Goal: Task Accomplishment & Management: Manage account settings

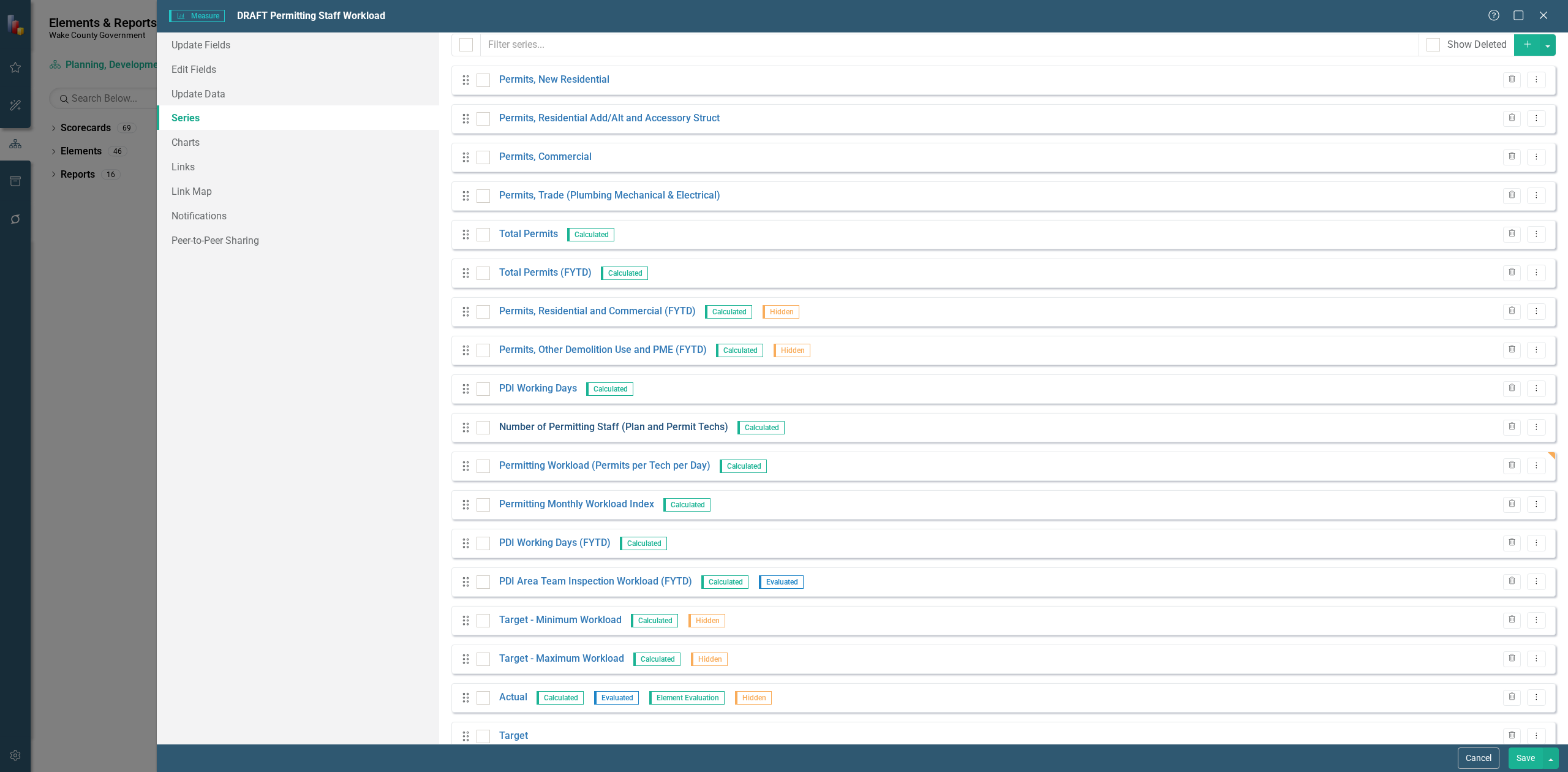
scroll to position [81, 0]
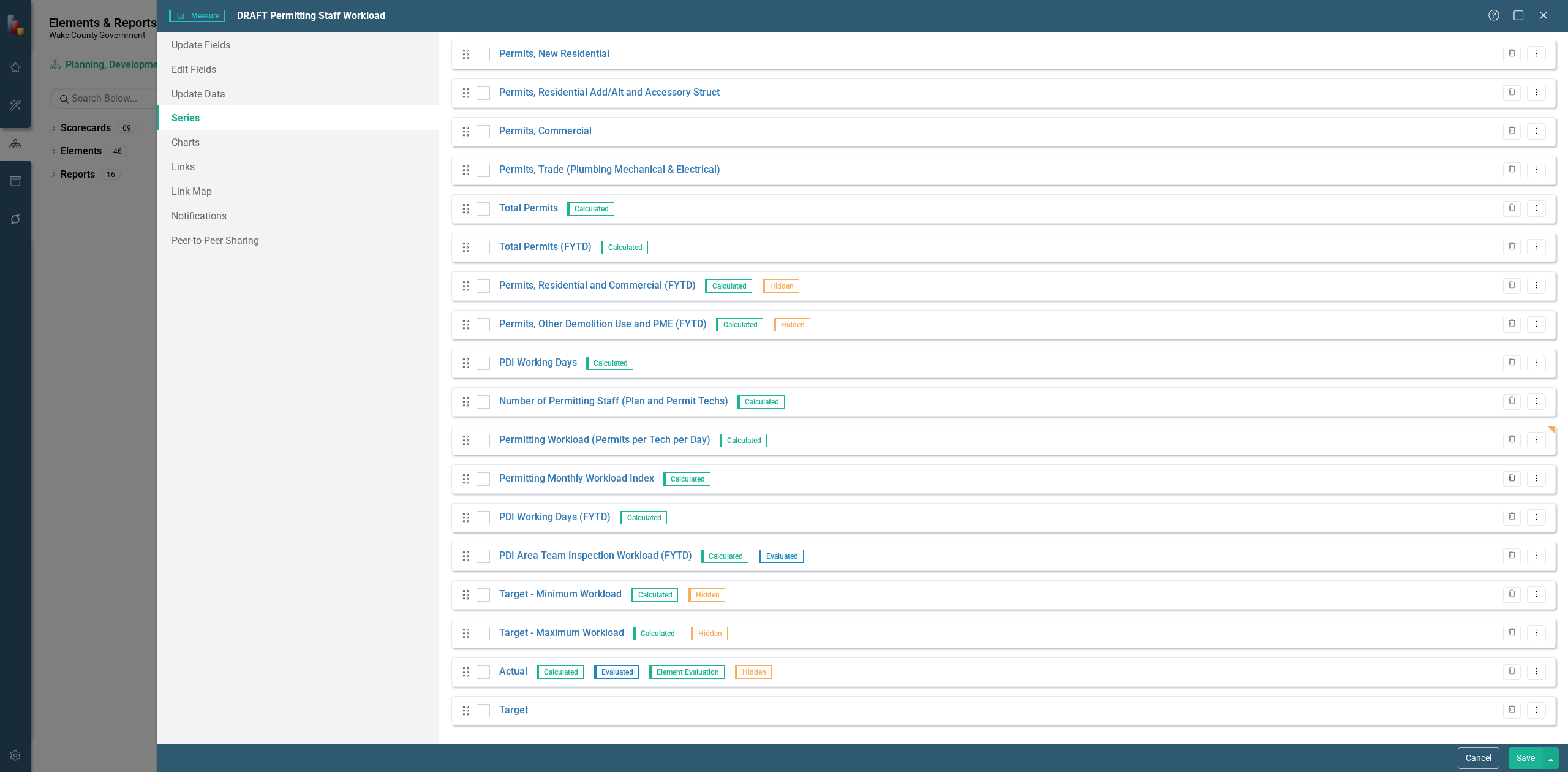
click at [1508, 478] on icon "Trash" at bounding box center [1512, 478] width 9 height 8
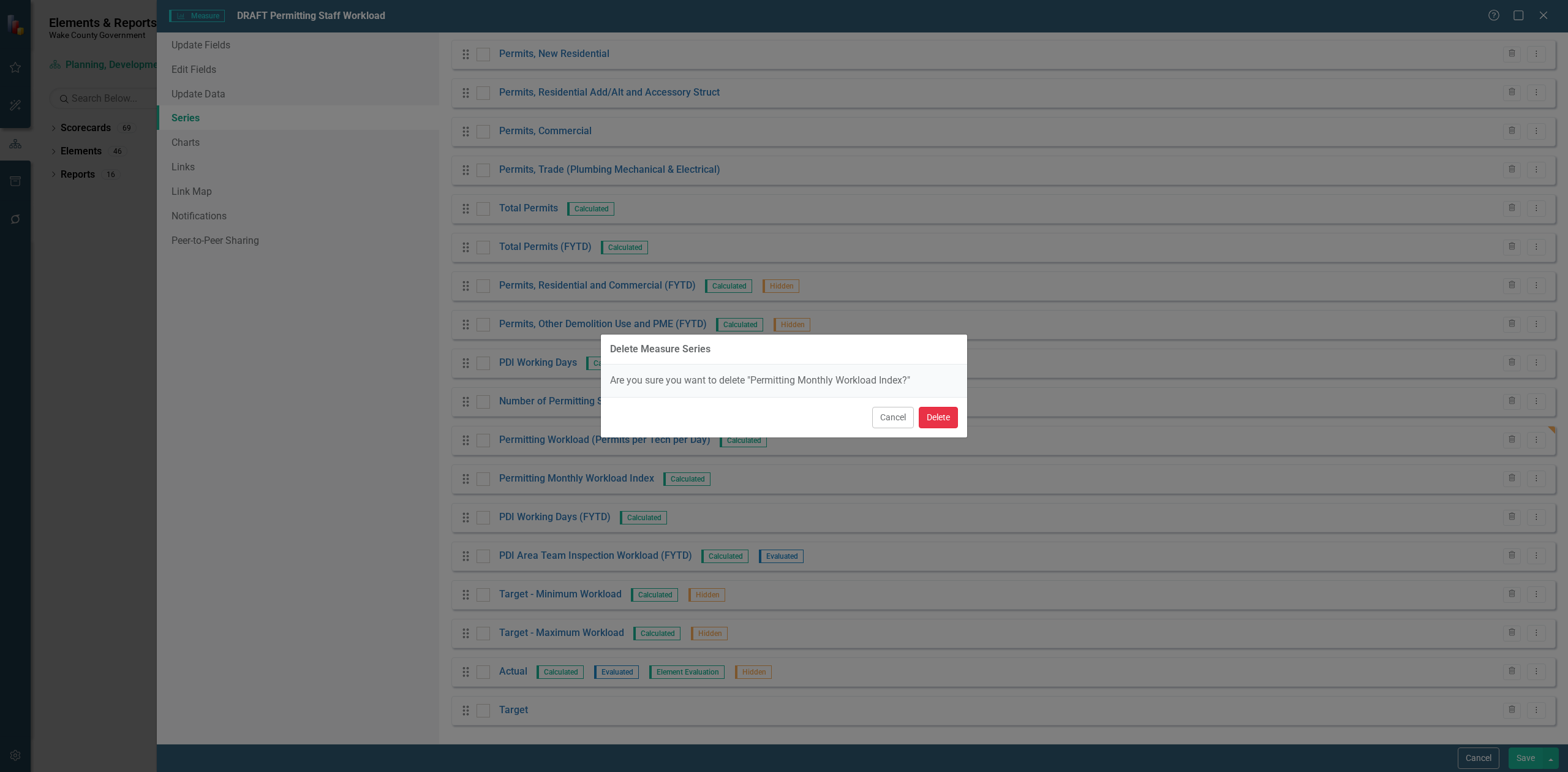
click at [946, 419] on button "Delete" at bounding box center [938, 417] width 39 height 21
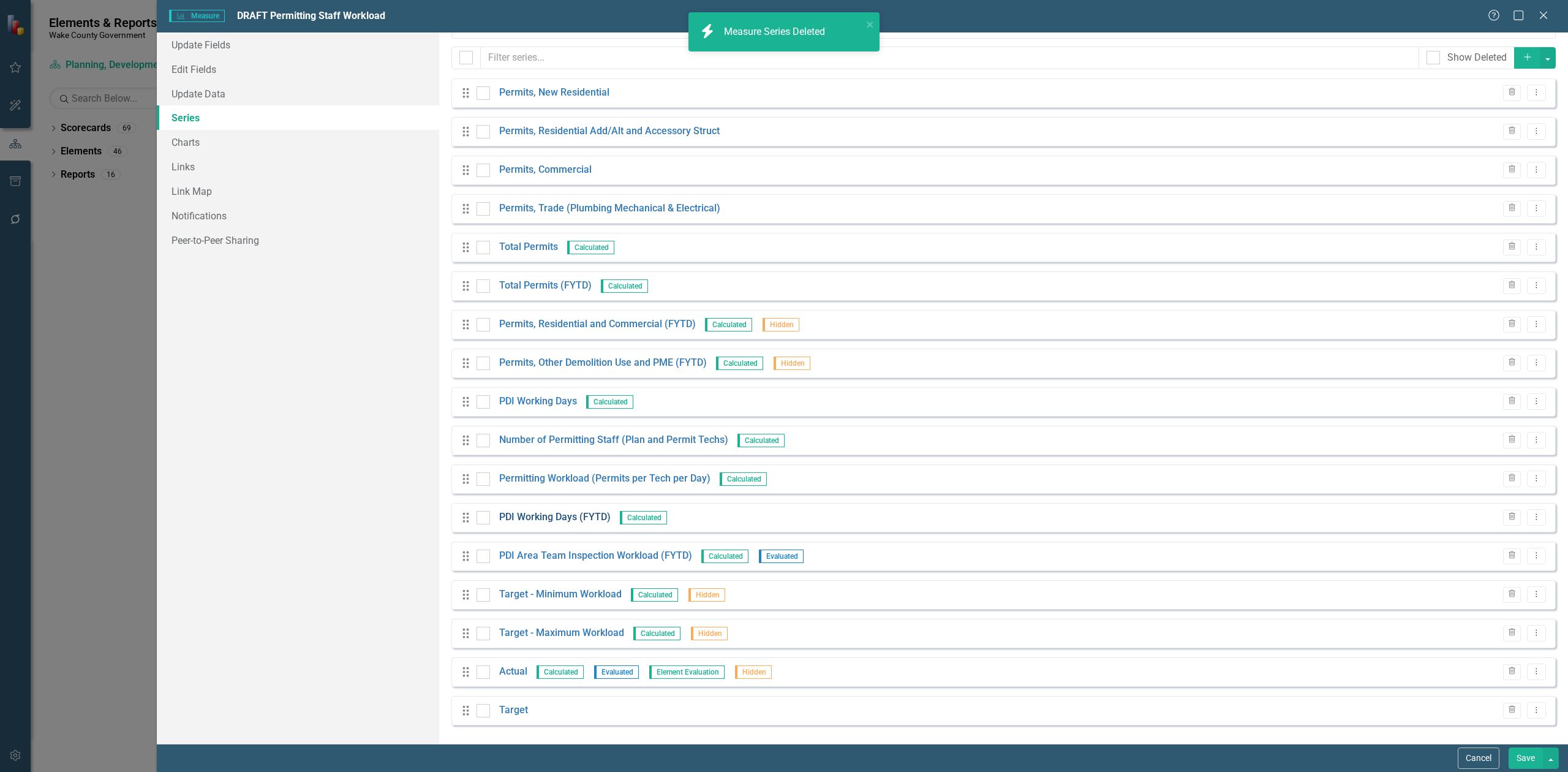
scroll to position [42, 0]
click at [556, 519] on link "PDI Working Days (FYTD)" at bounding box center [554, 517] width 111 height 14
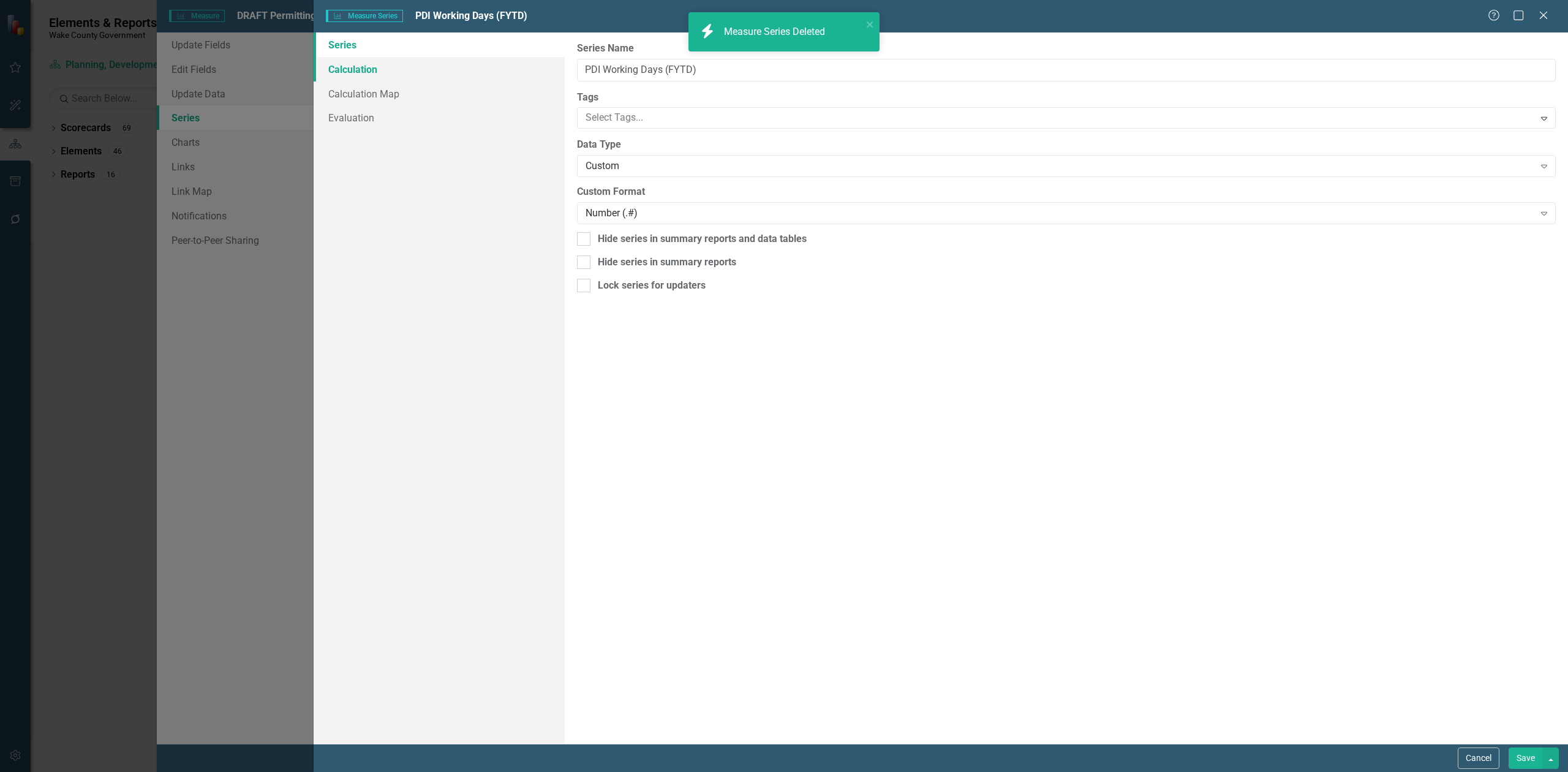
click at [373, 72] on link "Calculation" at bounding box center [439, 69] width 251 height 25
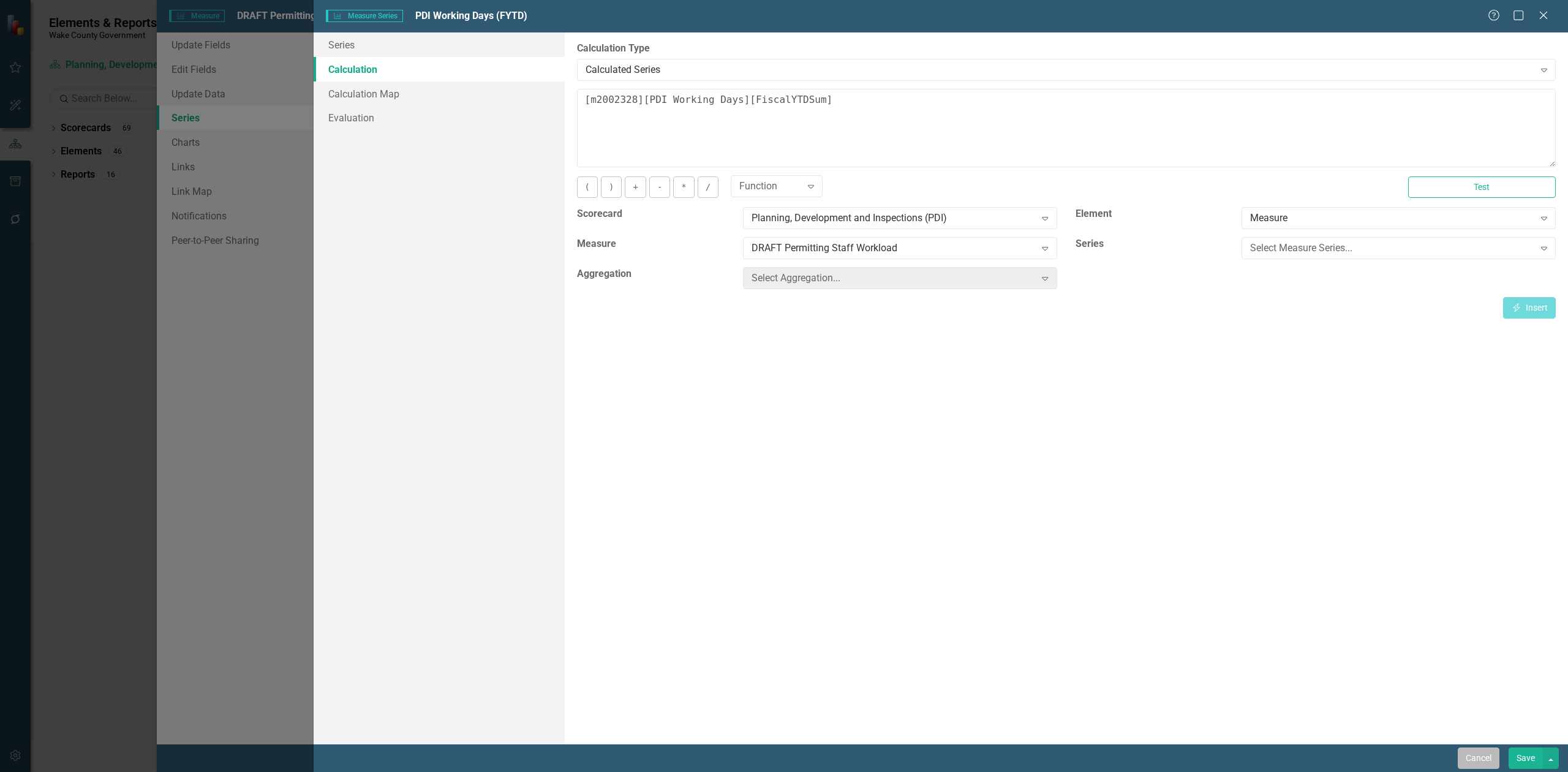
click at [1476, 752] on button "Cancel" at bounding box center [1479, 758] width 42 height 21
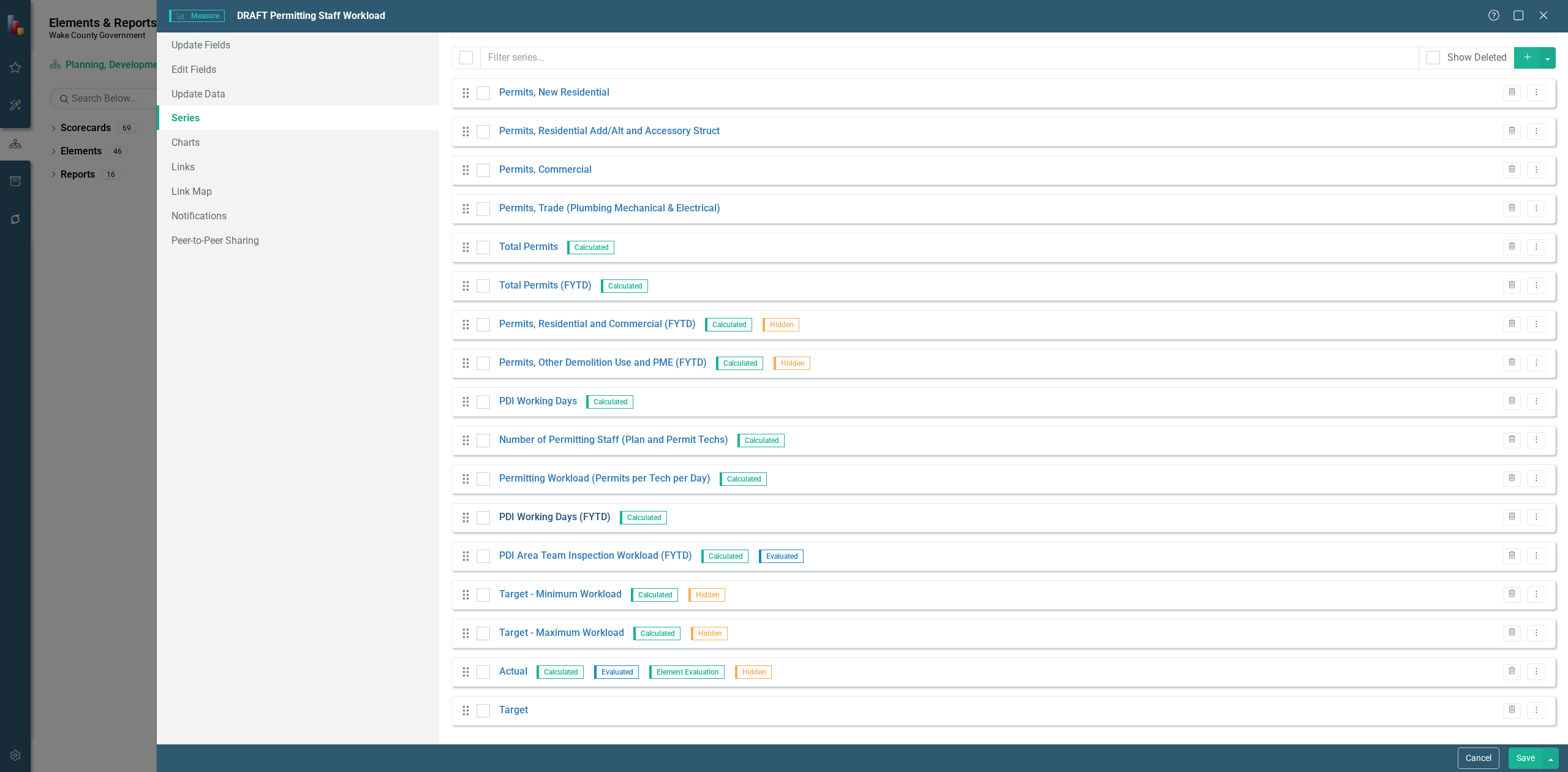
click at [565, 517] on link "PDI Working Days (FYTD)" at bounding box center [554, 517] width 111 height 14
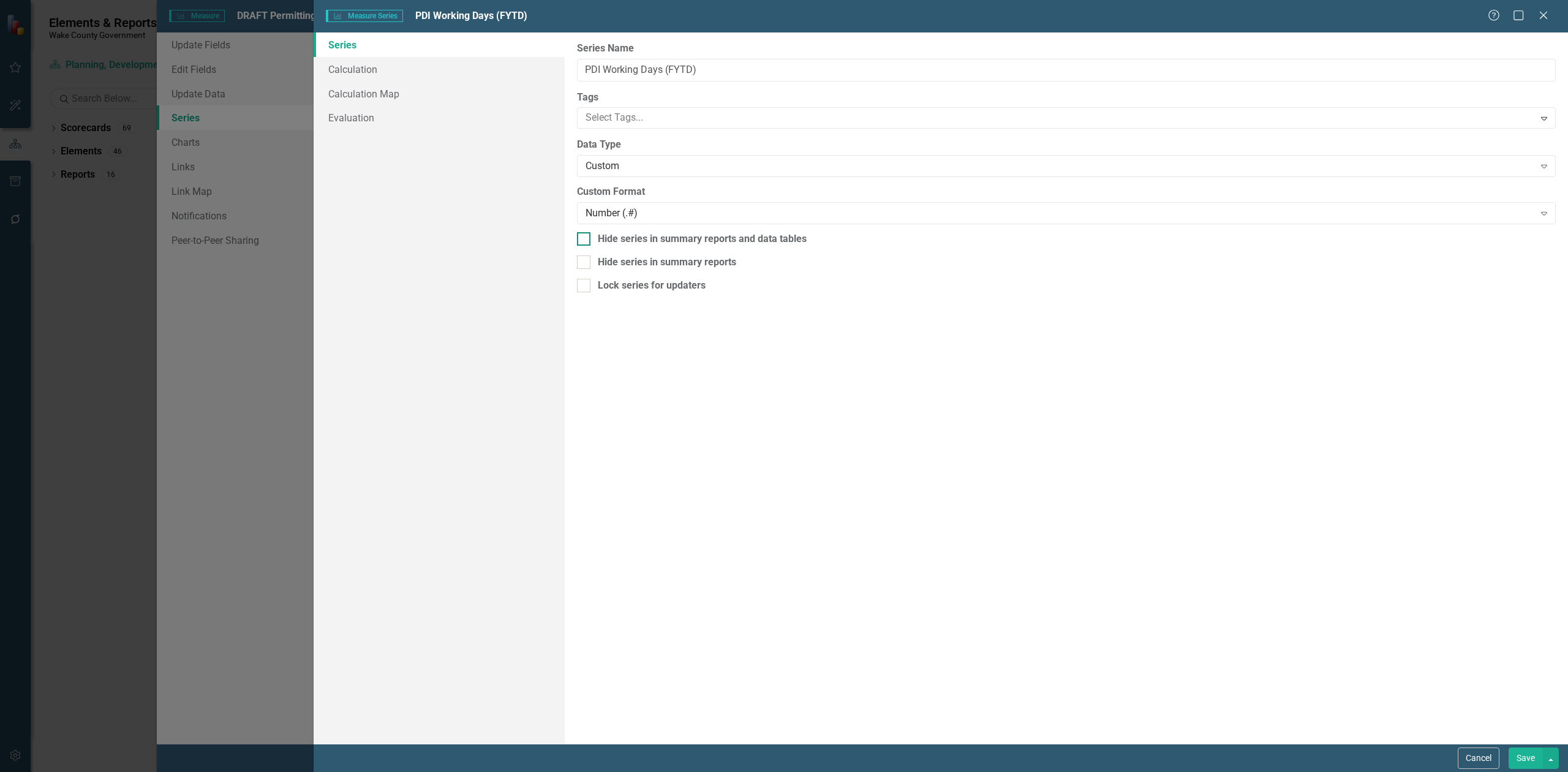
click at [595, 239] on div "Hide series in summary reports and data tables" at bounding box center [1066, 239] width 979 height 14
click at [585, 239] on input "Hide series in summary reports and data tables" at bounding box center [581, 236] width 8 height 8
checkbox input "true"
click at [1529, 757] on button "Save" at bounding box center [1526, 758] width 34 height 21
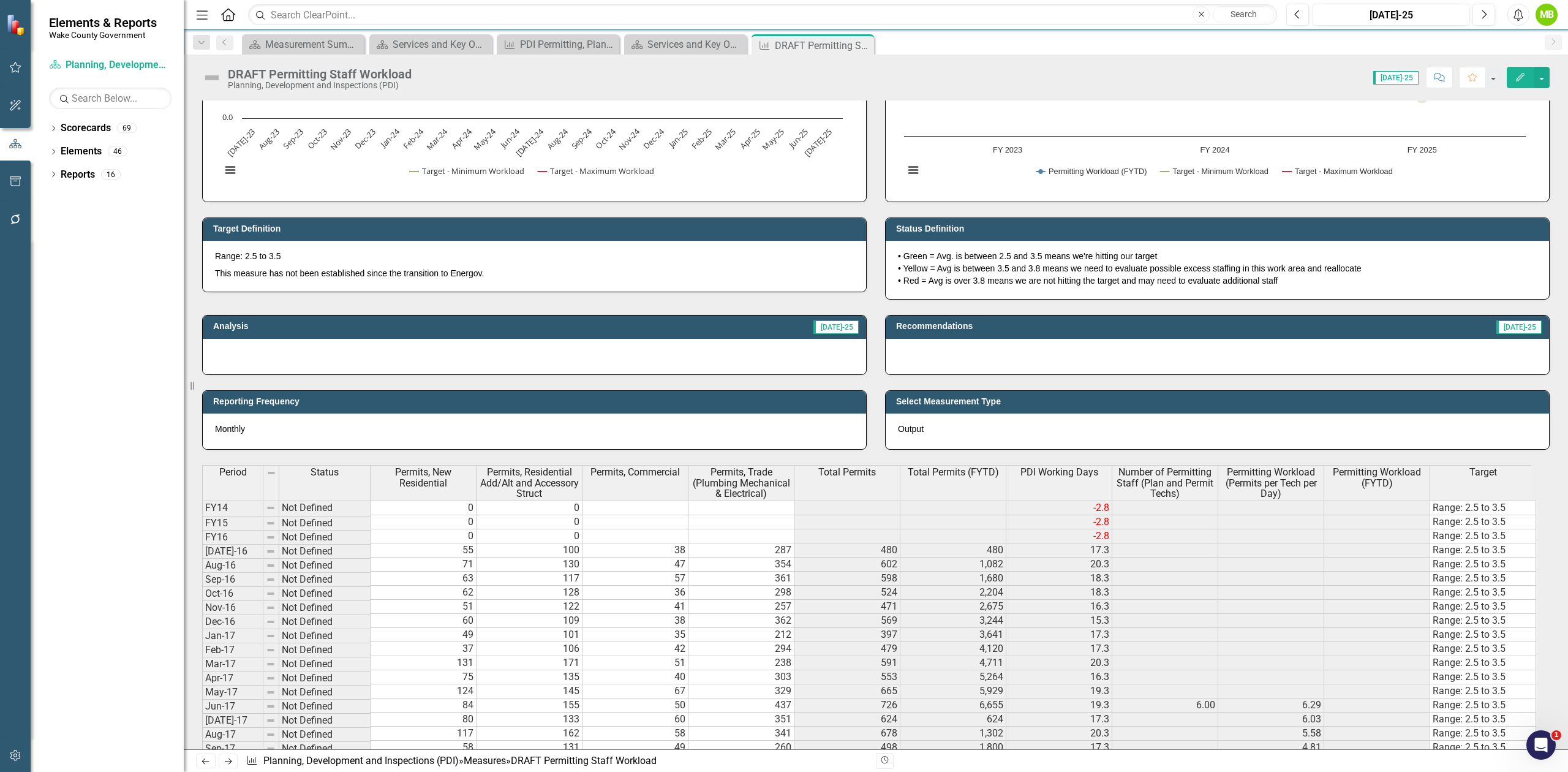
scroll to position [410, 0]
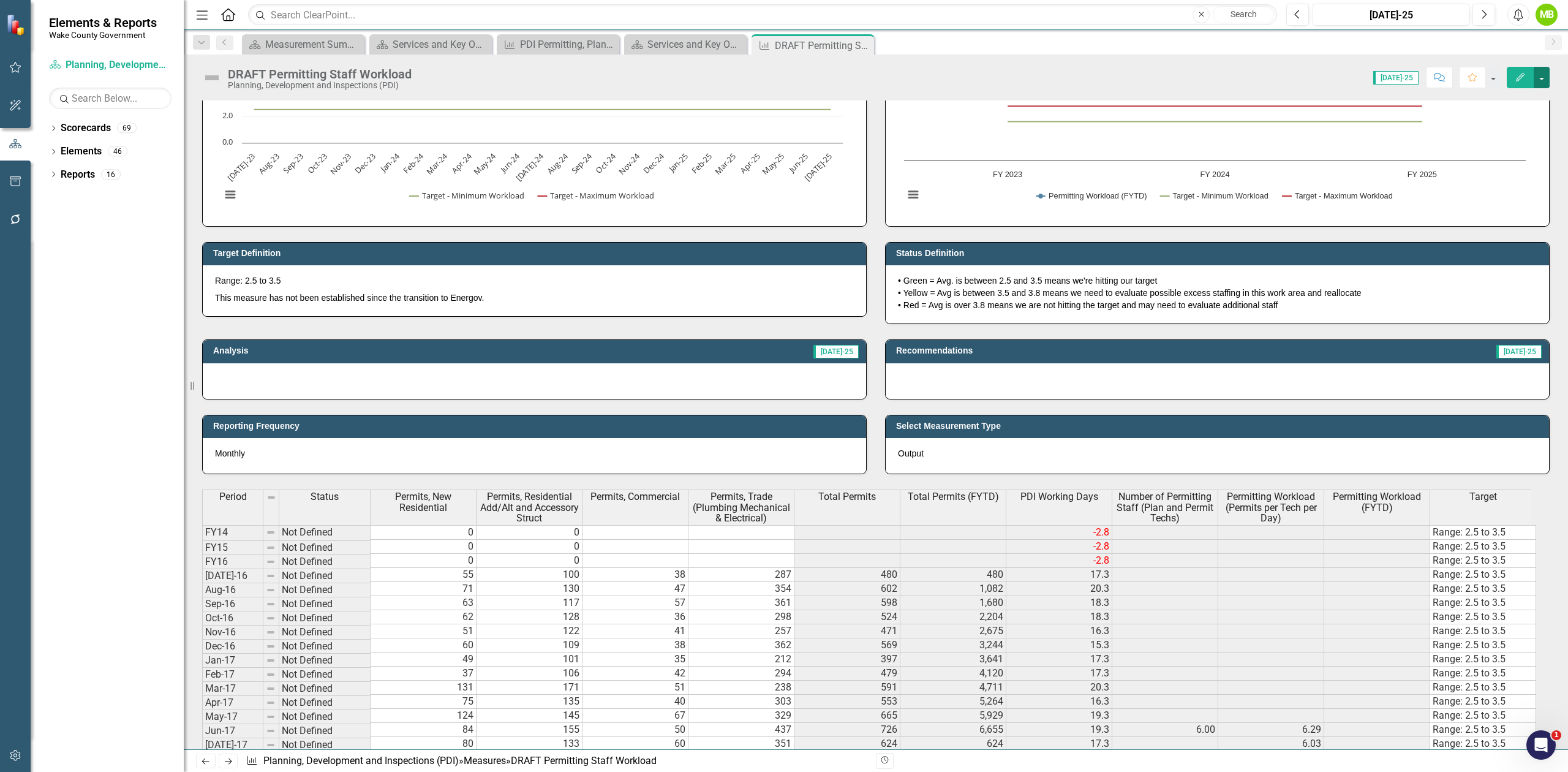
click at [1545, 81] on button "button" at bounding box center [1541, 77] width 16 height 21
click at [1522, 109] on link "Edit Edit Measure" at bounding box center [1490, 100] width 119 height 23
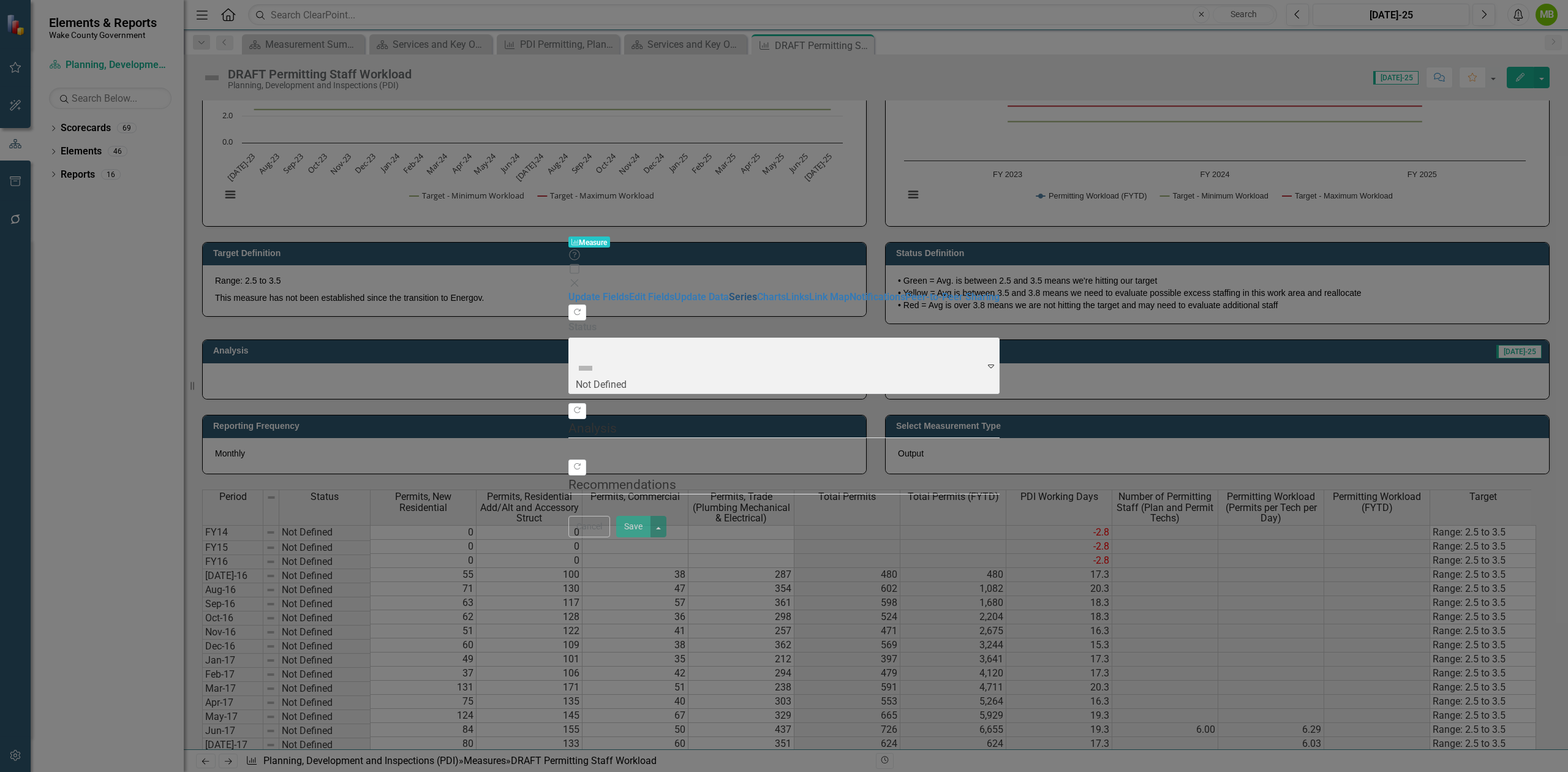
click at [729, 291] on link "Series" at bounding box center [743, 296] width 28 height 12
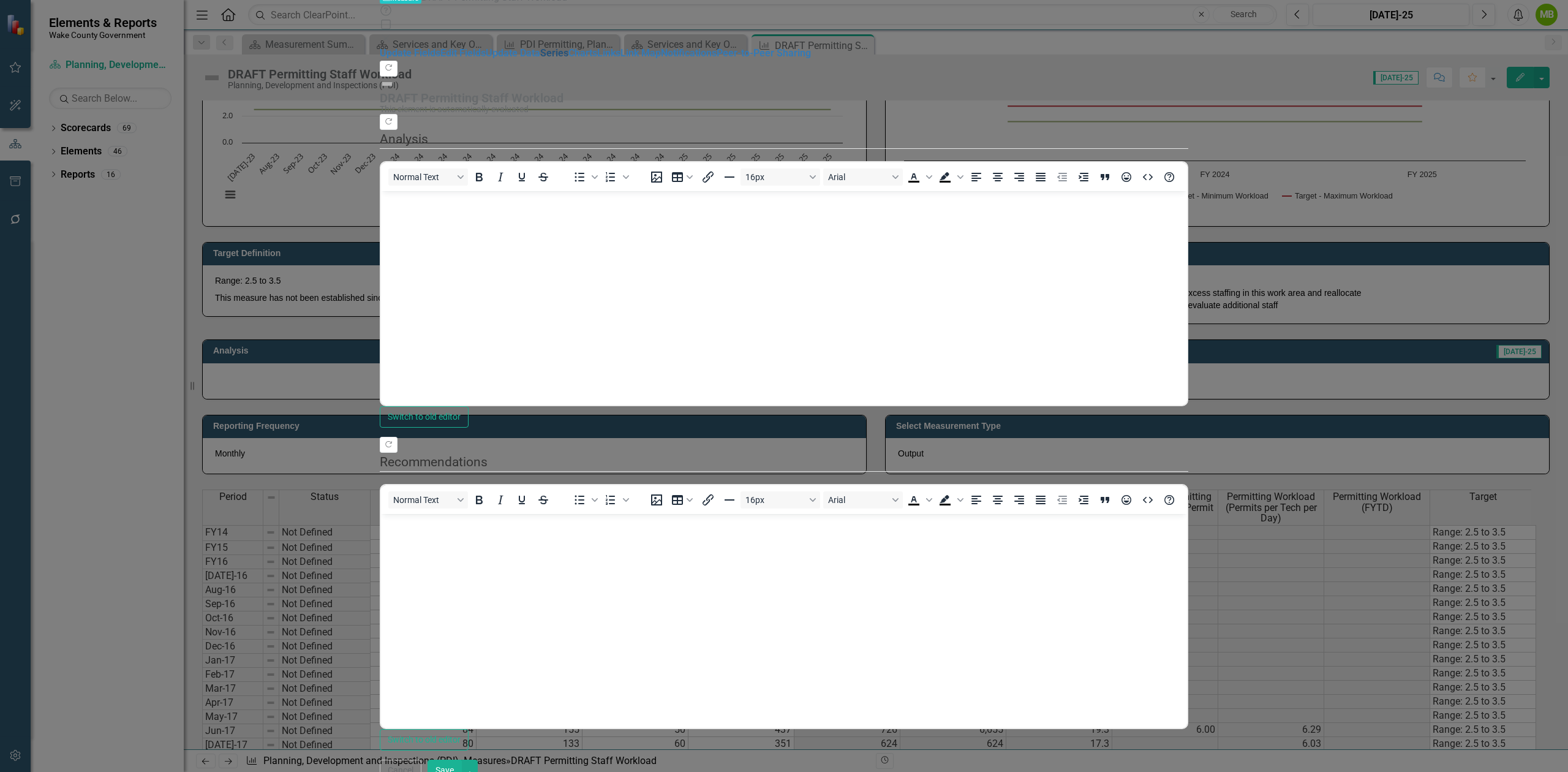
scroll to position [0, 0]
click at [541, 59] on link "Series" at bounding box center [554, 53] width 28 height 12
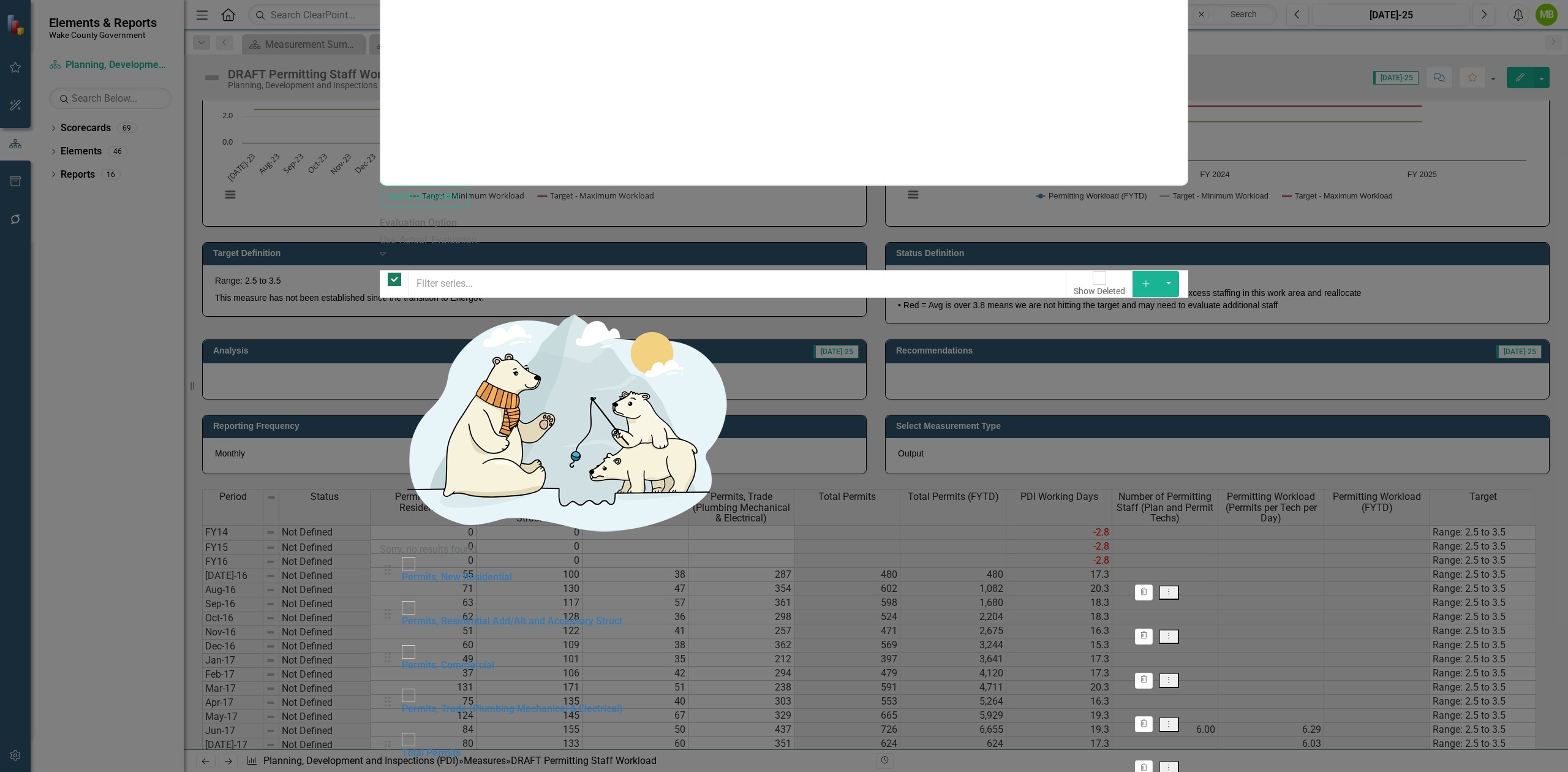
checkbox input "false"
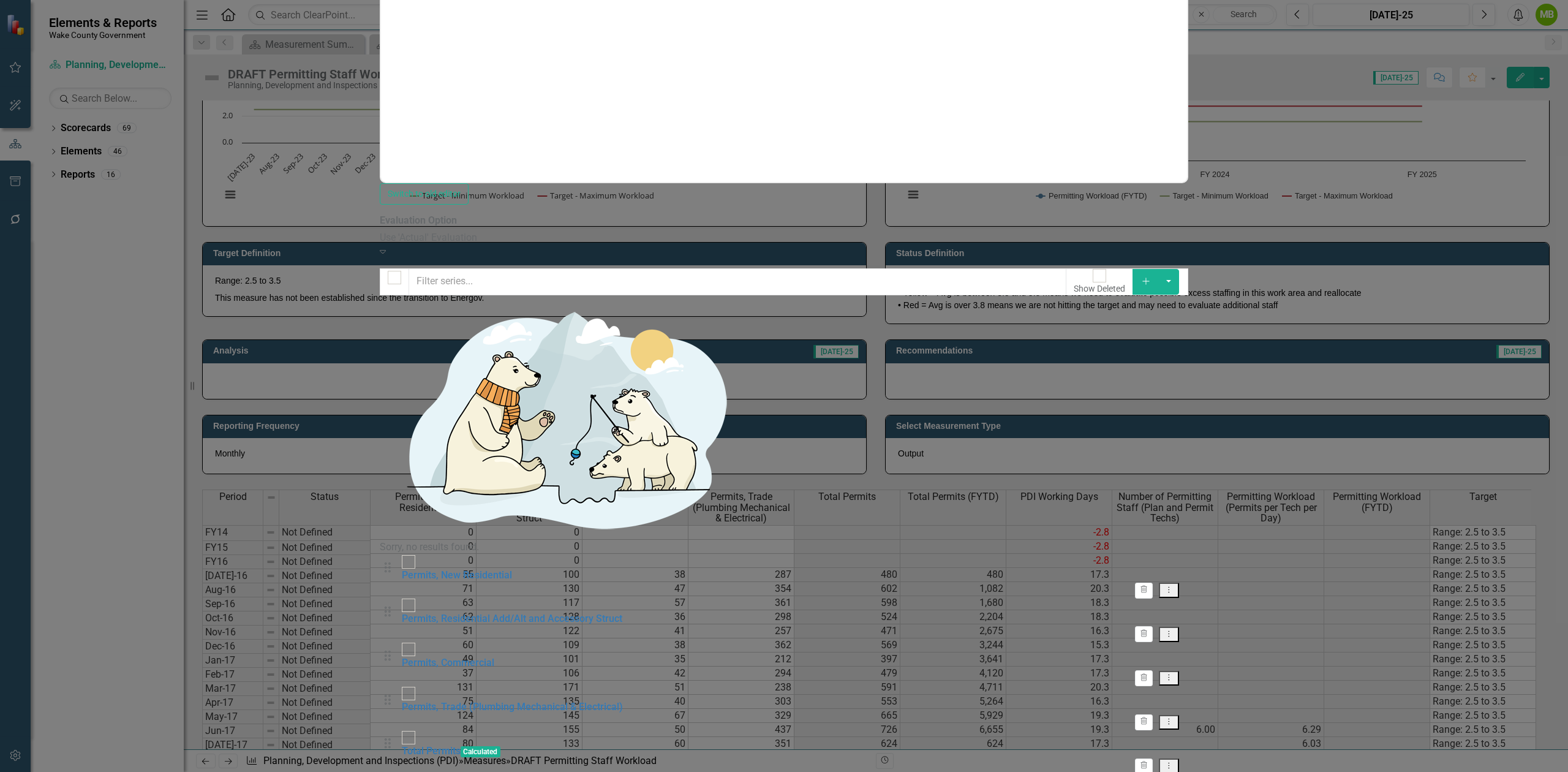
scroll to position [42, 0]
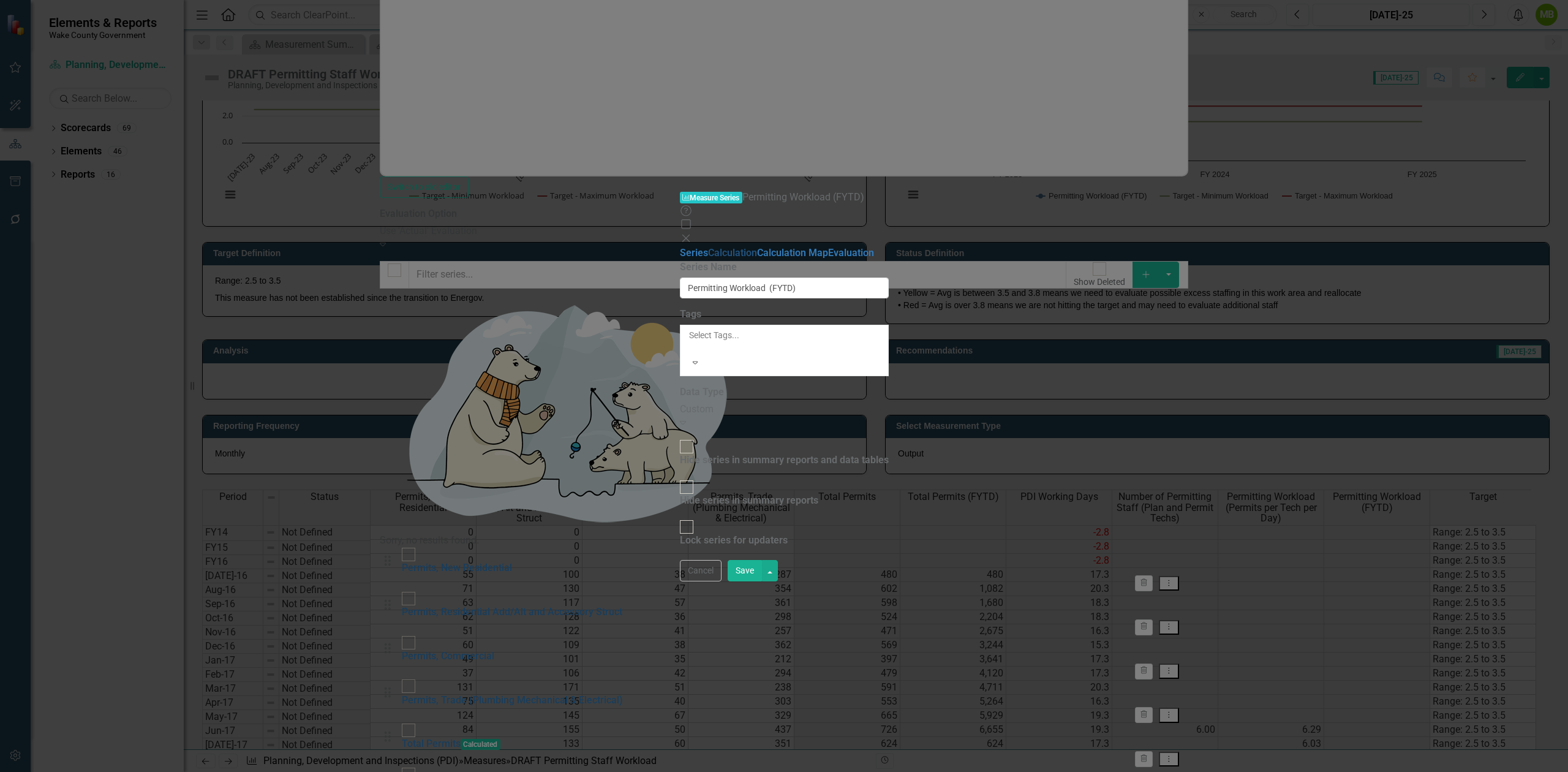
click at [708, 247] on link "Calculation" at bounding box center [732, 253] width 49 height 12
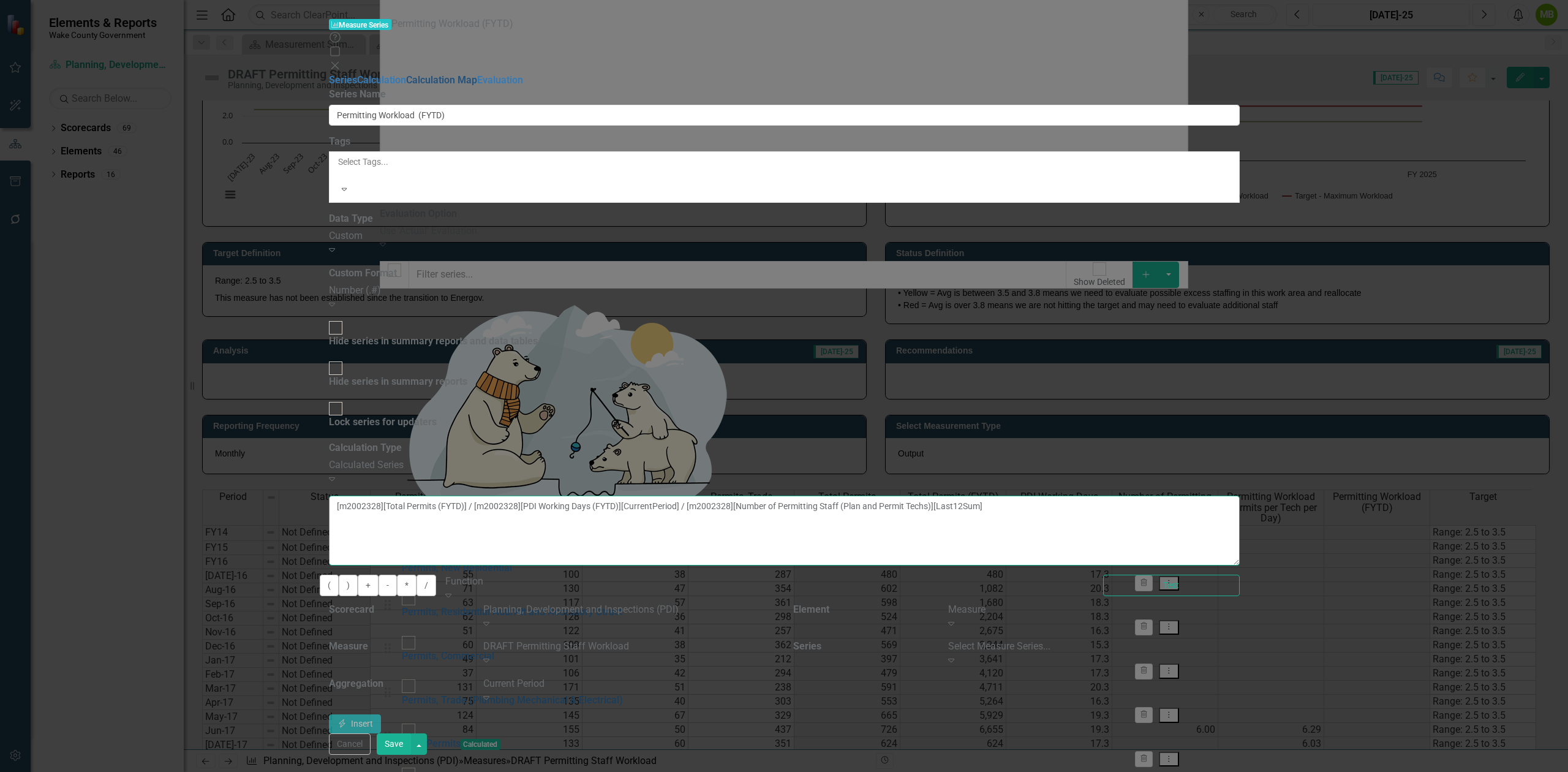
drag, startPoint x: 757, startPoint y: 99, endPoint x: 557, endPoint y: 103, distance: 200.0
click at [557, 103] on div "Series Calculation Calculation Map Evaluation From this page, you can edit the …" at bounding box center [784, 403] width 911 height 660
type textarea "/ [m2002328][PDI Working Days (FYTD)][CurrentPeriod] / [m2002328][Number of Per…"
click at [1240, 640] on div "Select Measure Series..." at bounding box center [1094, 646] width 291 height 14
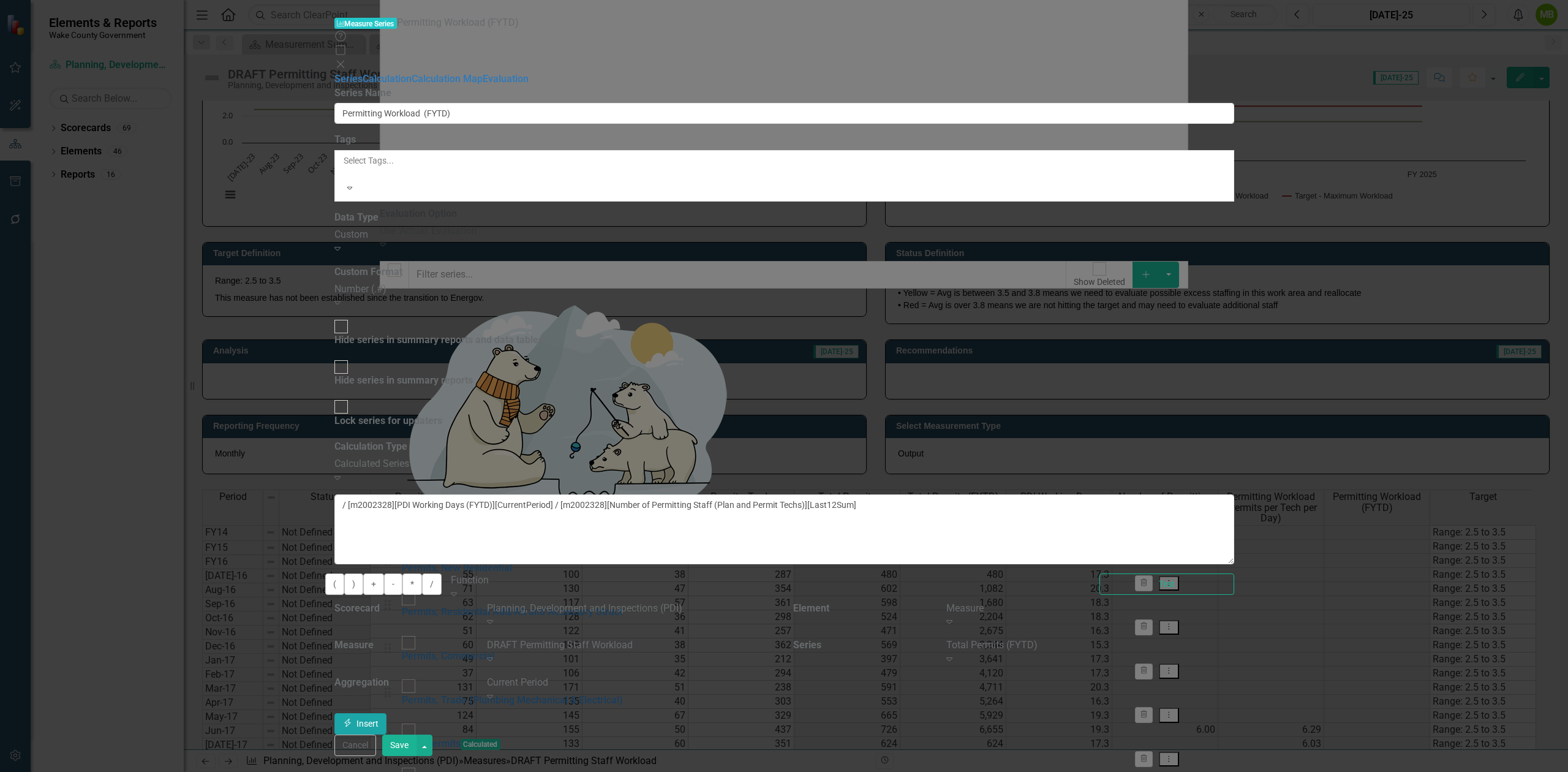
click at [387, 713] on button "Insert Insert" at bounding box center [360, 724] width 53 height 21
click at [416, 749] on button "Save" at bounding box center [399, 745] width 34 height 21
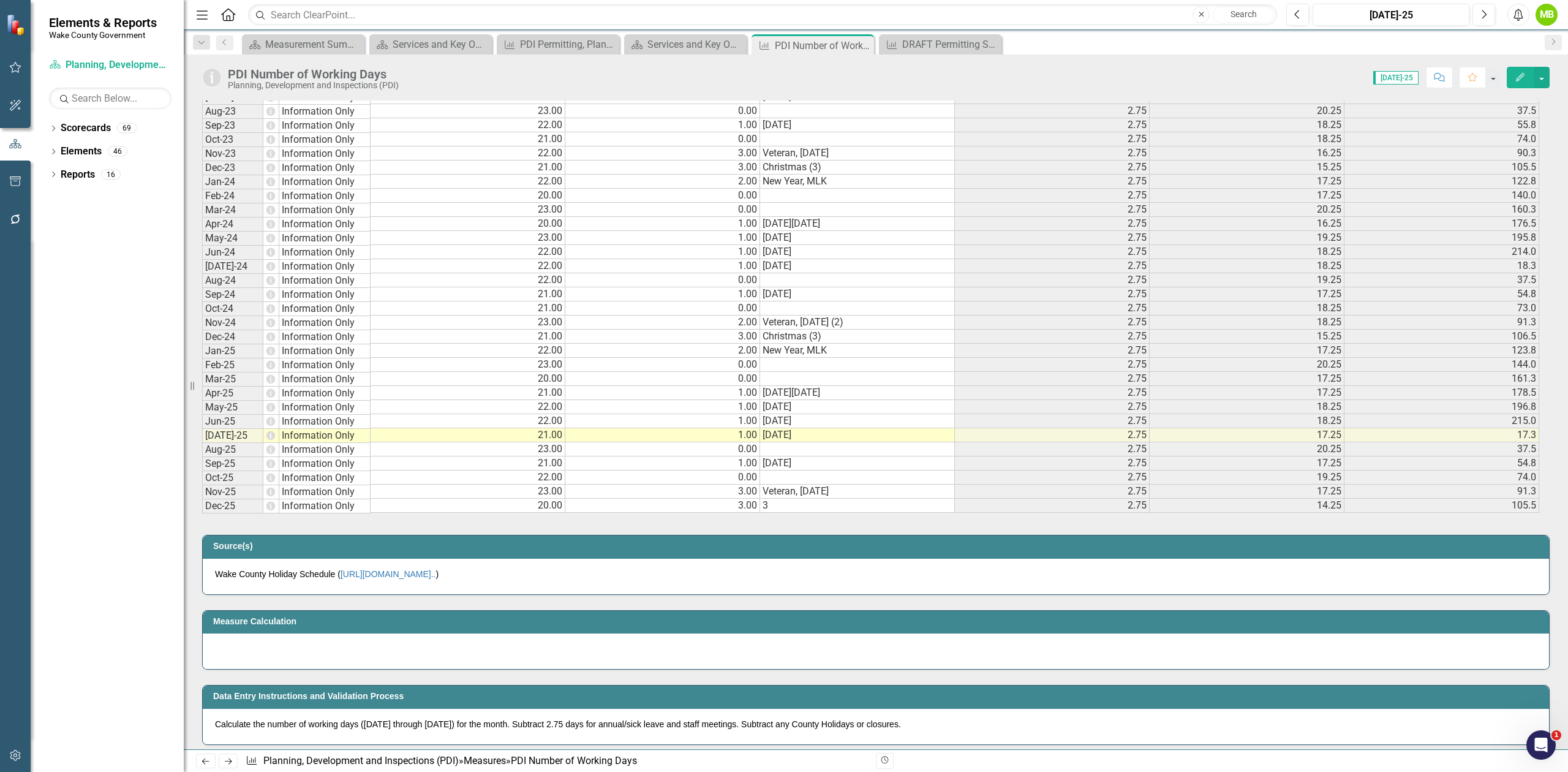
scroll to position [1306, 0]
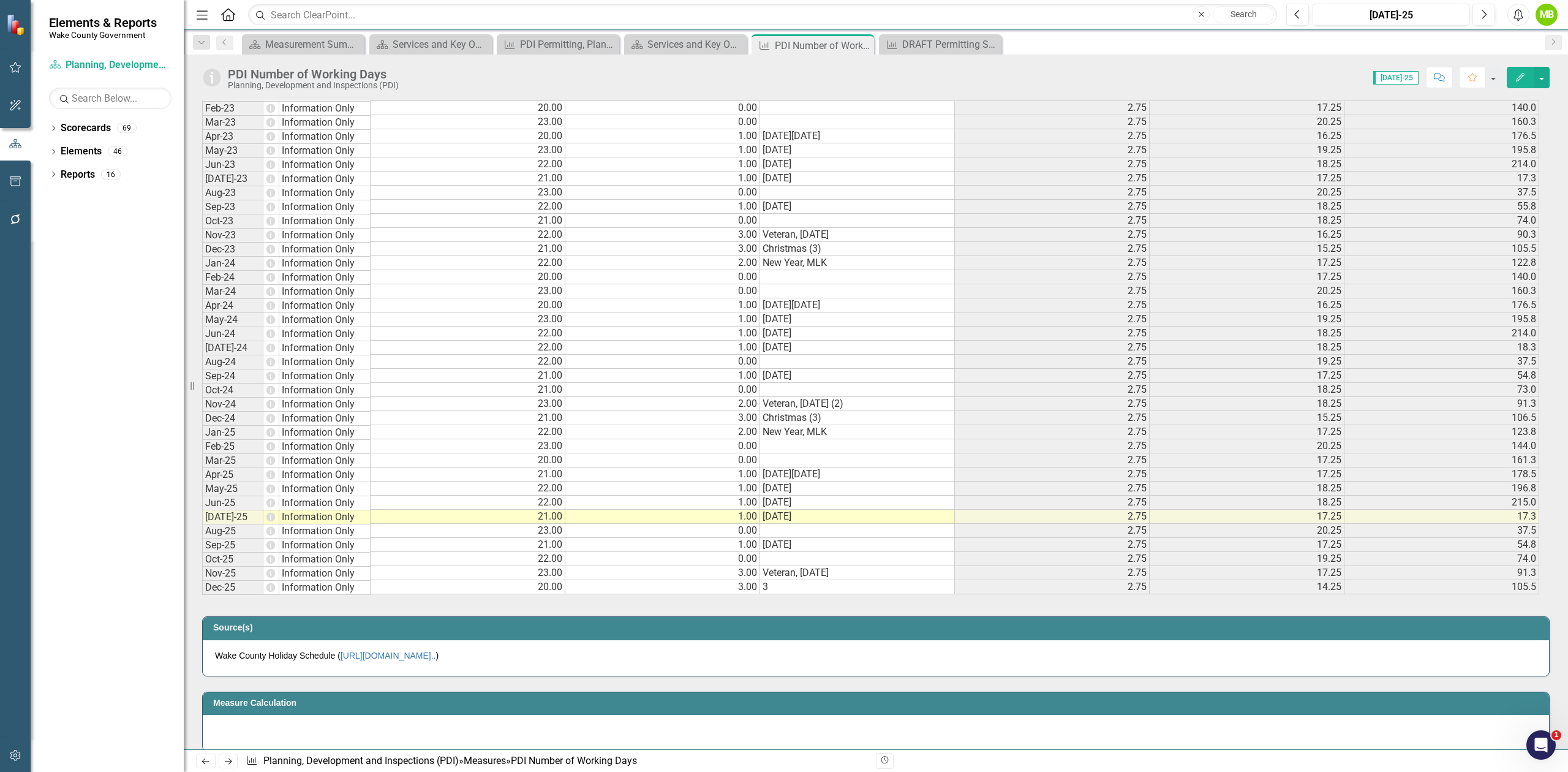
click at [513, 430] on td "22.00" at bounding box center [468, 432] width 195 height 14
click at [528, 444] on td "23.00" at bounding box center [468, 446] width 195 height 14
click at [441, 441] on td "23.00" at bounding box center [468, 446] width 195 height 14
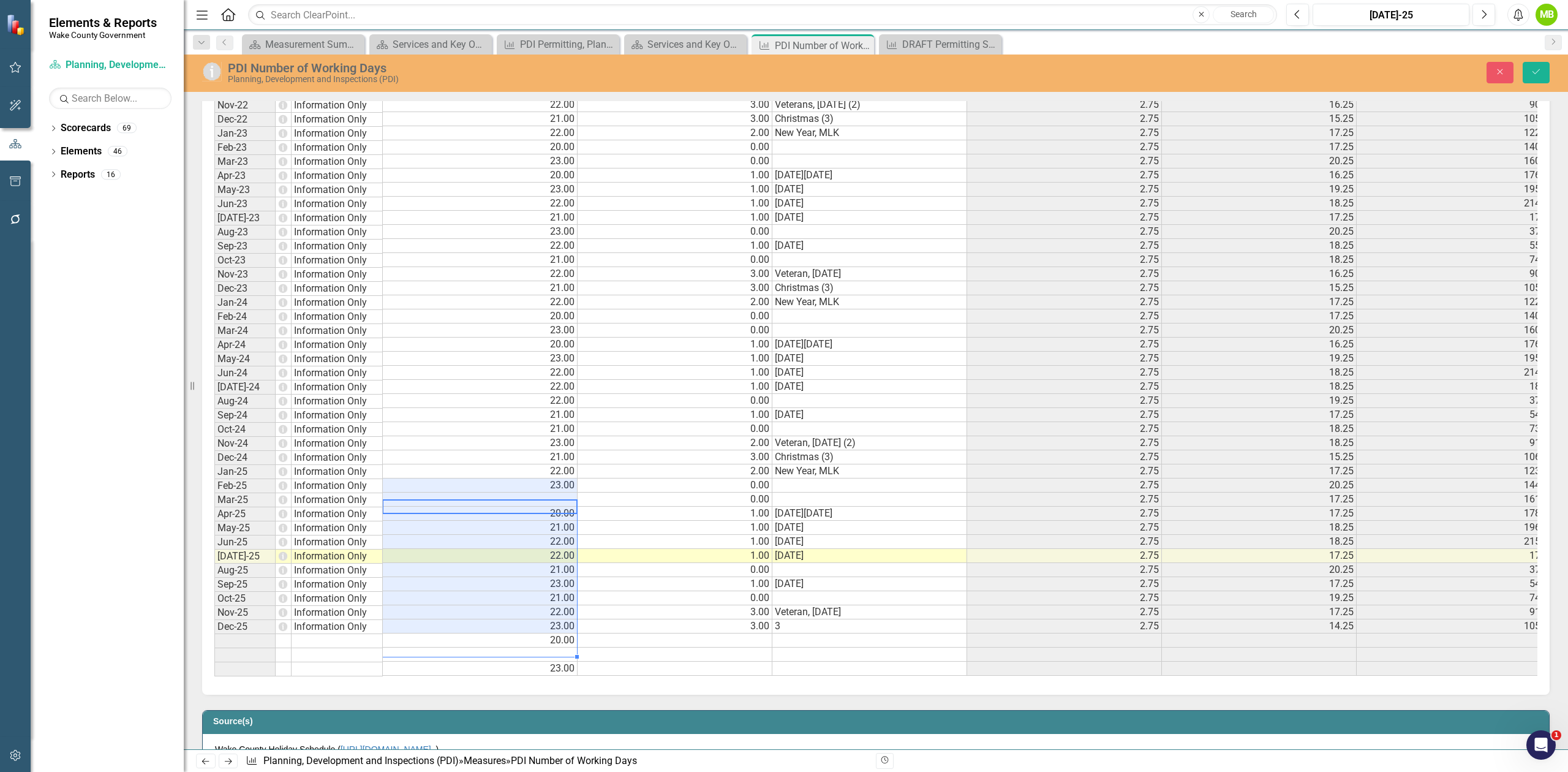
type textarea "23"
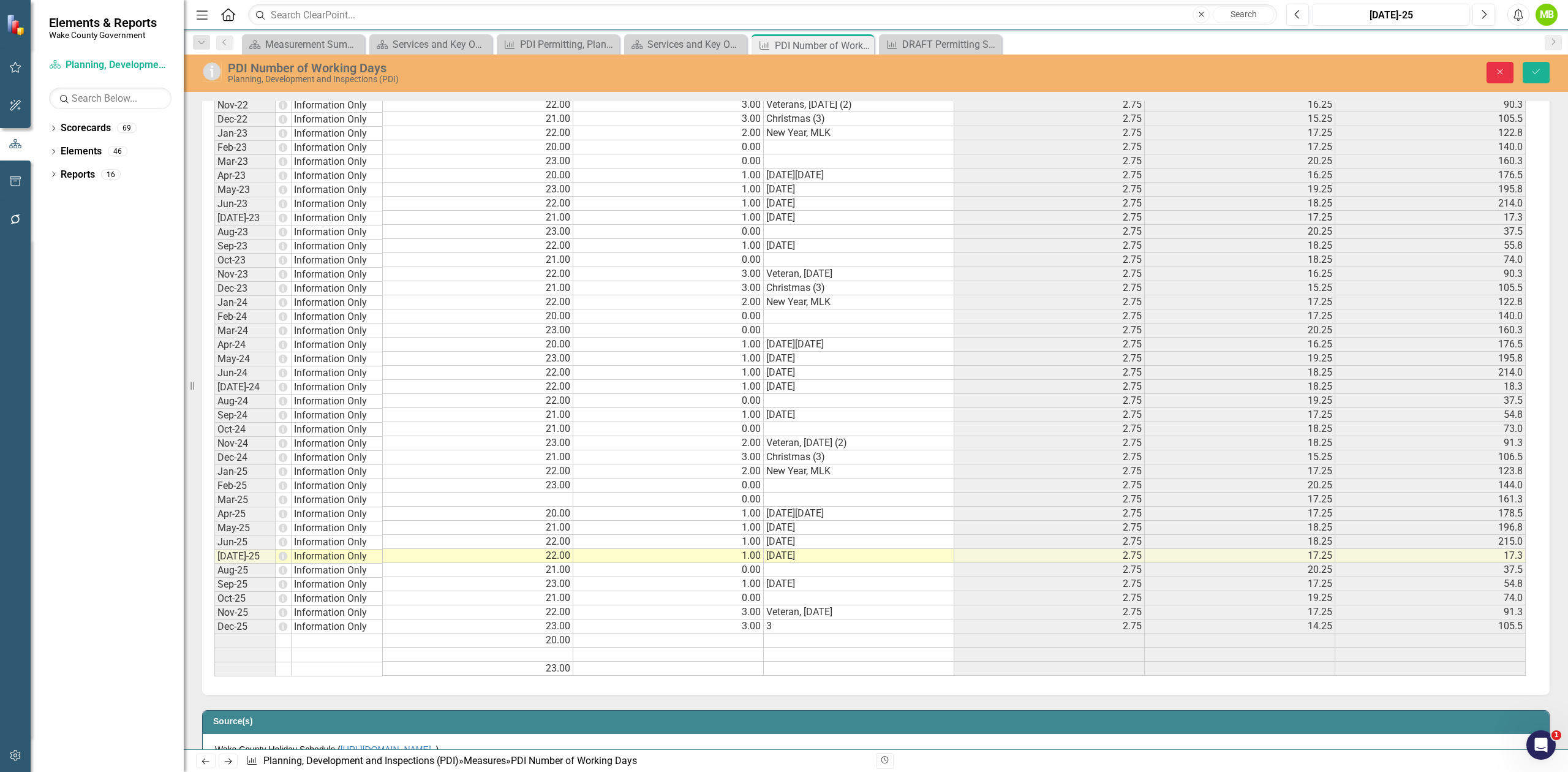
click at [1505, 74] on button "Close" at bounding box center [1500, 72] width 27 height 21
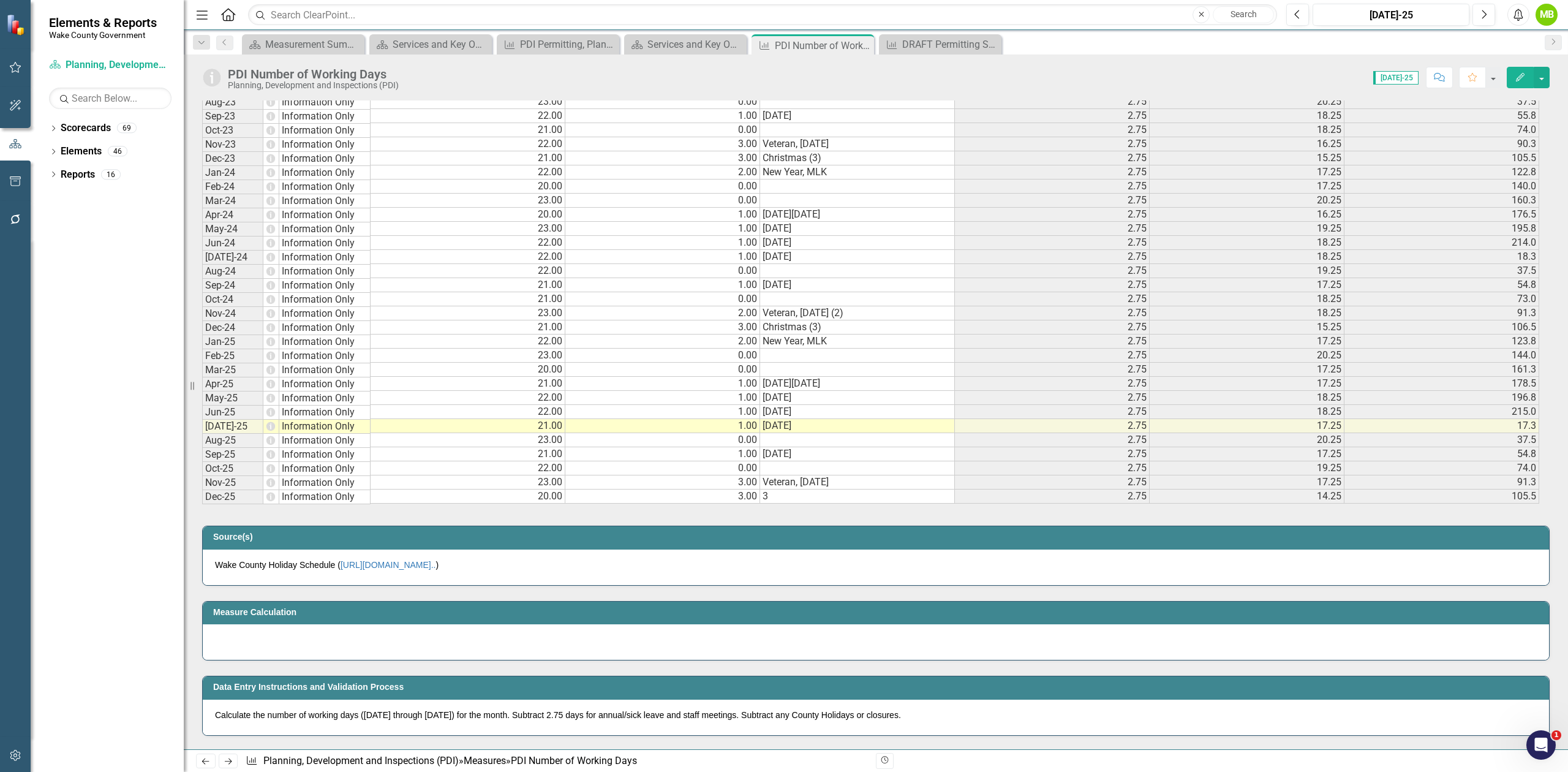
scroll to position [1388, 0]
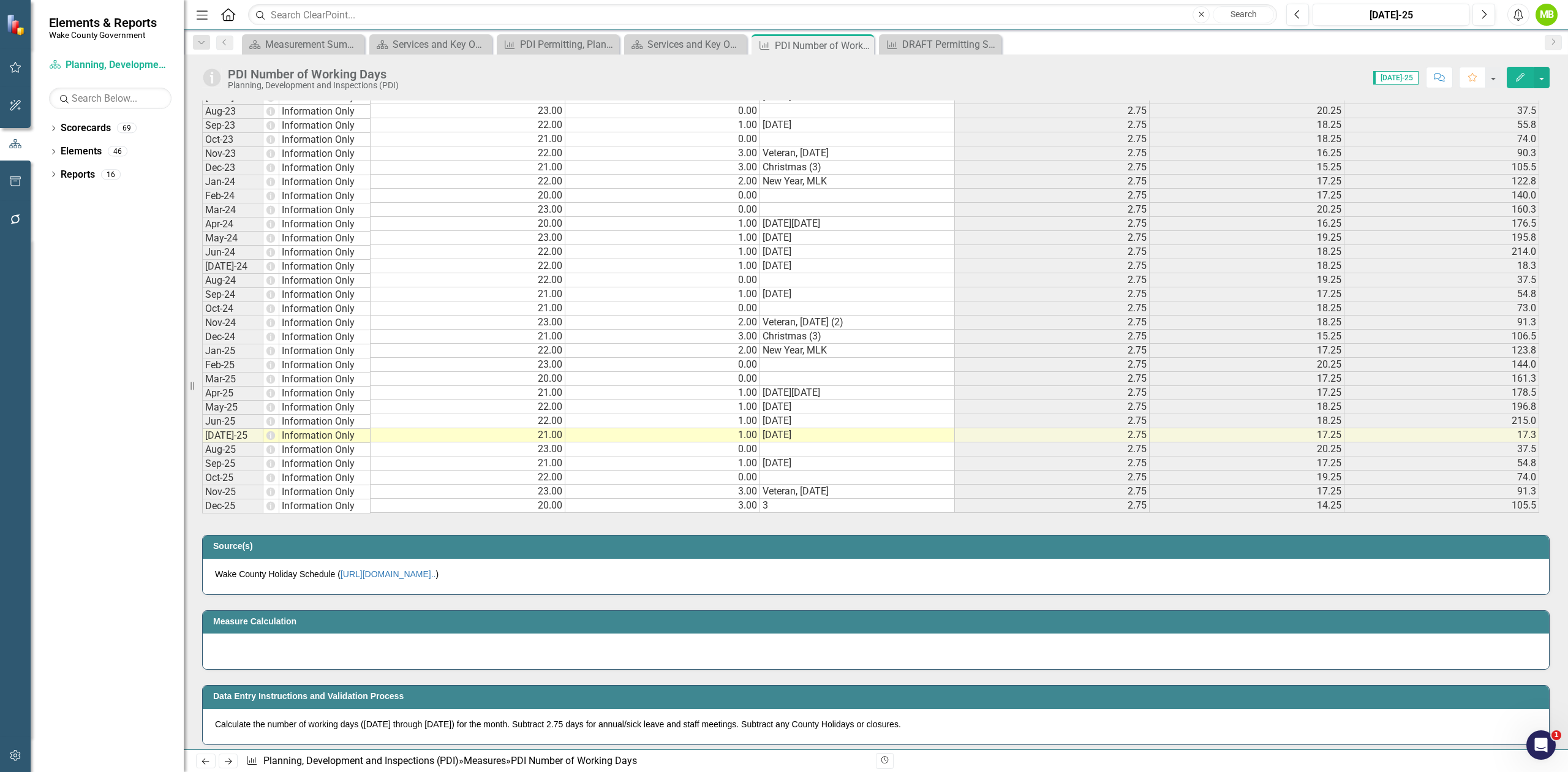
click at [424, 363] on td "23.00" at bounding box center [468, 364] width 195 height 14
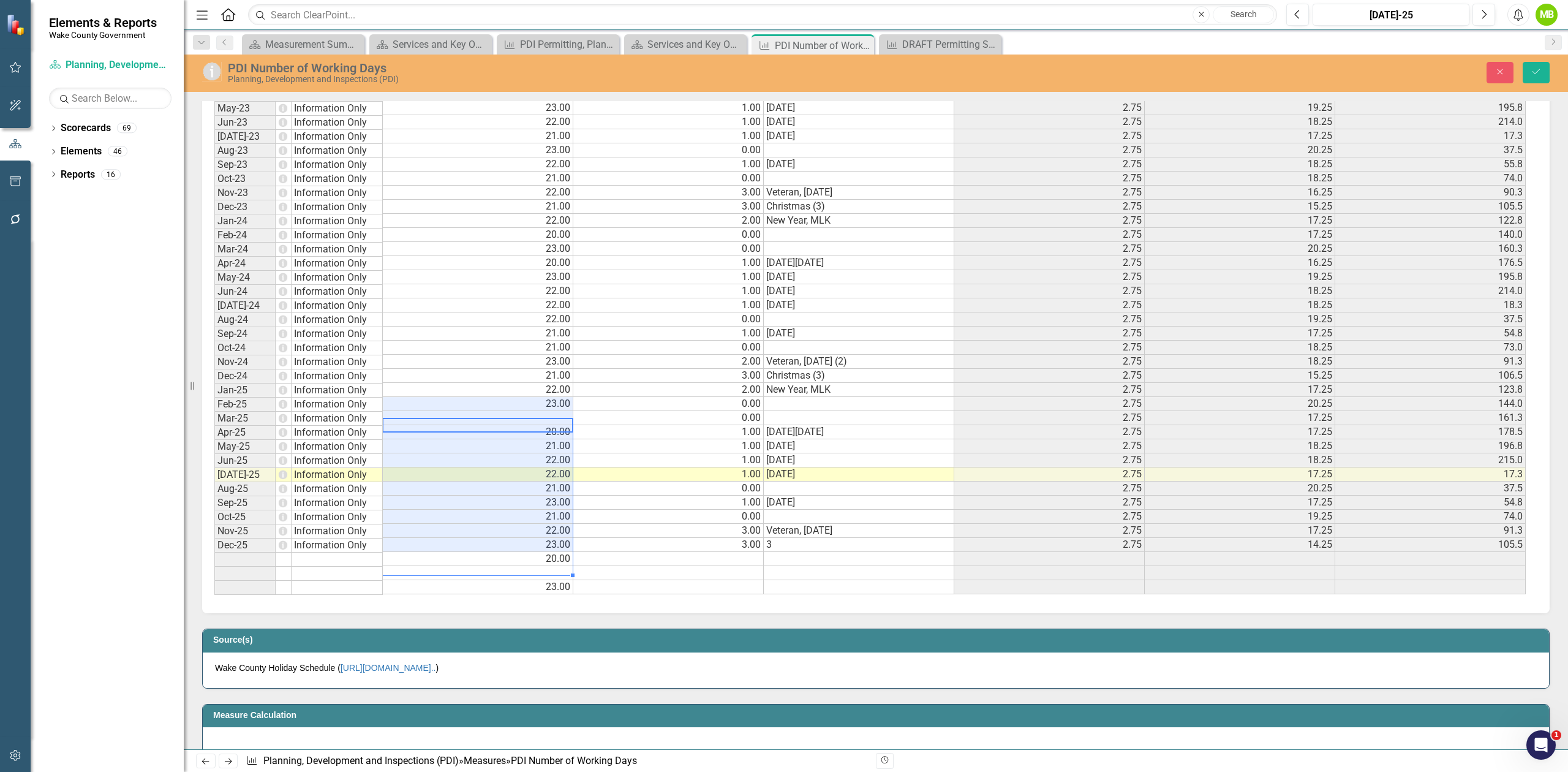
scroll to position [0, 0]
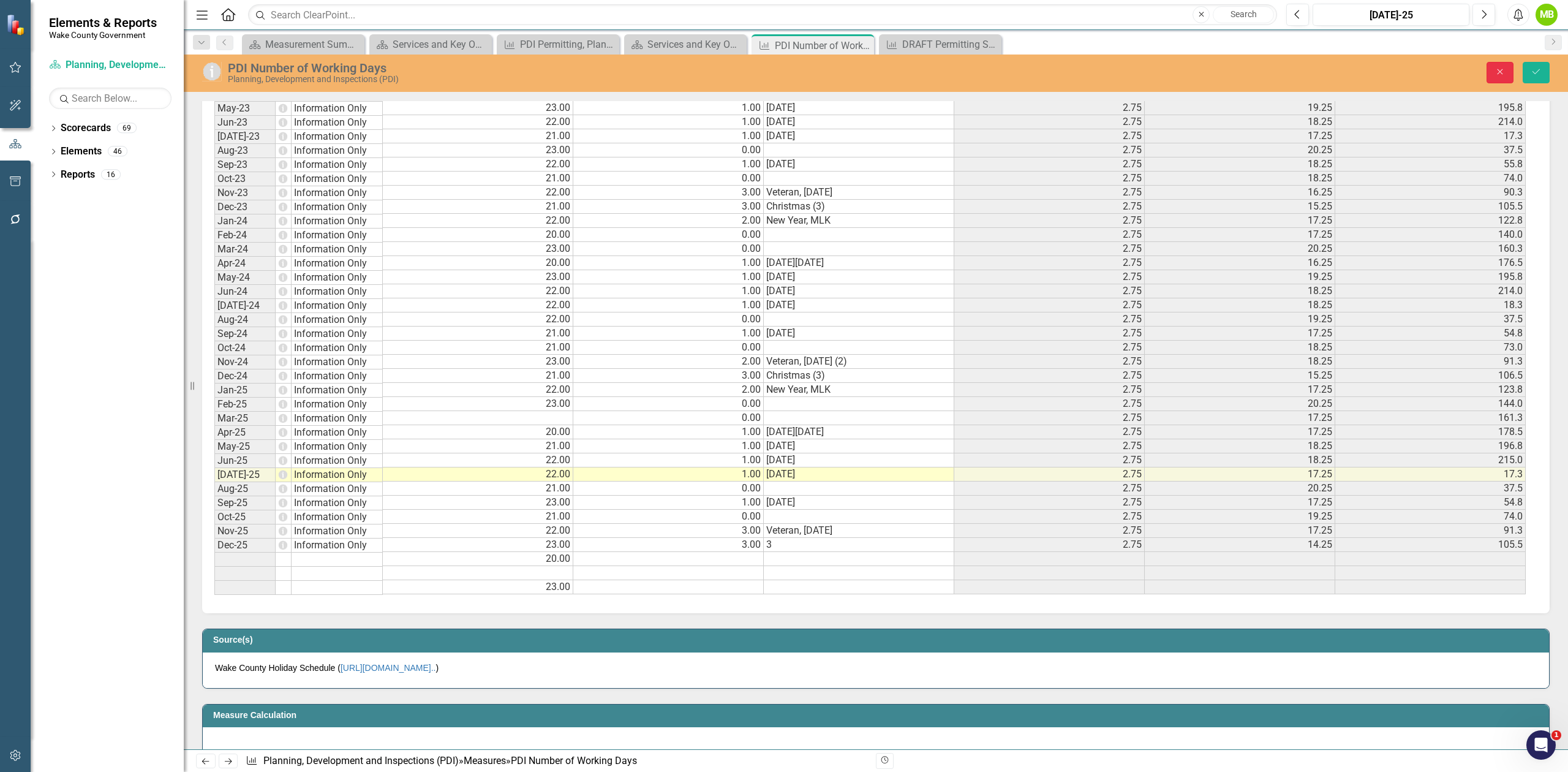
click at [1500, 74] on icon "Close" at bounding box center [1500, 72] width 11 height 9
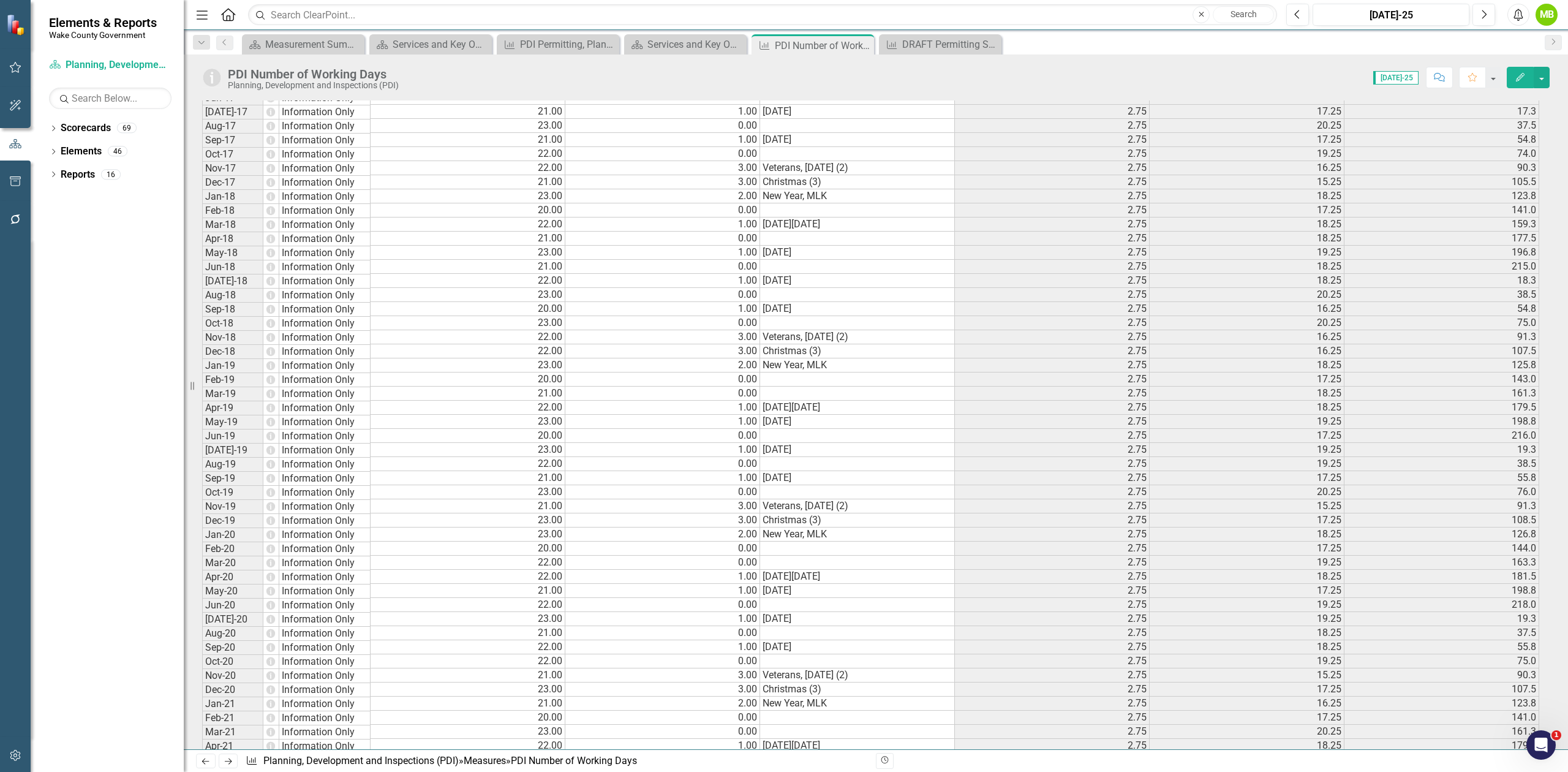
scroll to position [408, 0]
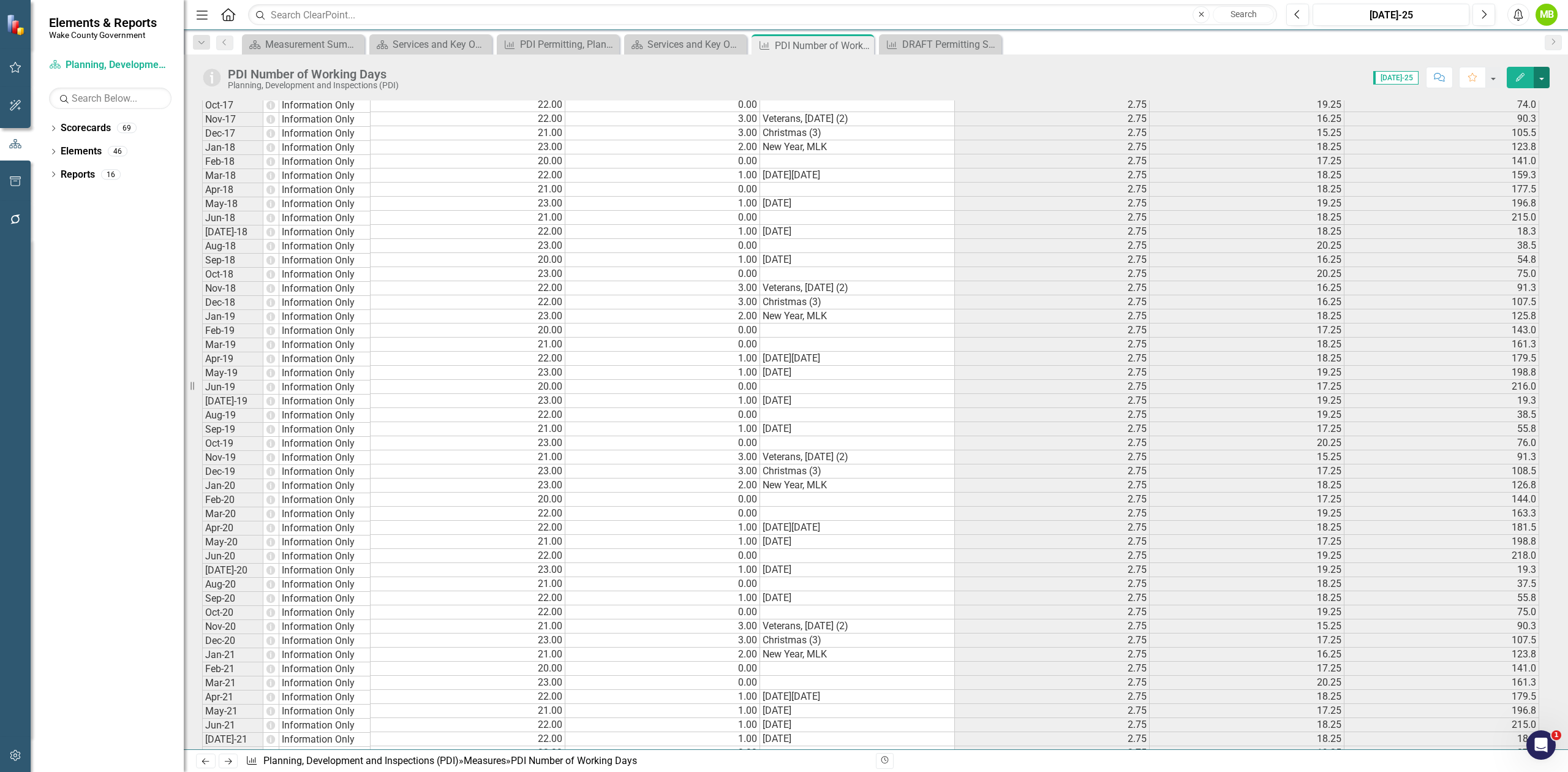
click at [1546, 83] on button "button" at bounding box center [1541, 77] width 16 height 21
click at [1479, 236] on link "Excel Export to Excel" at bounding box center [1490, 240] width 119 height 23
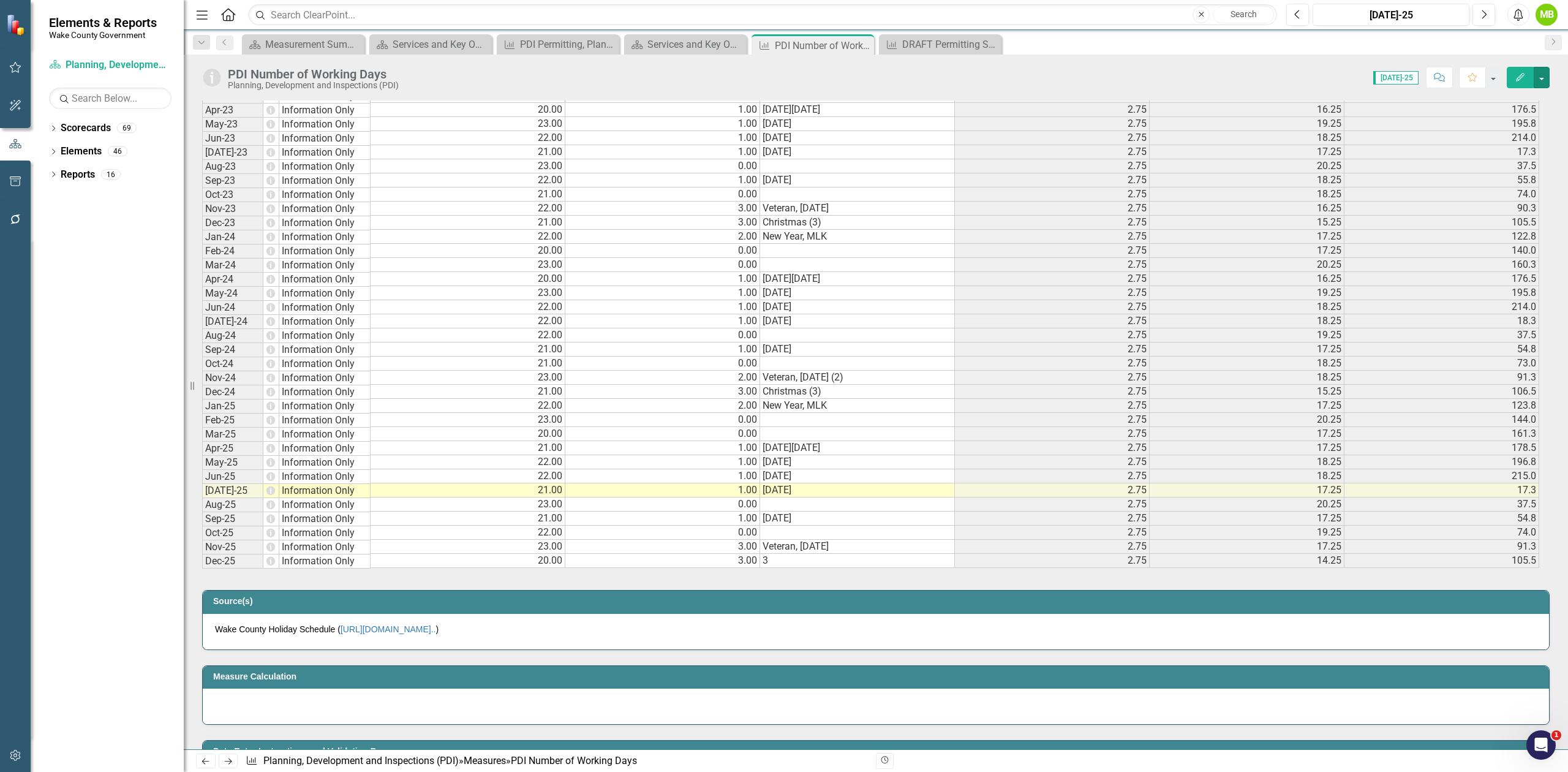
scroll to position [1225, 0]
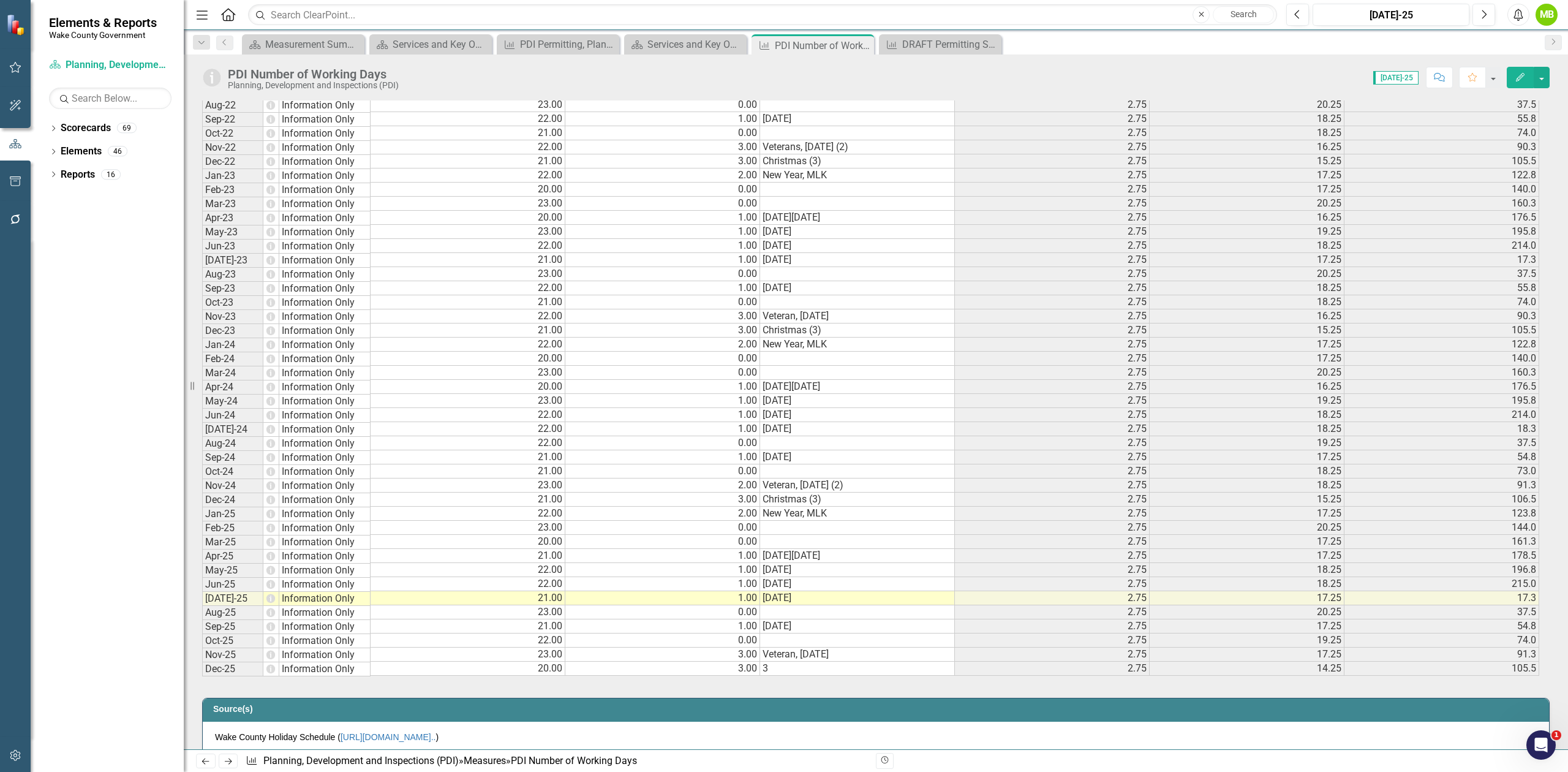
drag, startPoint x: 416, startPoint y: 724, endPoint x: 393, endPoint y: 766, distance: 47.9
click at [415, 719] on td "Source(s)" at bounding box center [878, 711] width 1330 height 18
click at [412, 524] on td "23.00" at bounding box center [468, 528] width 195 height 14
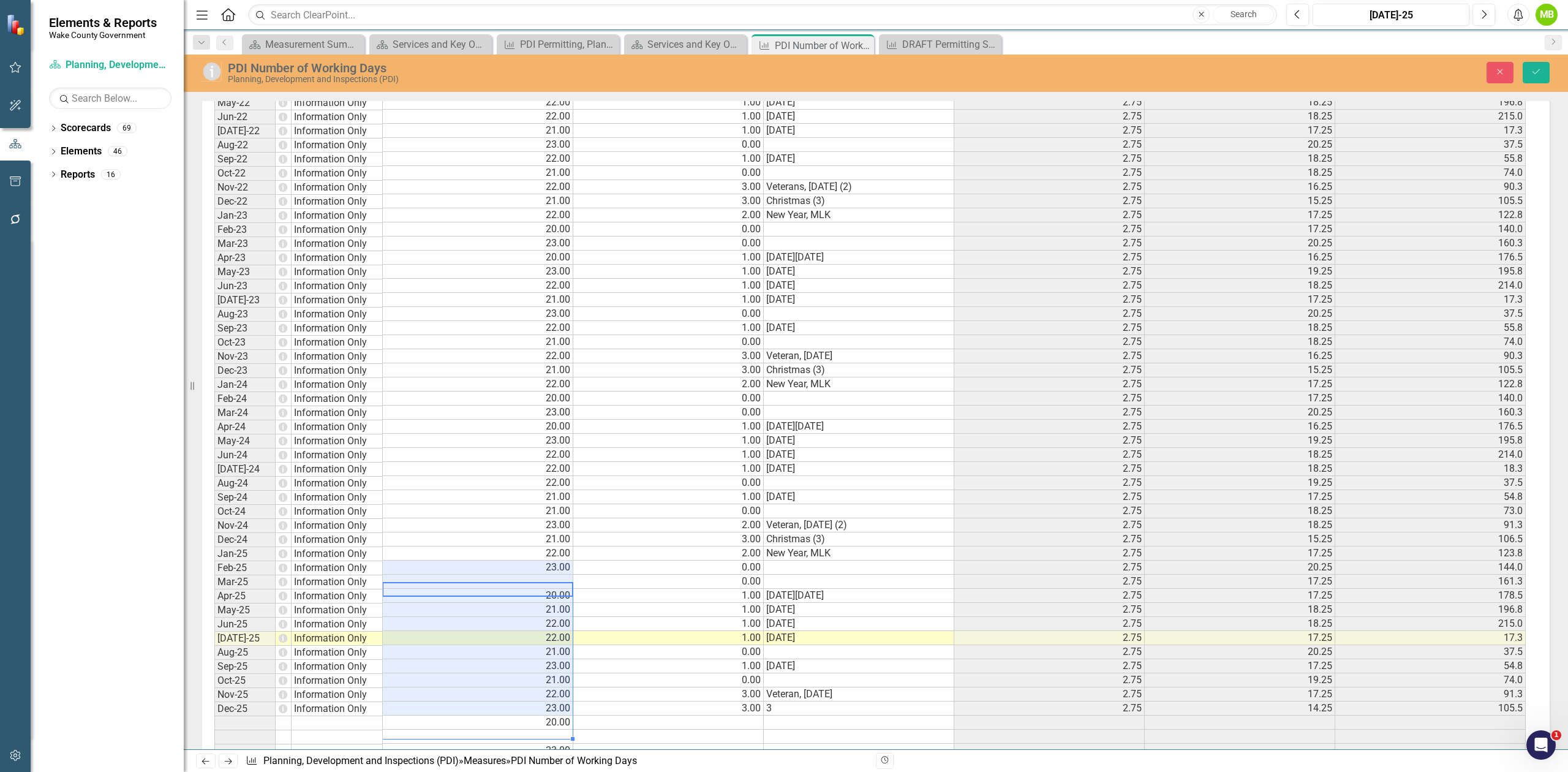
scroll to position [13, 0]
drag, startPoint x: 561, startPoint y: 575, endPoint x: 550, endPoint y: 587, distance: 16.3
click at [562, 575] on td at bounding box center [478, 582] width 190 height 14
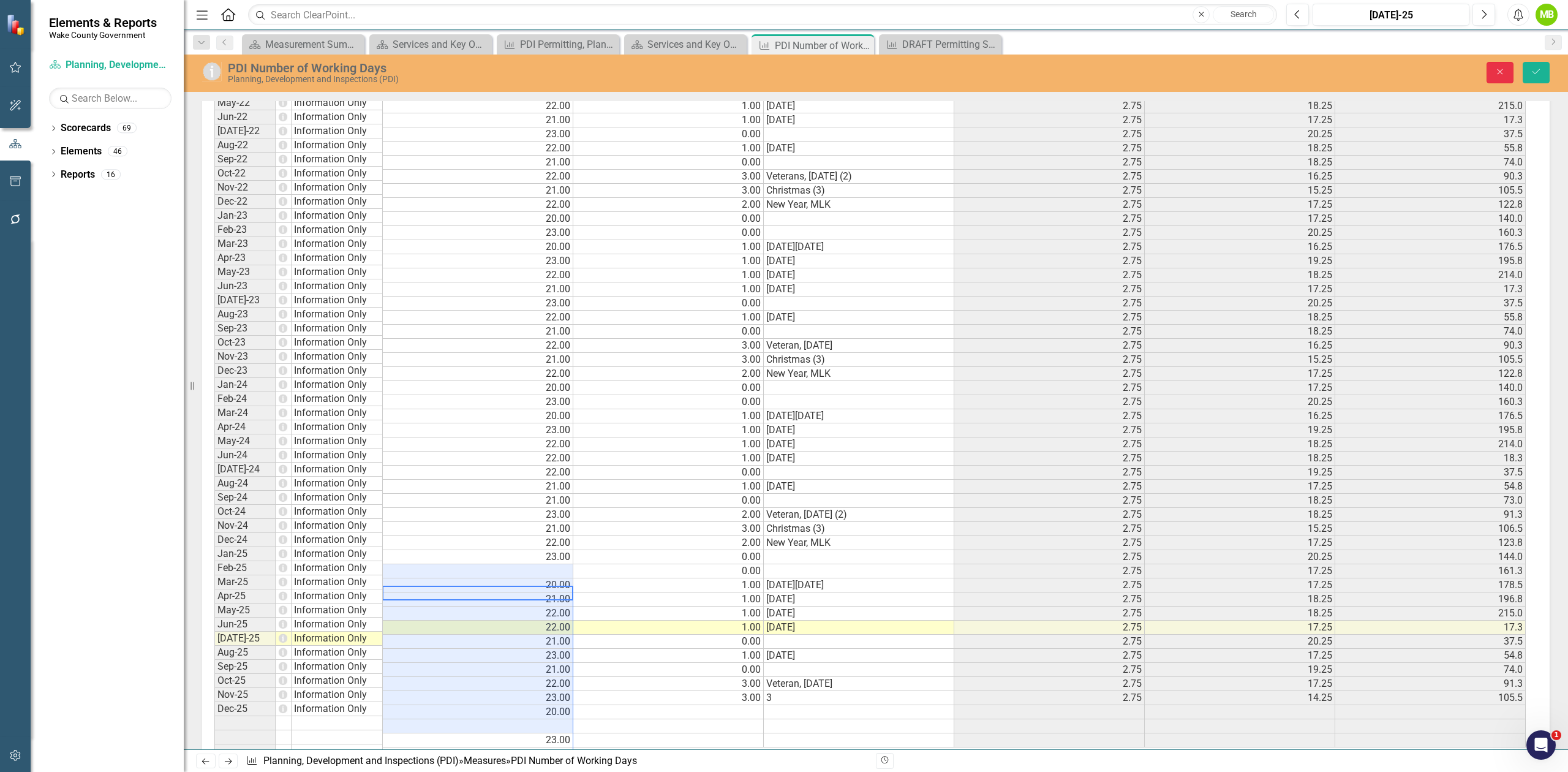
click at [1490, 76] on button "Close" at bounding box center [1500, 72] width 27 height 21
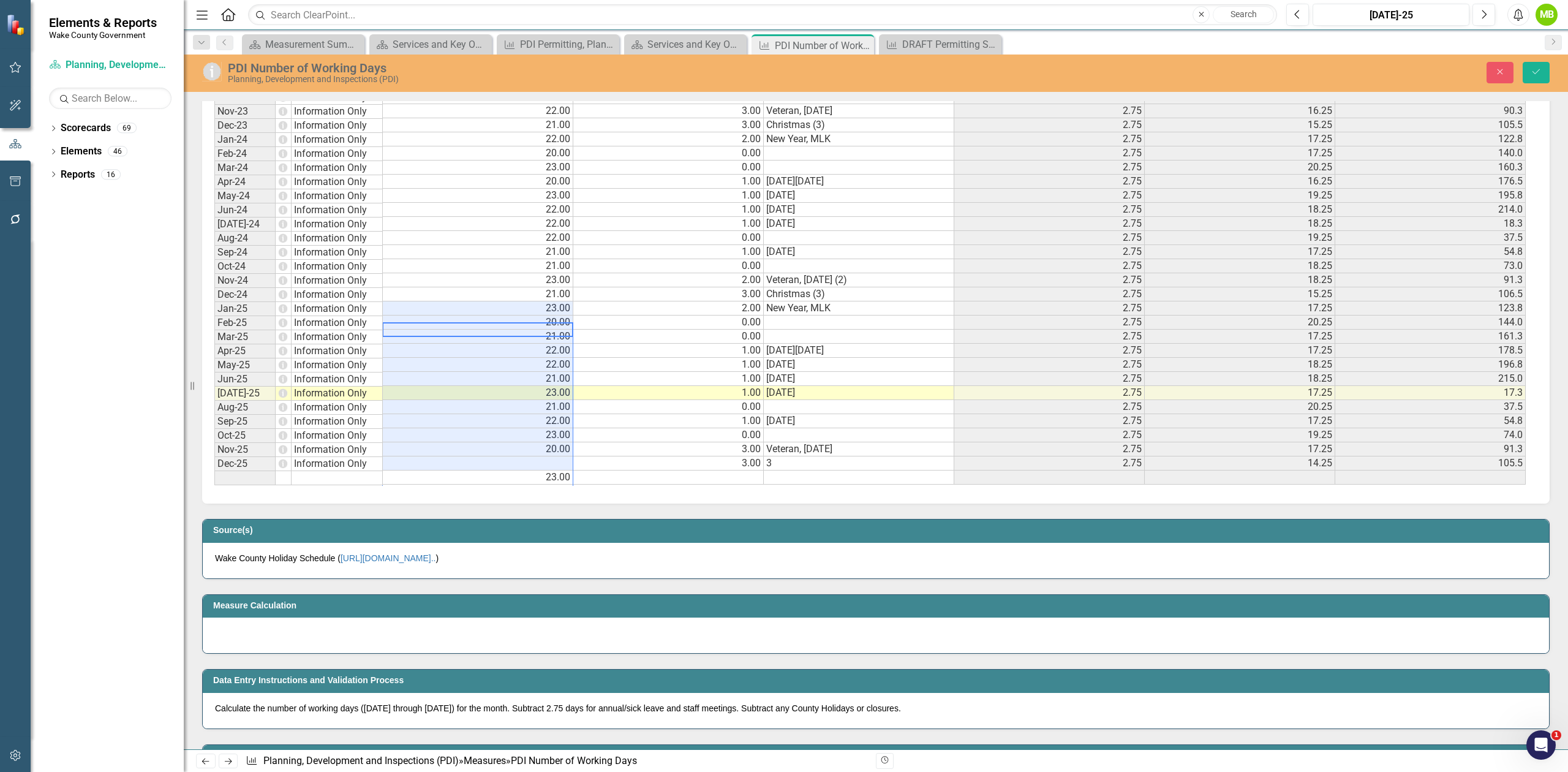
scroll to position [22, 0]
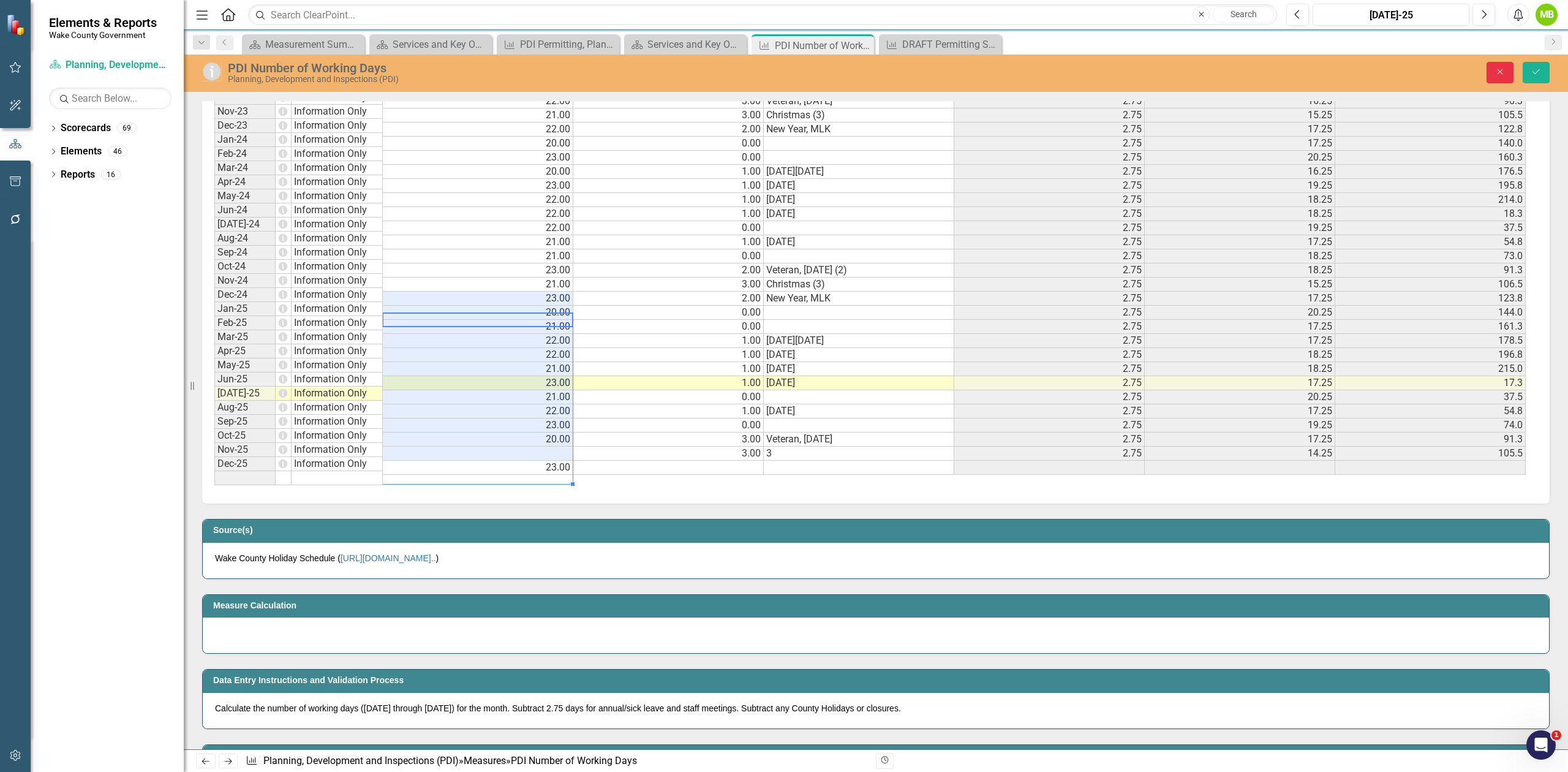
drag, startPoint x: 1493, startPoint y: 76, endPoint x: 621, endPoint y: 295, distance: 899.1
click at [1493, 77] on button "Close" at bounding box center [1500, 72] width 27 height 21
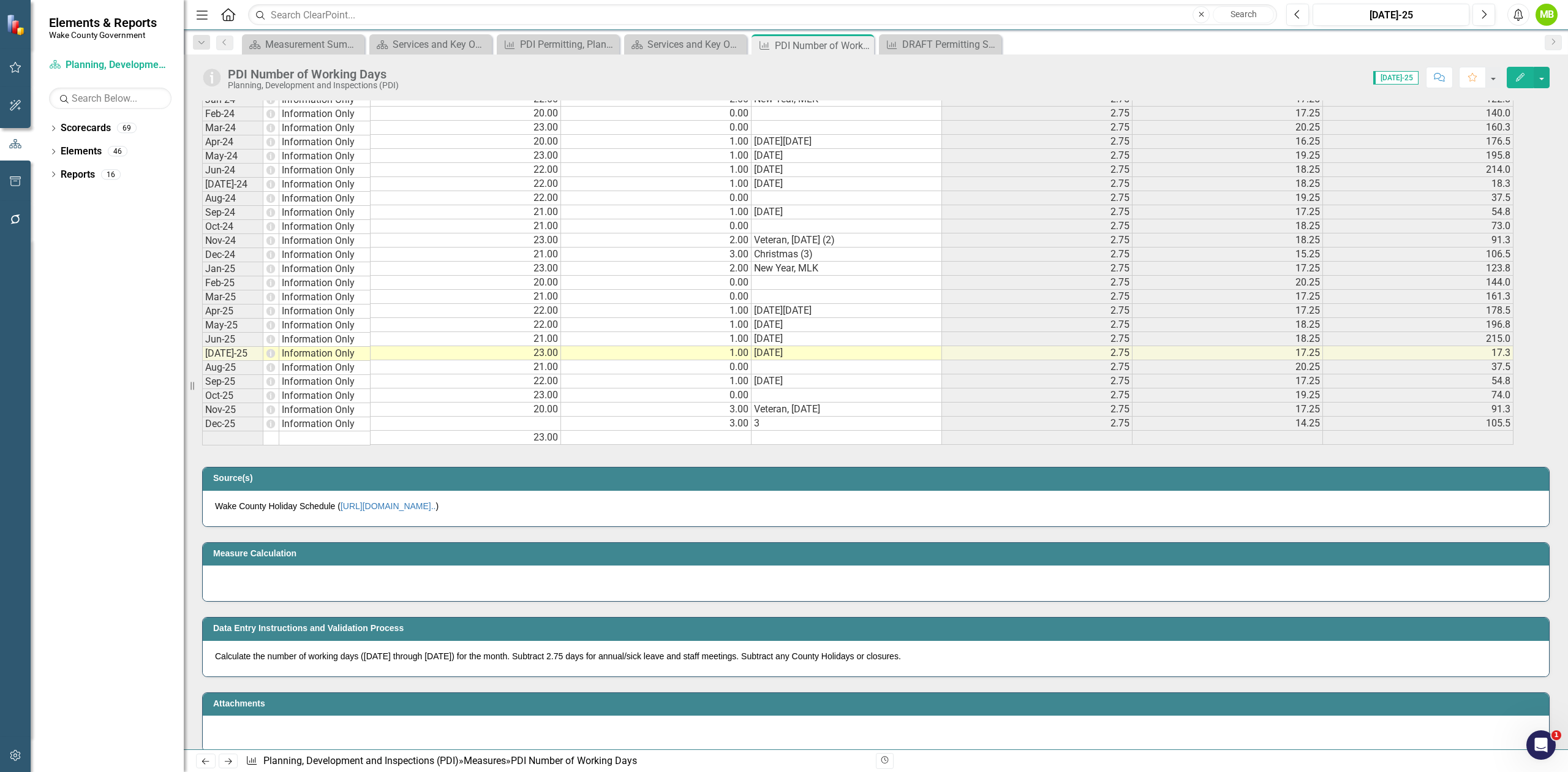
scroll to position [13, 0]
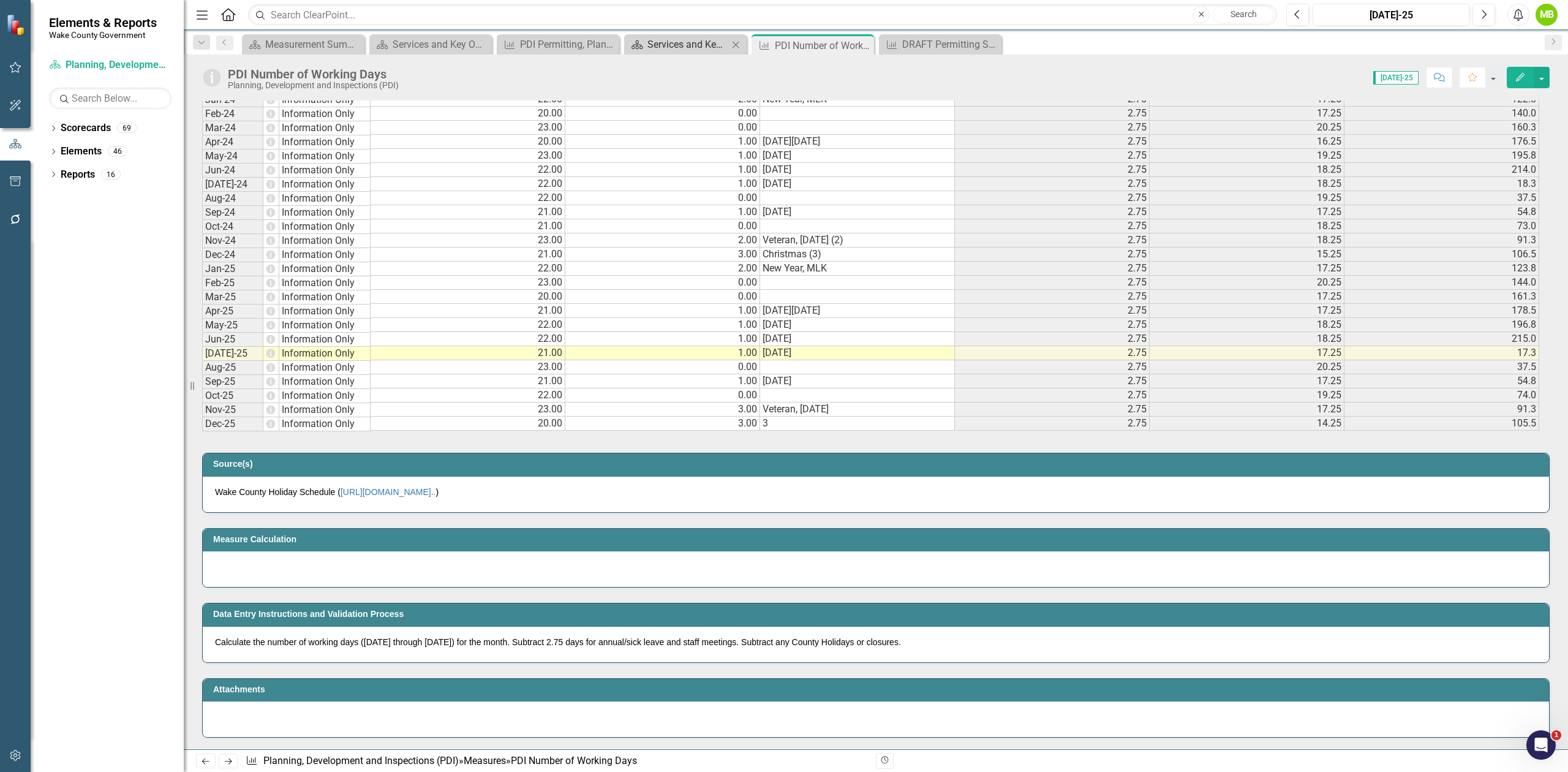
click at [696, 46] on div "Services and Key Operating Measures" at bounding box center [688, 44] width 81 height 15
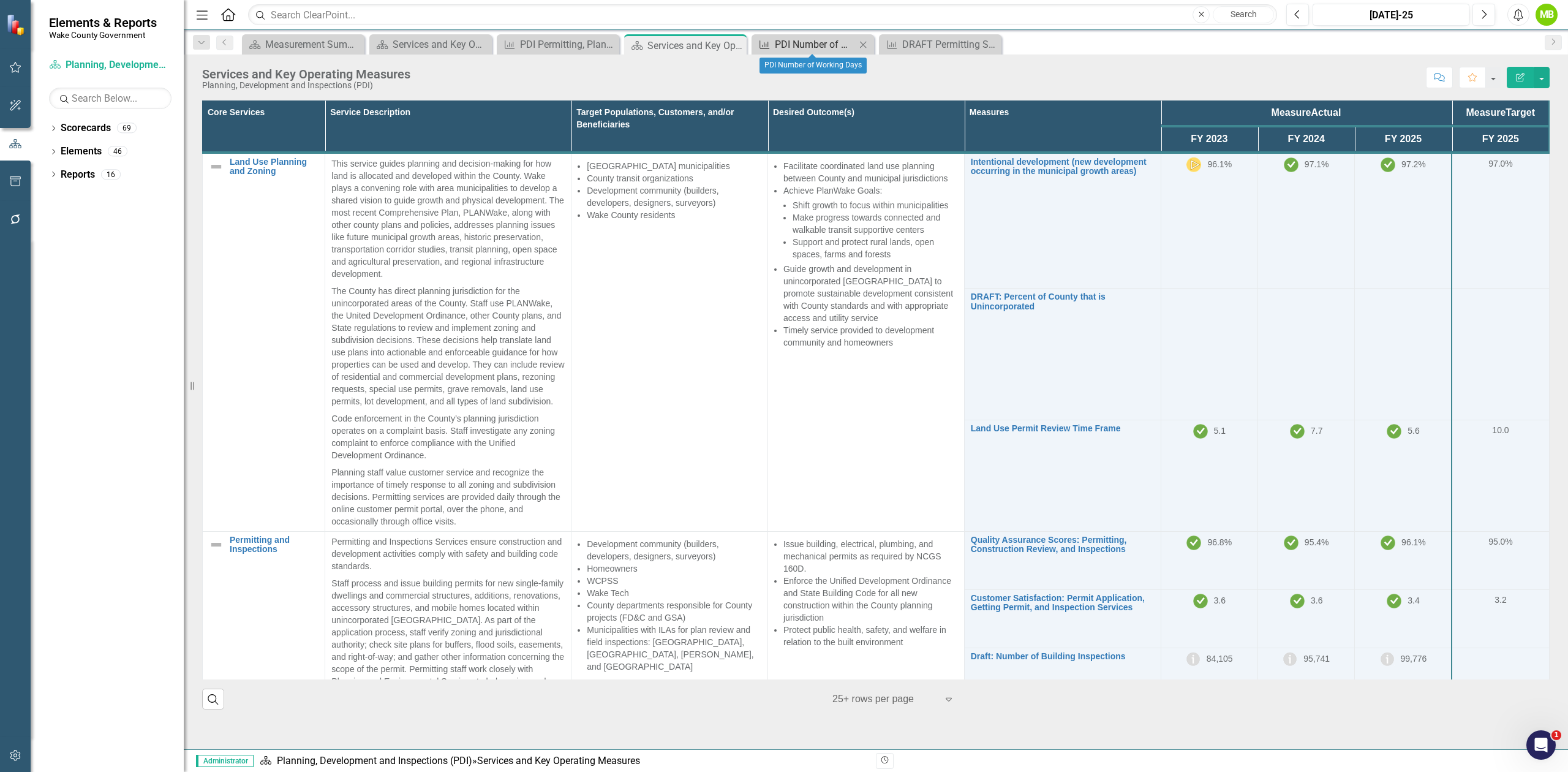
click at [812, 43] on div "PDI Number of Working Days" at bounding box center [815, 44] width 81 height 15
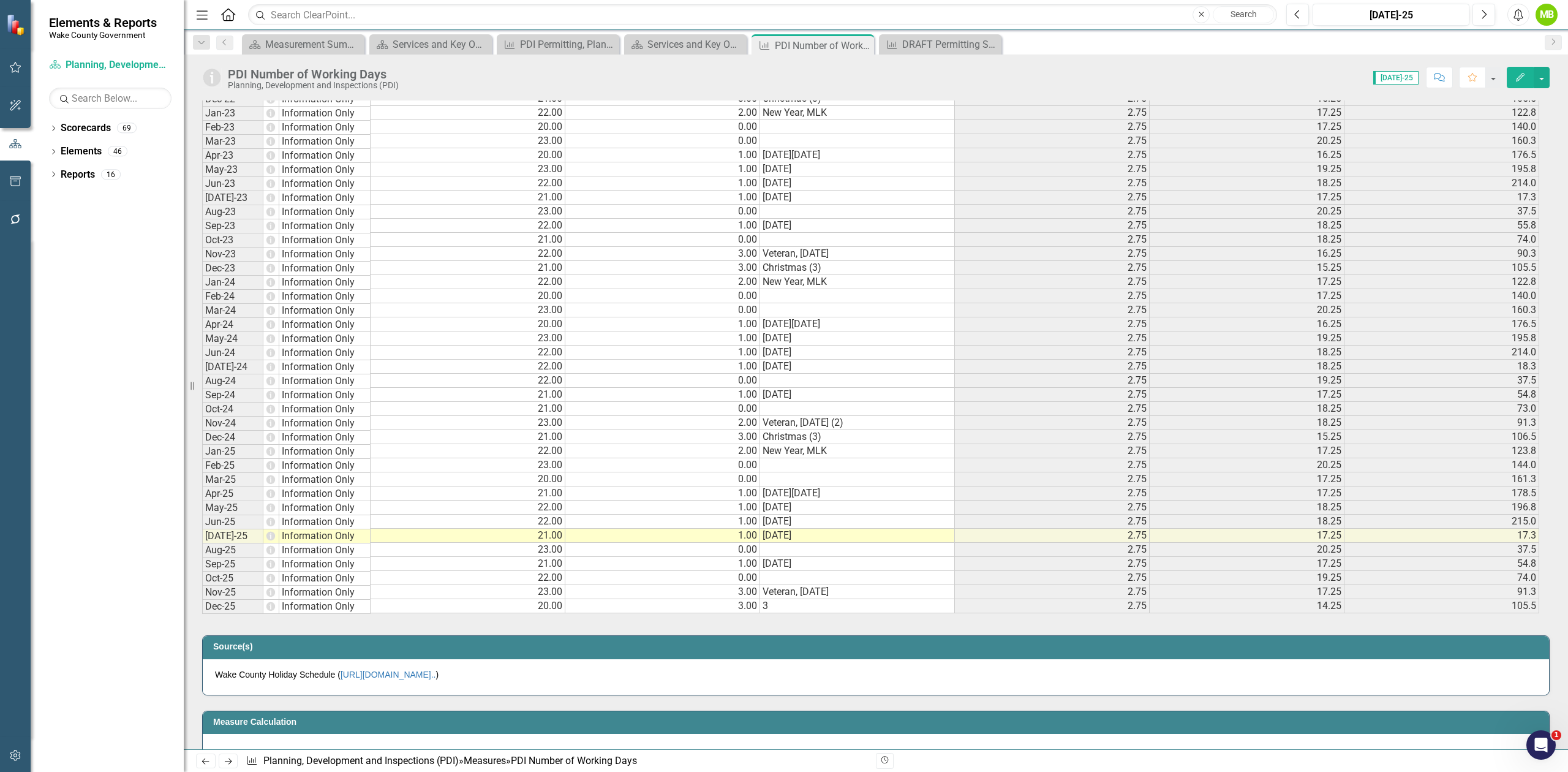
scroll to position [1306, 0]
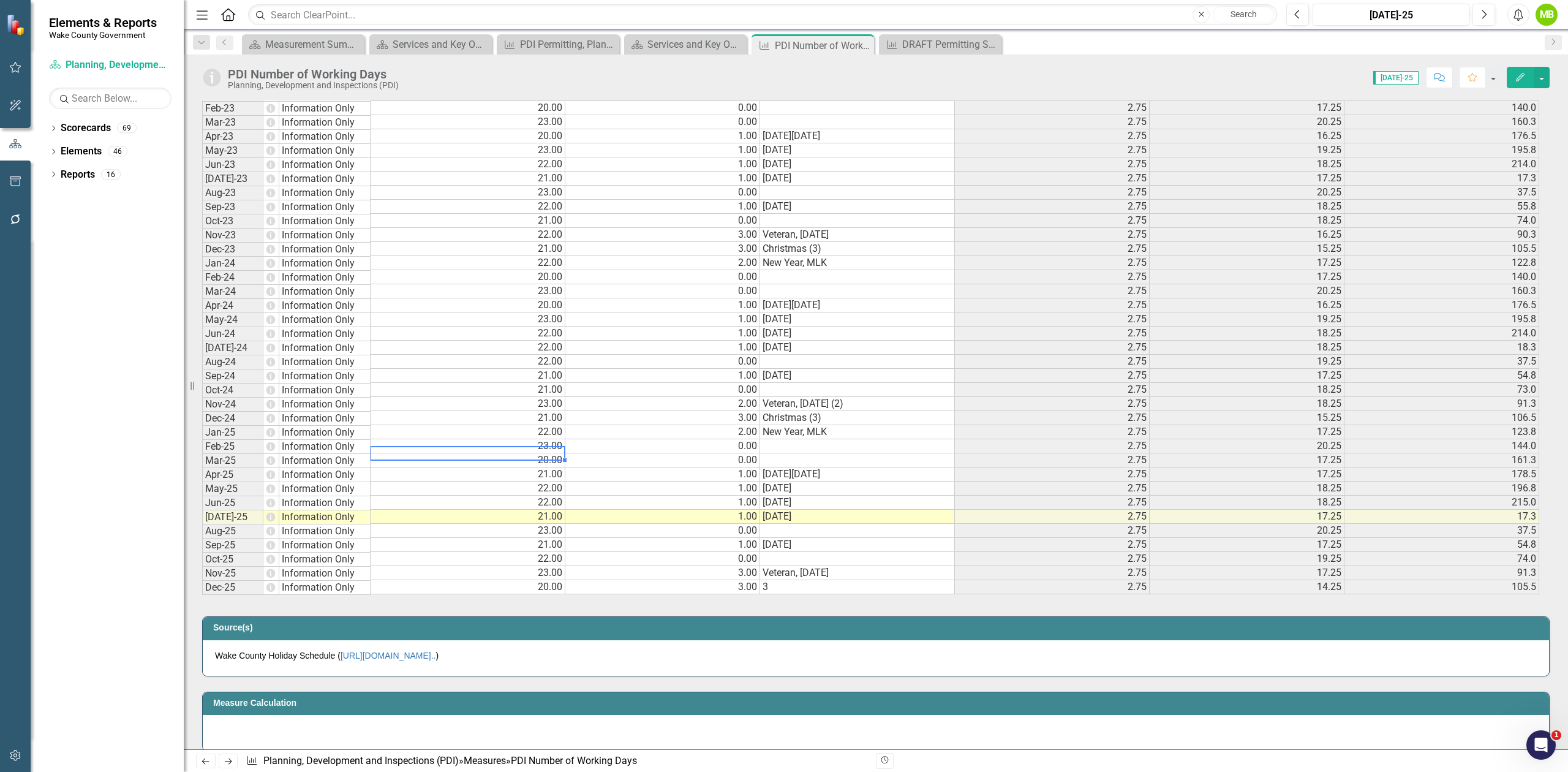
click at [433, 432] on td "22.00" at bounding box center [468, 432] width 195 height 14
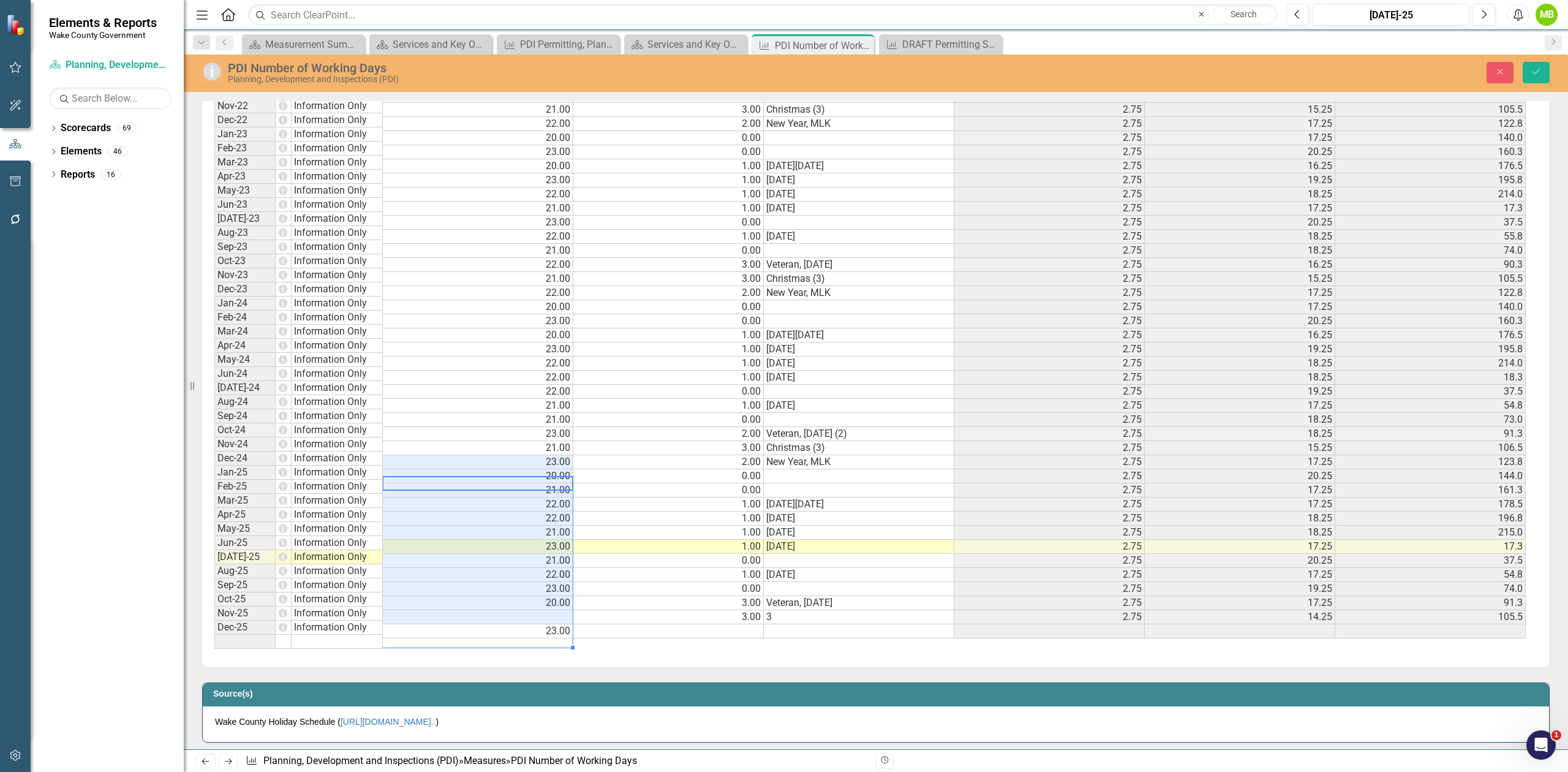
scroll to position [9, 0]
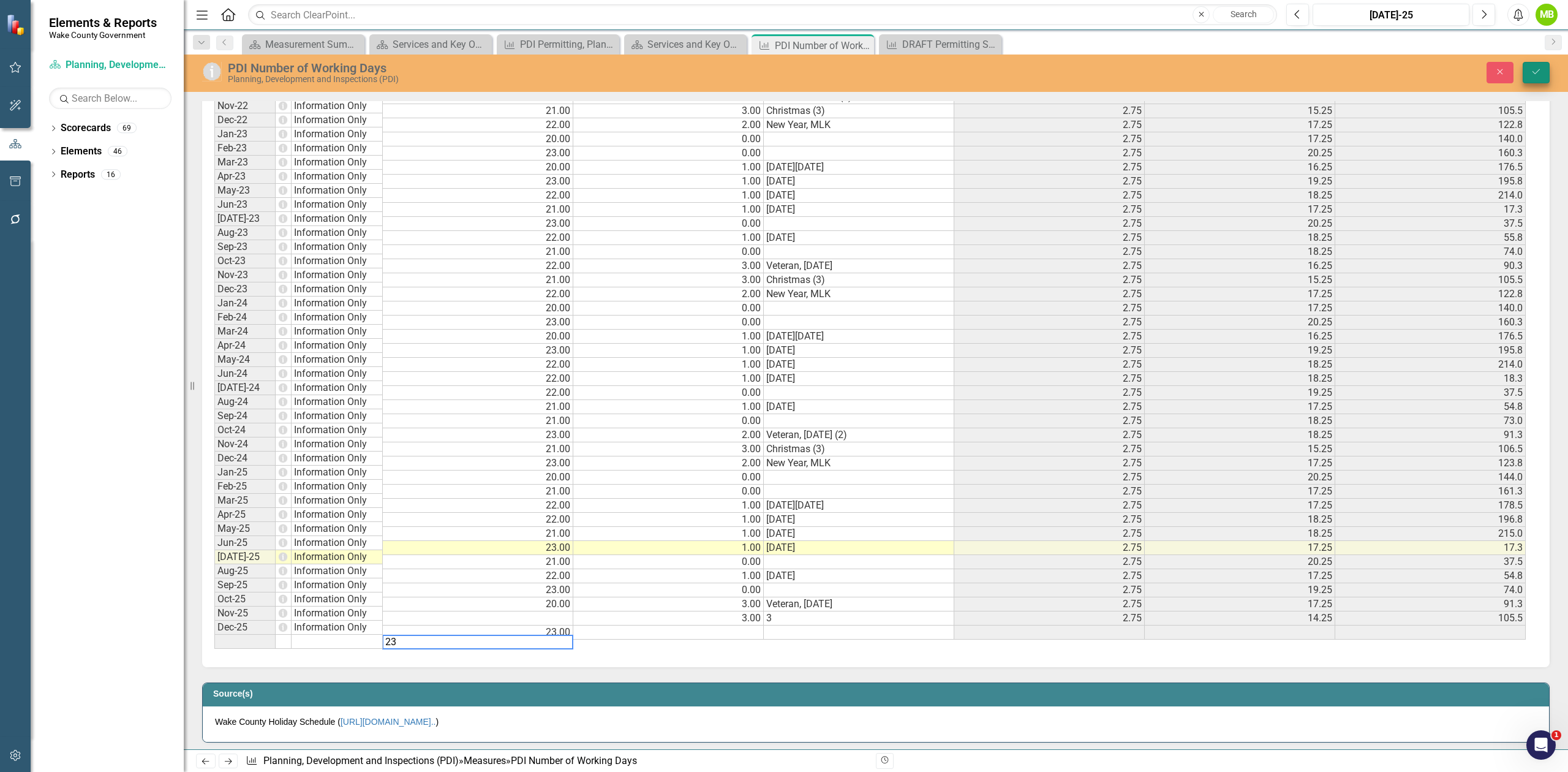
type textarea "23"
click at [1535, 76] on button "Save" at bounding box center [1536, 72] width 27 height 21
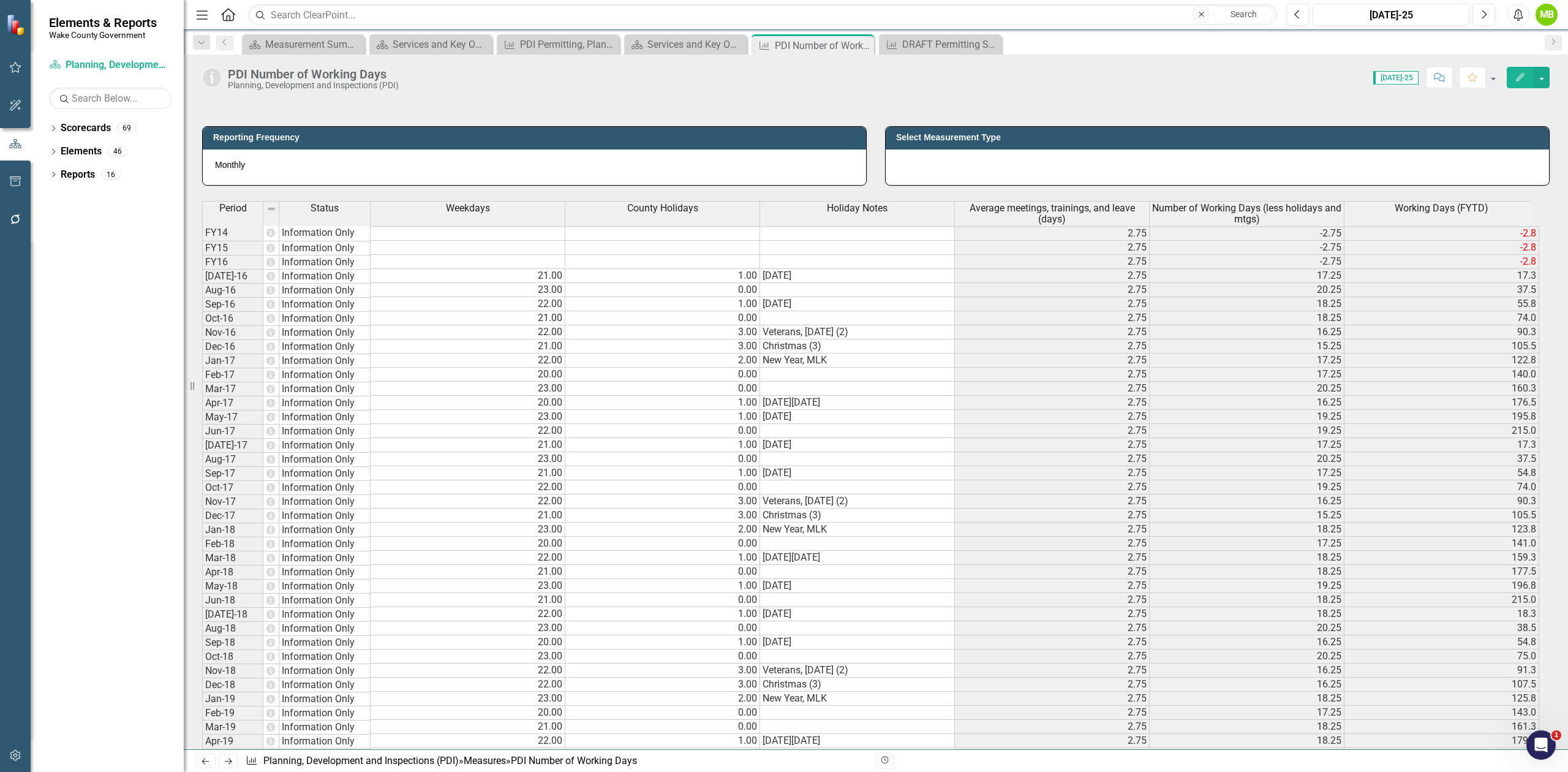
scroll to position [0, 0]
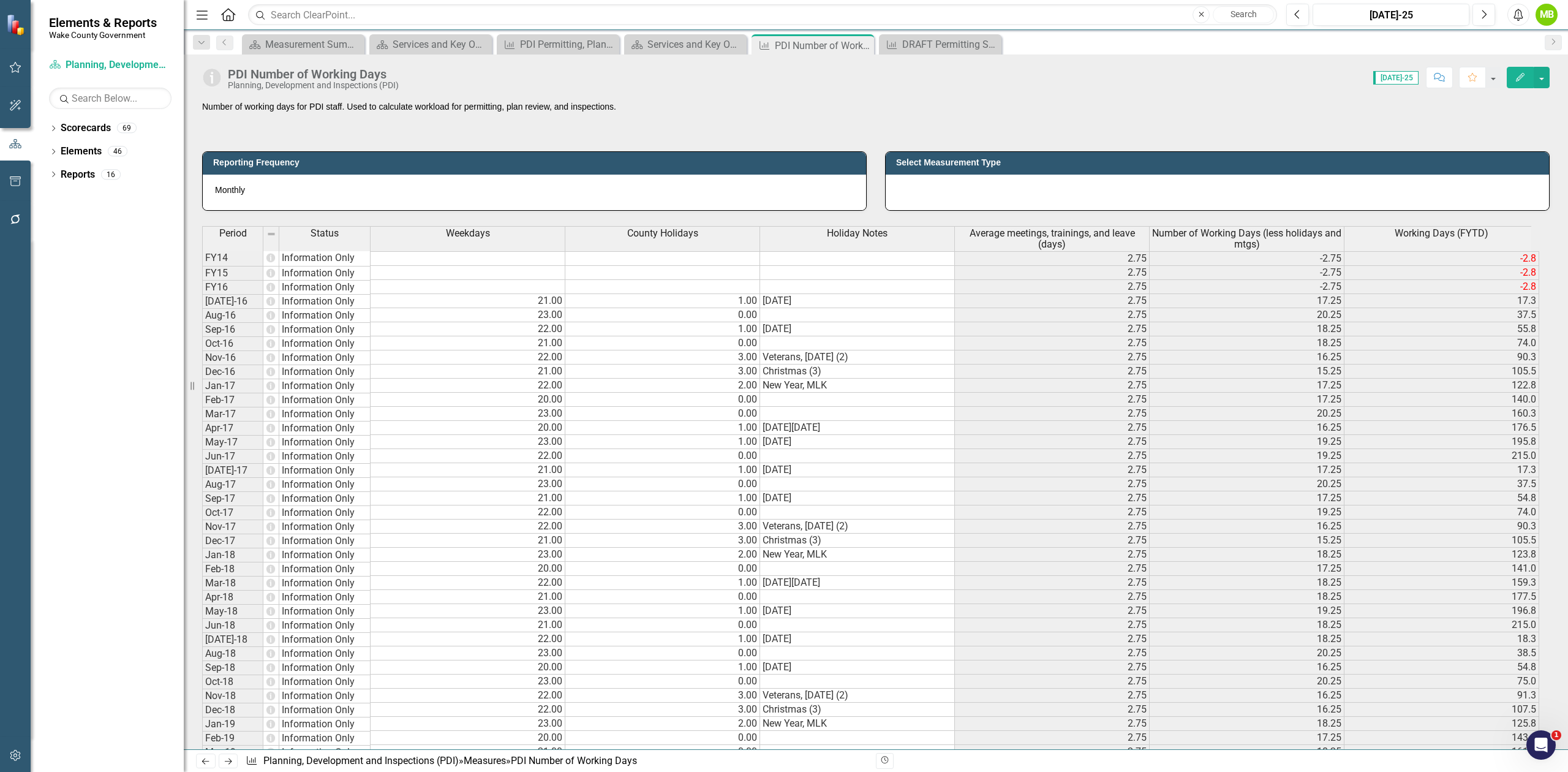
click at [500, 302] on td "21.00" at bounding box center [468, 301] width 195 height 14
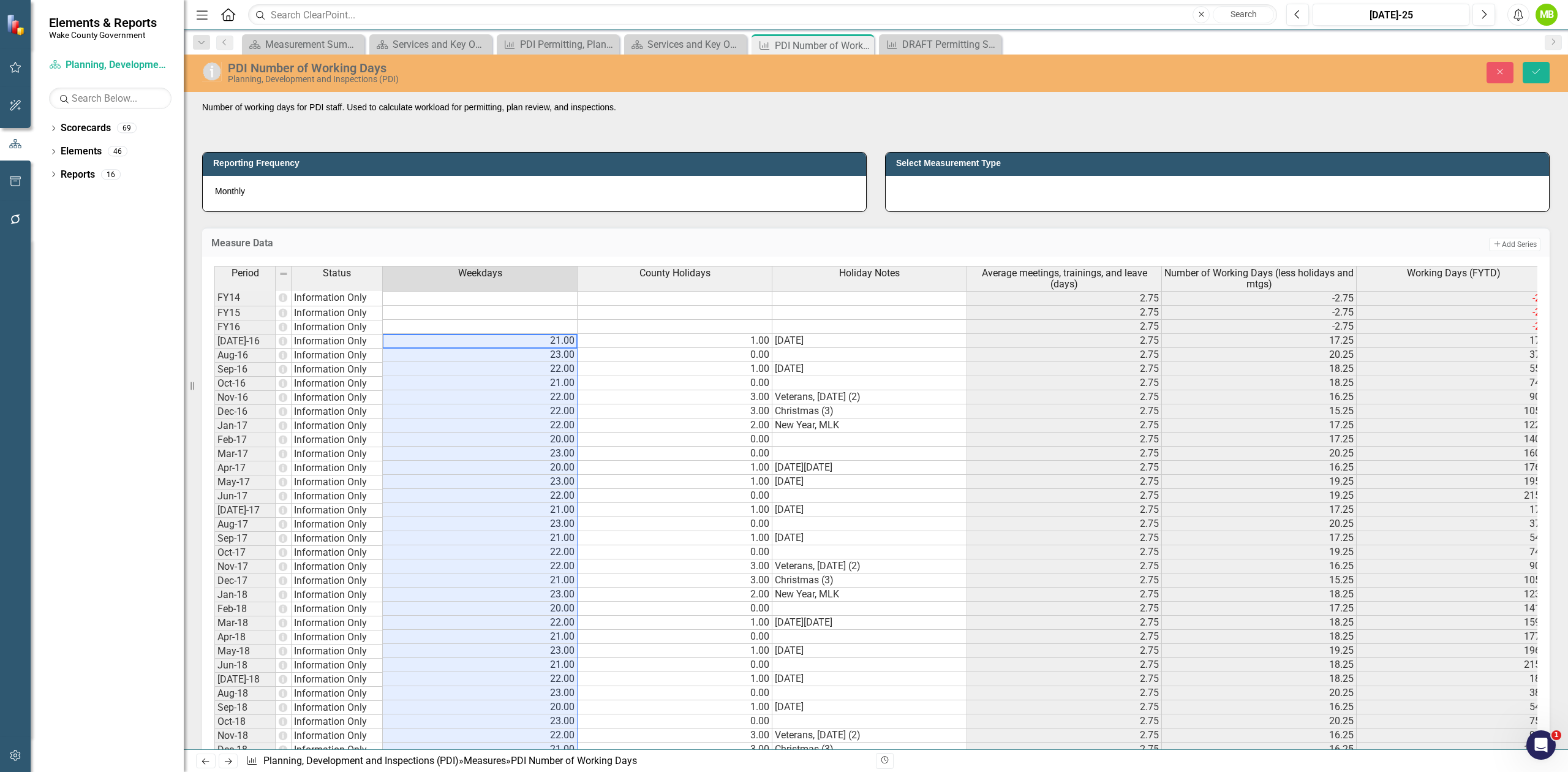
type textarea "21.00"
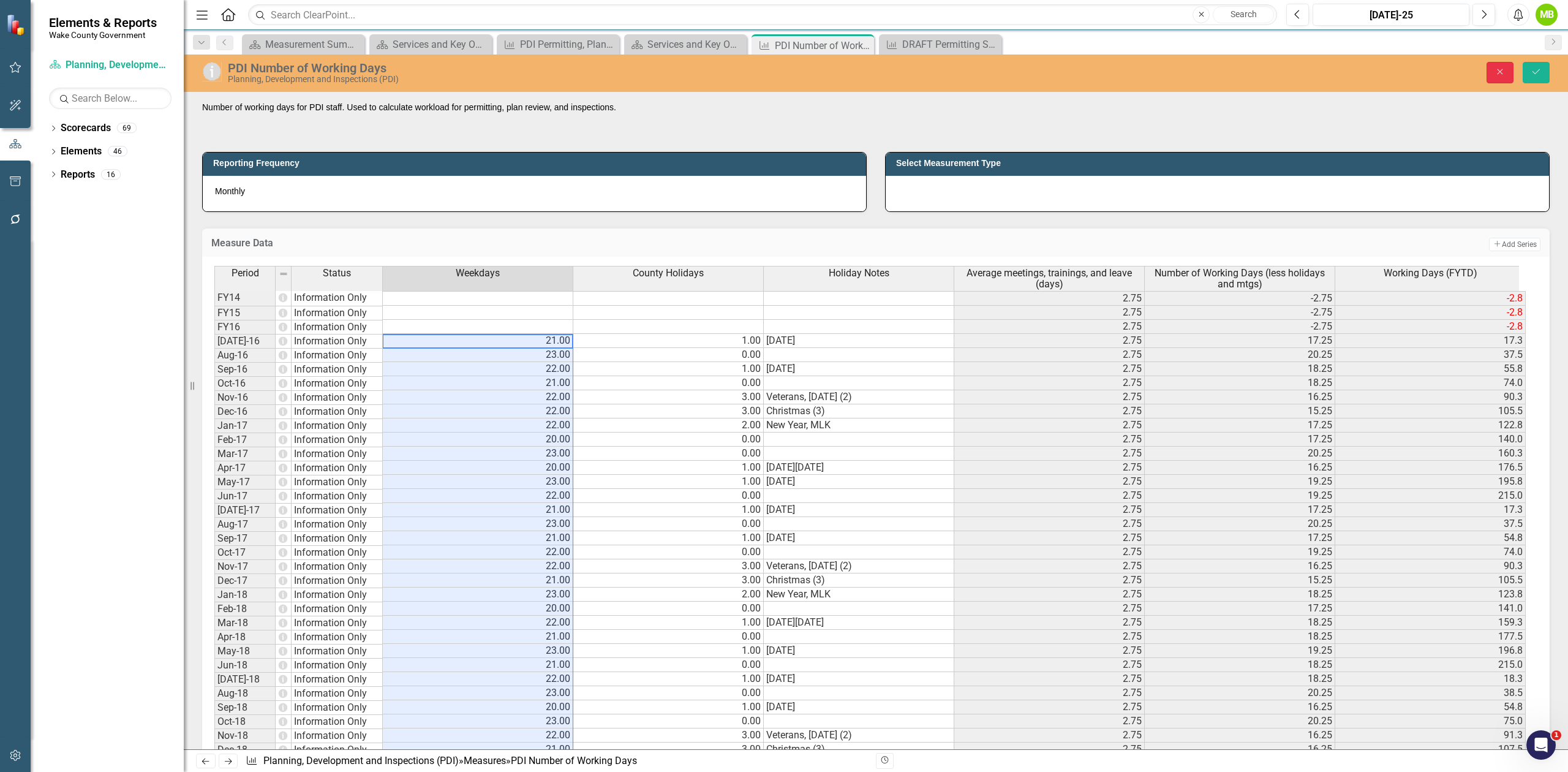
click at [1496, 70] on icon "Close" at bounding box center [1500, 72] width 11 height 9
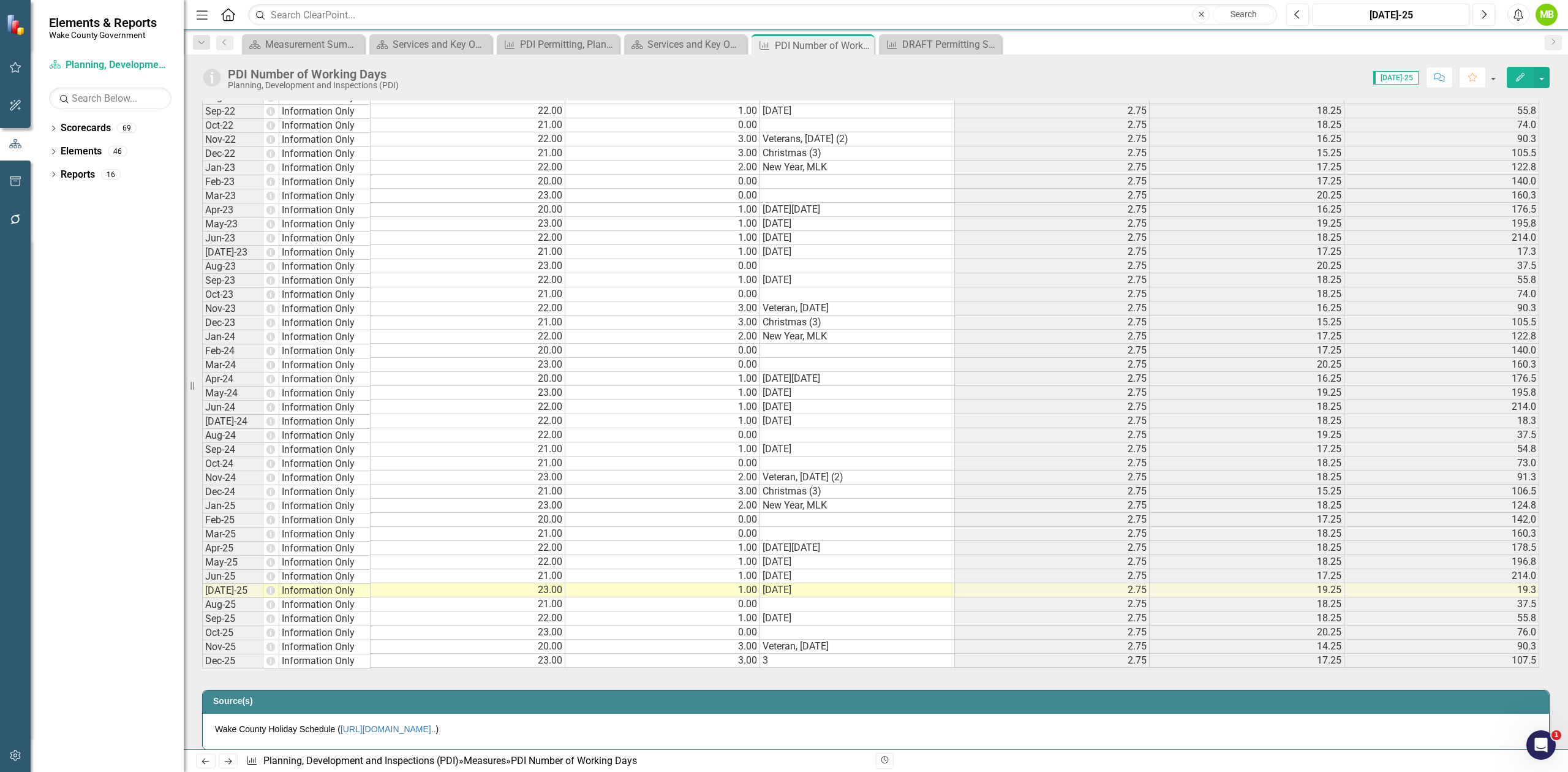
scroll to position [1225, 0]
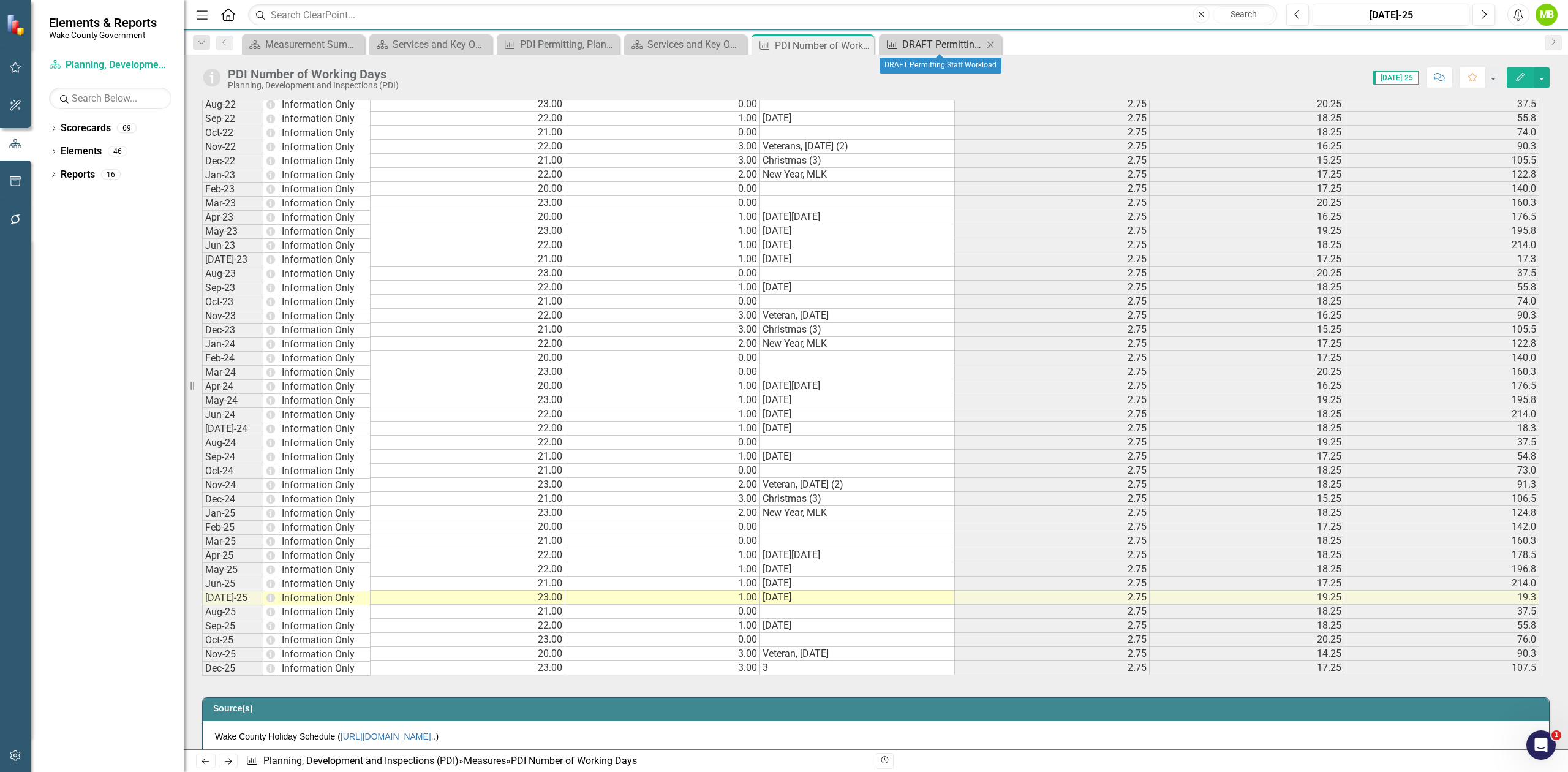
click at [956, 40] on div "DRAFT Permitting Staff Workload" at bounding box center [943, 44] width 81 height 15
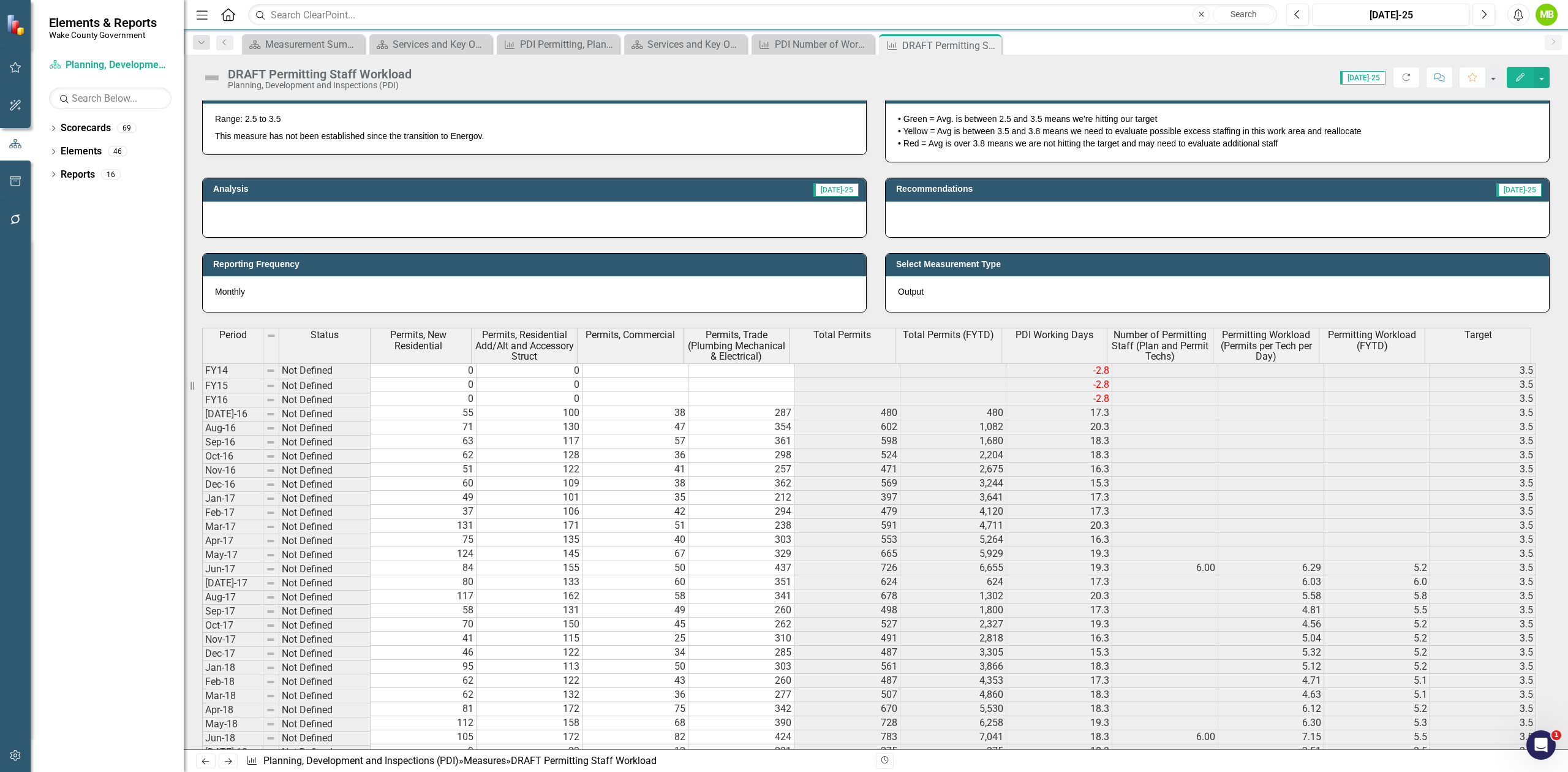
scroll to position [326, 0]
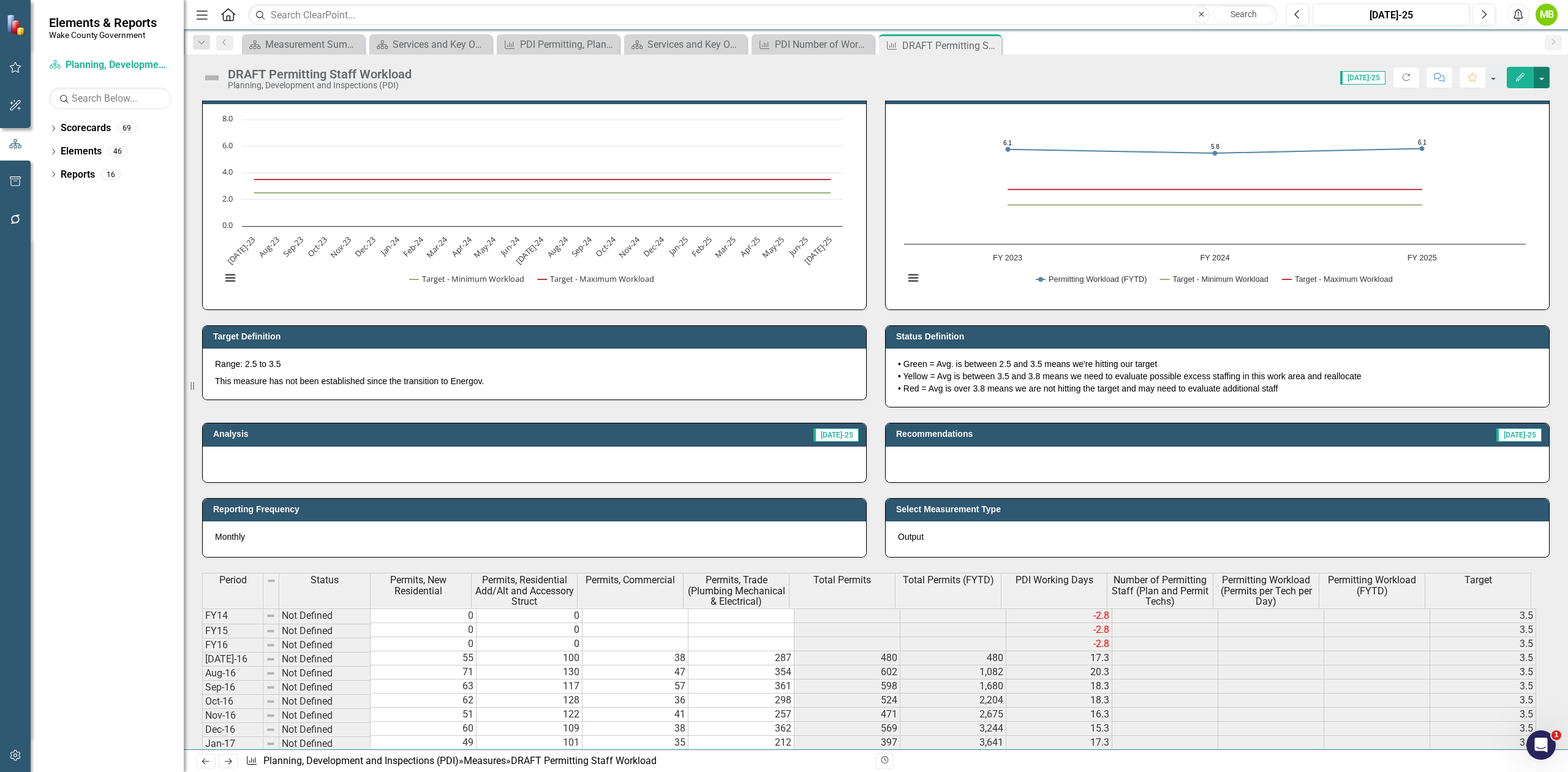
click at [1539, 74] on button "button" at bounding box center [1541, 77] width 16 height 21
click at [1503, 102] on link "Edit Edit Measure" at bounding box center [1490, 100] width 119 height 23
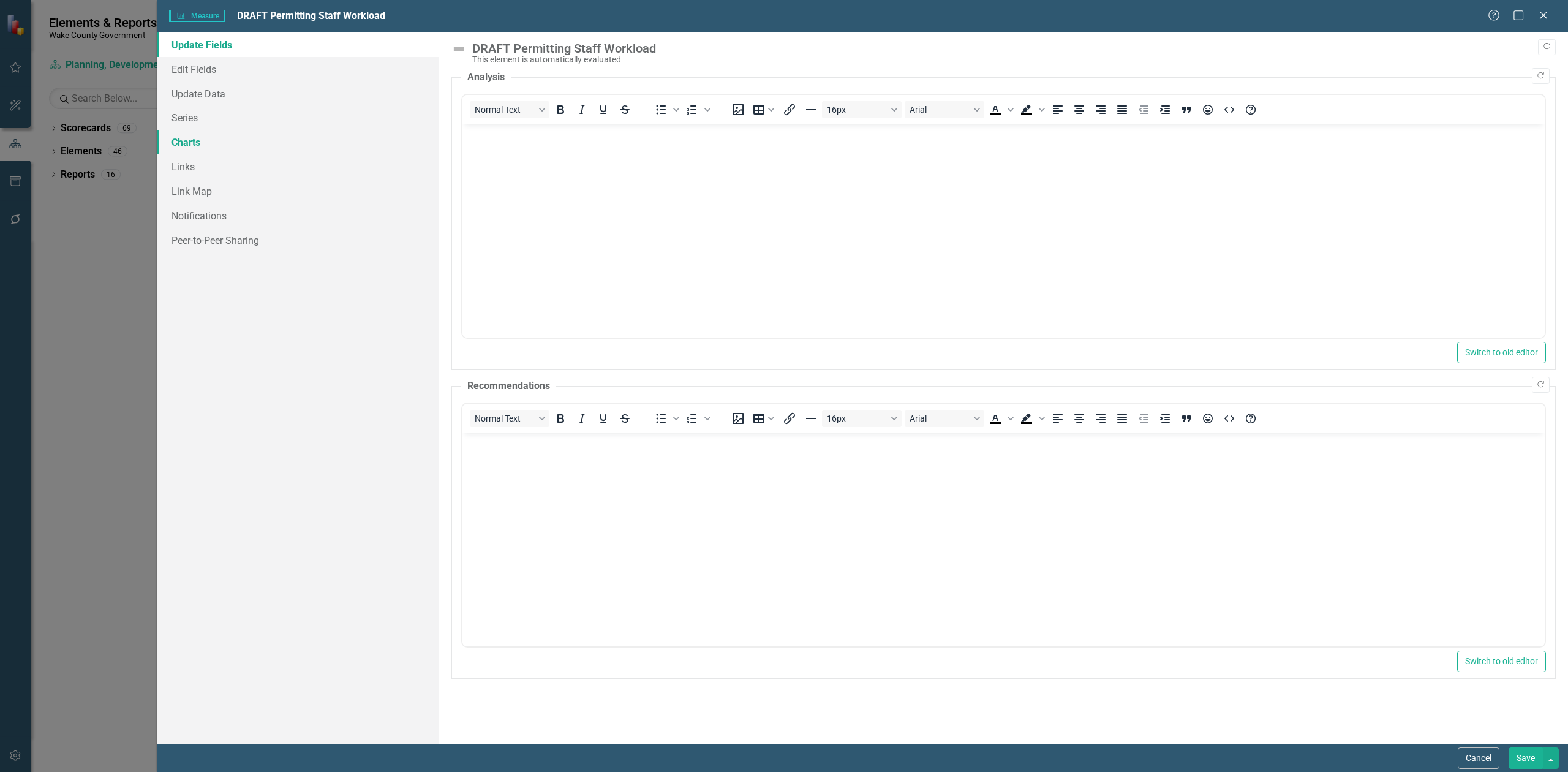
scroll to position [0, 0]
click at [186, 145] on link "Charts" at bounding box center [298, 142] width 283 height 25
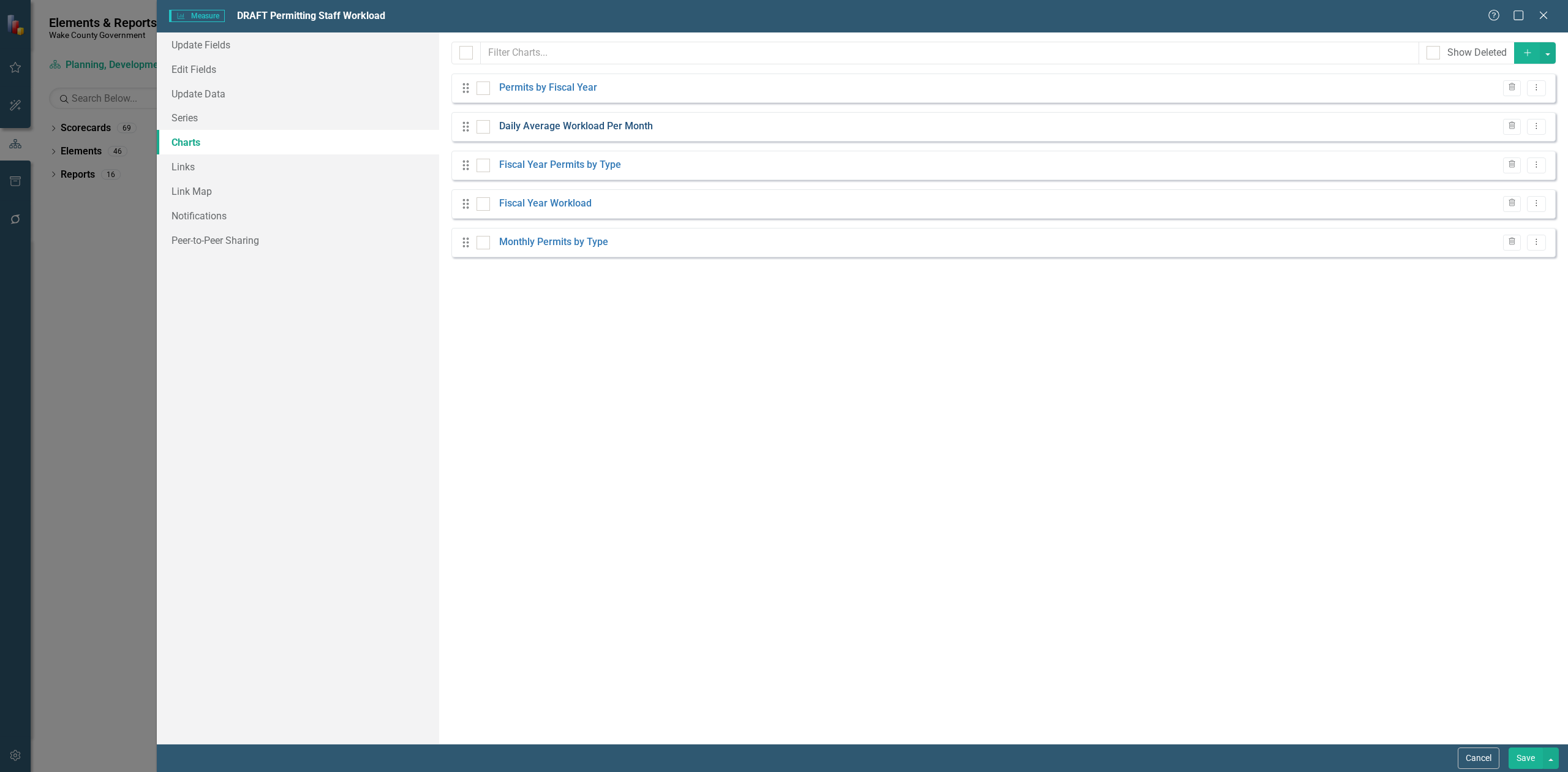
click at [621, 128] on link "Daily Average Workload Per Month" at bounding box center [575, 126] width 154 height 14
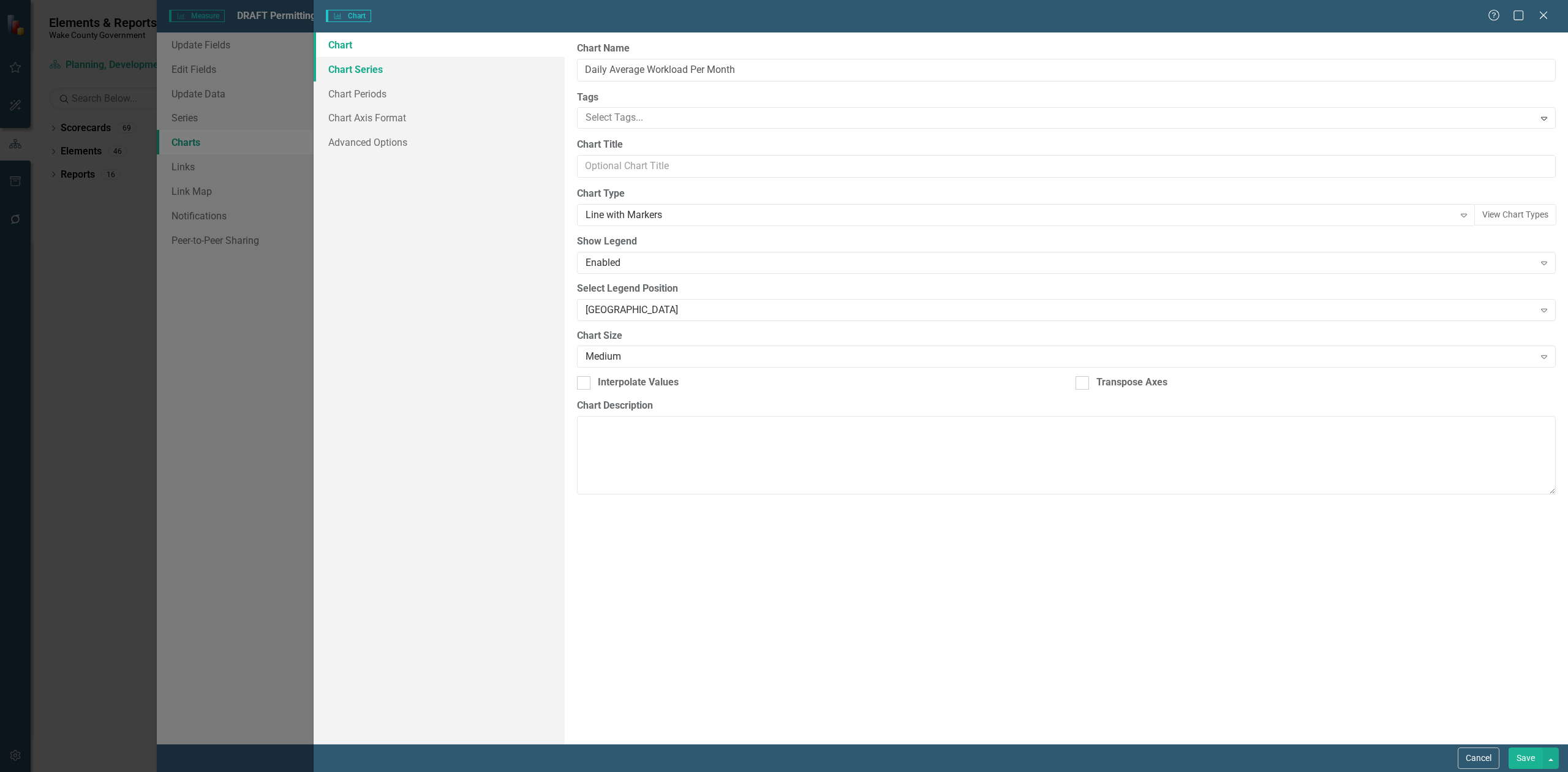
click at [379, 74] on link "Chart Series" at bounding box center [439, 69] width 251 height 25
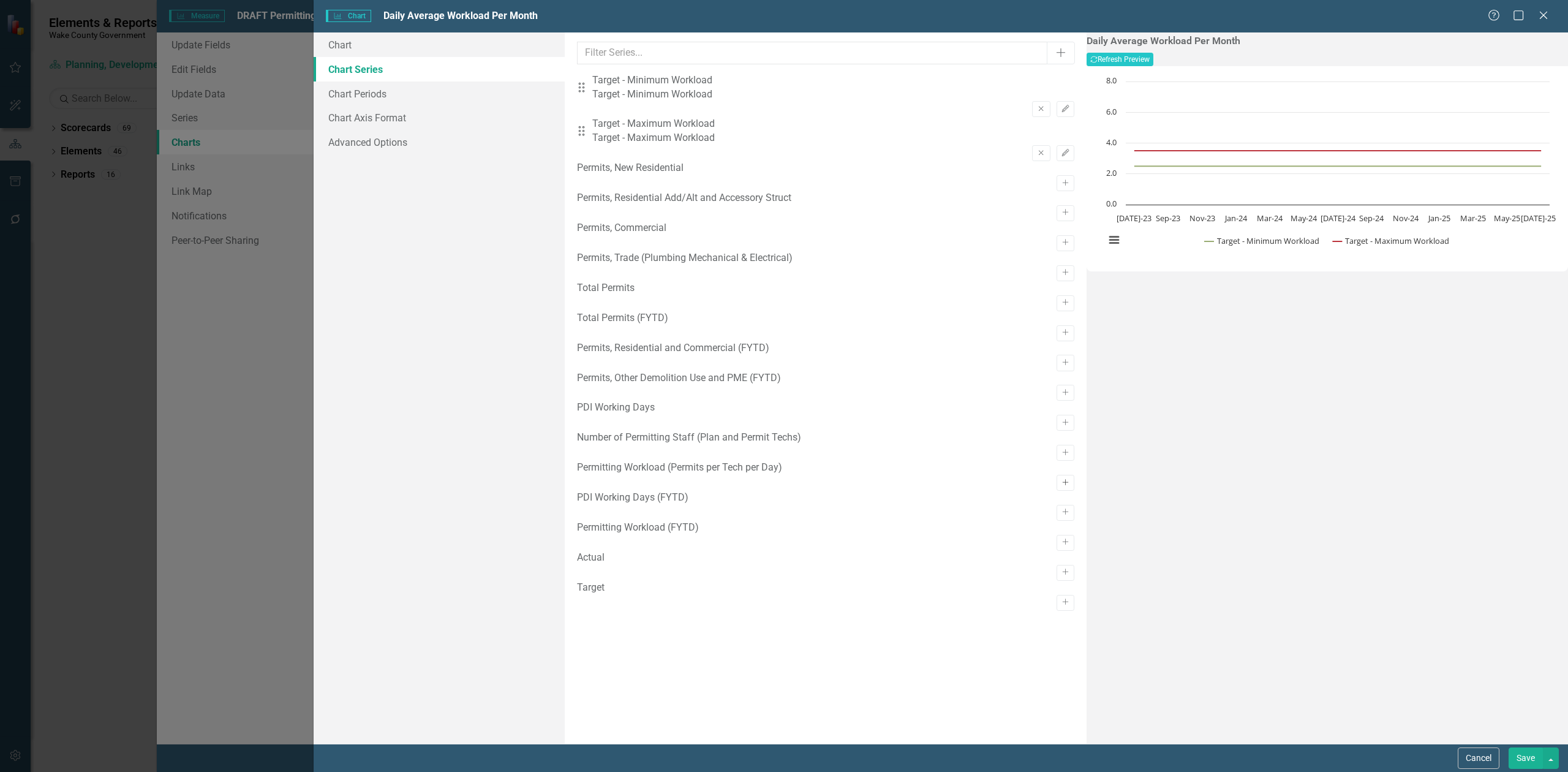
click at [1061, 487] on icon "Activate" at bounding box center [1065, 483] width 9 height 8
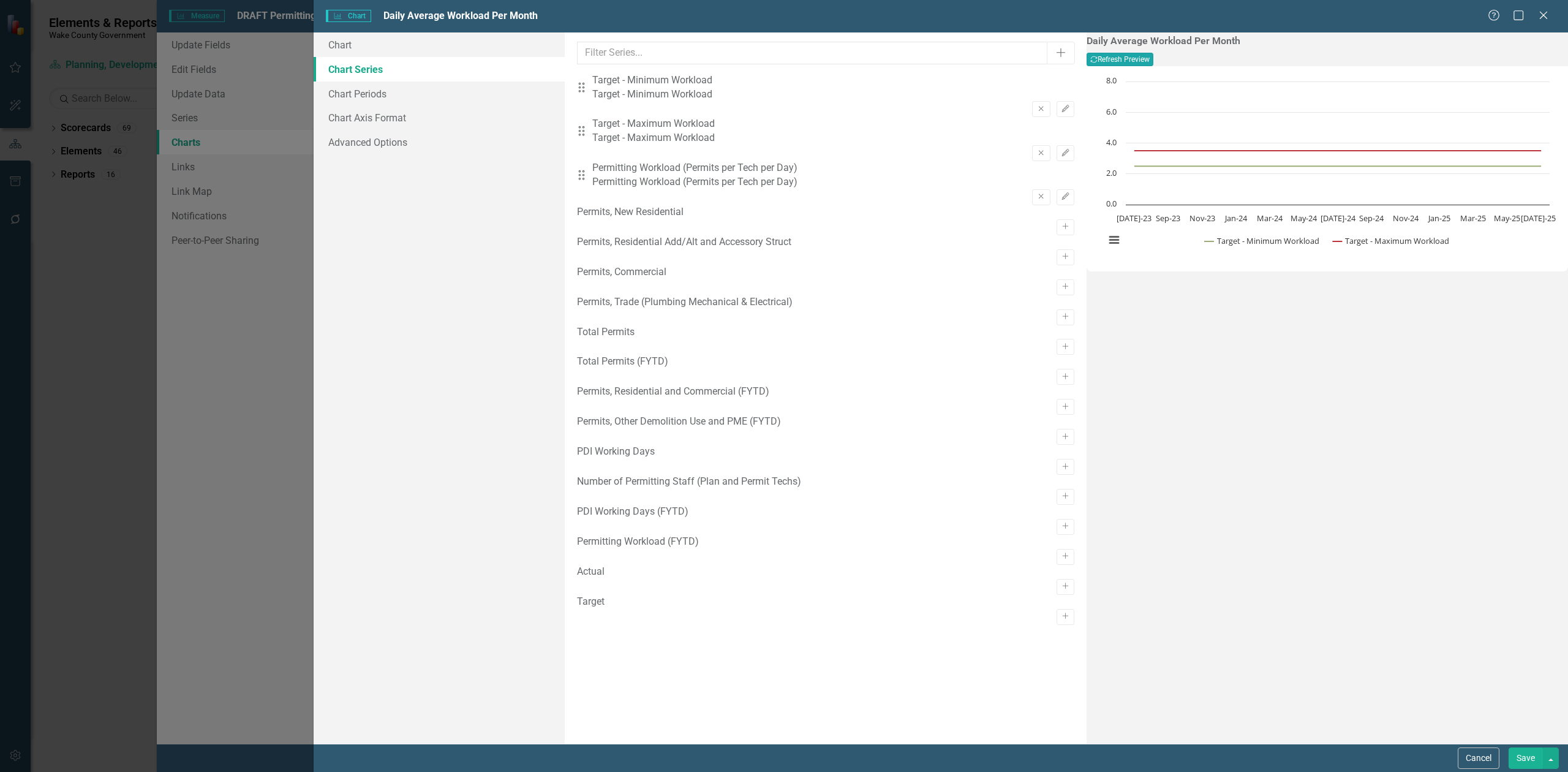
click at [1154, 57] on button "Recalculate Refresh Preview" at bounding box center [1120, 59] width 67 height 14
click at [1524, 749] on button "Save" at bounding box center [1526, 758] width 34 height 21
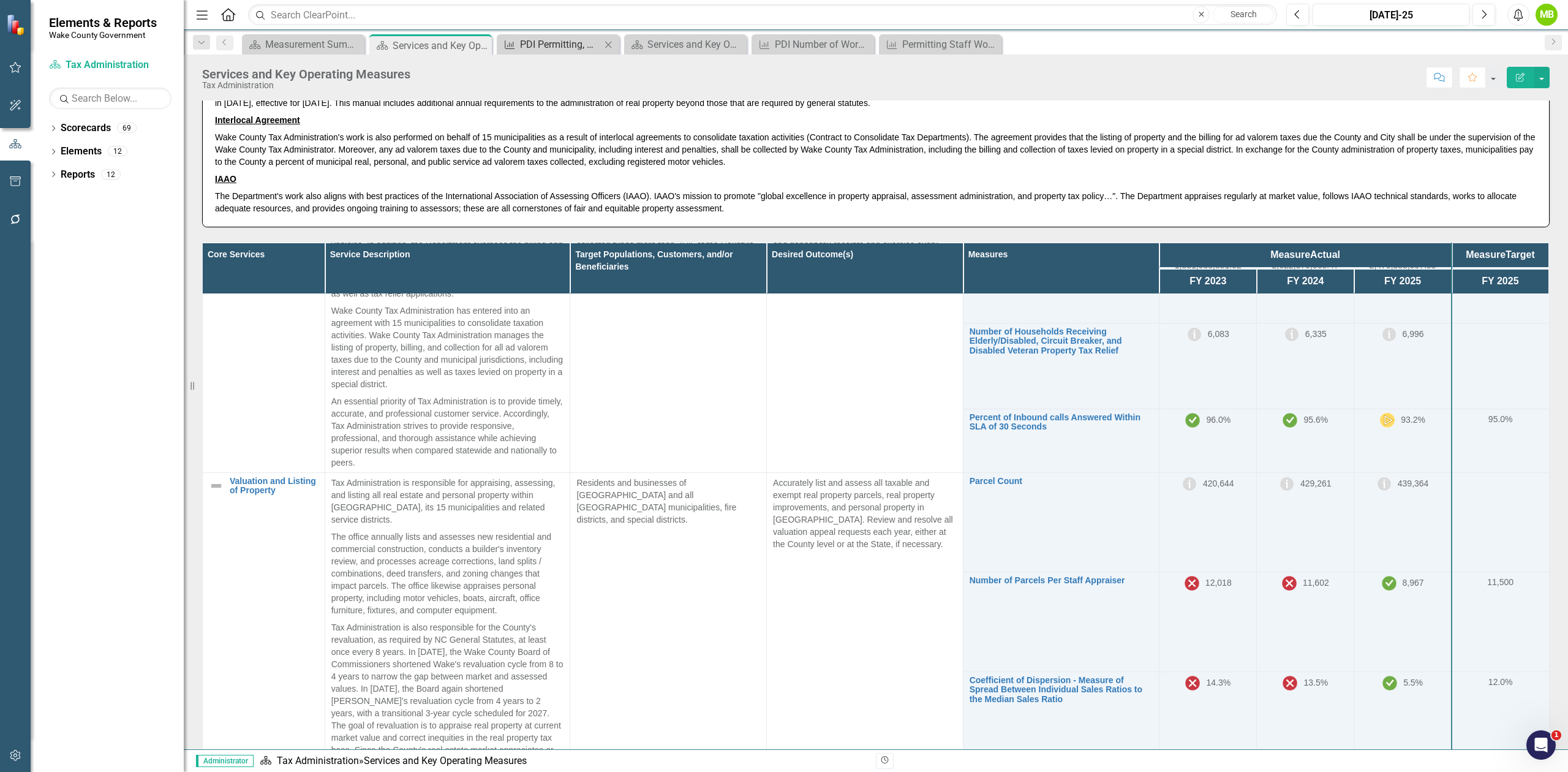
scroll to position [81, 0]
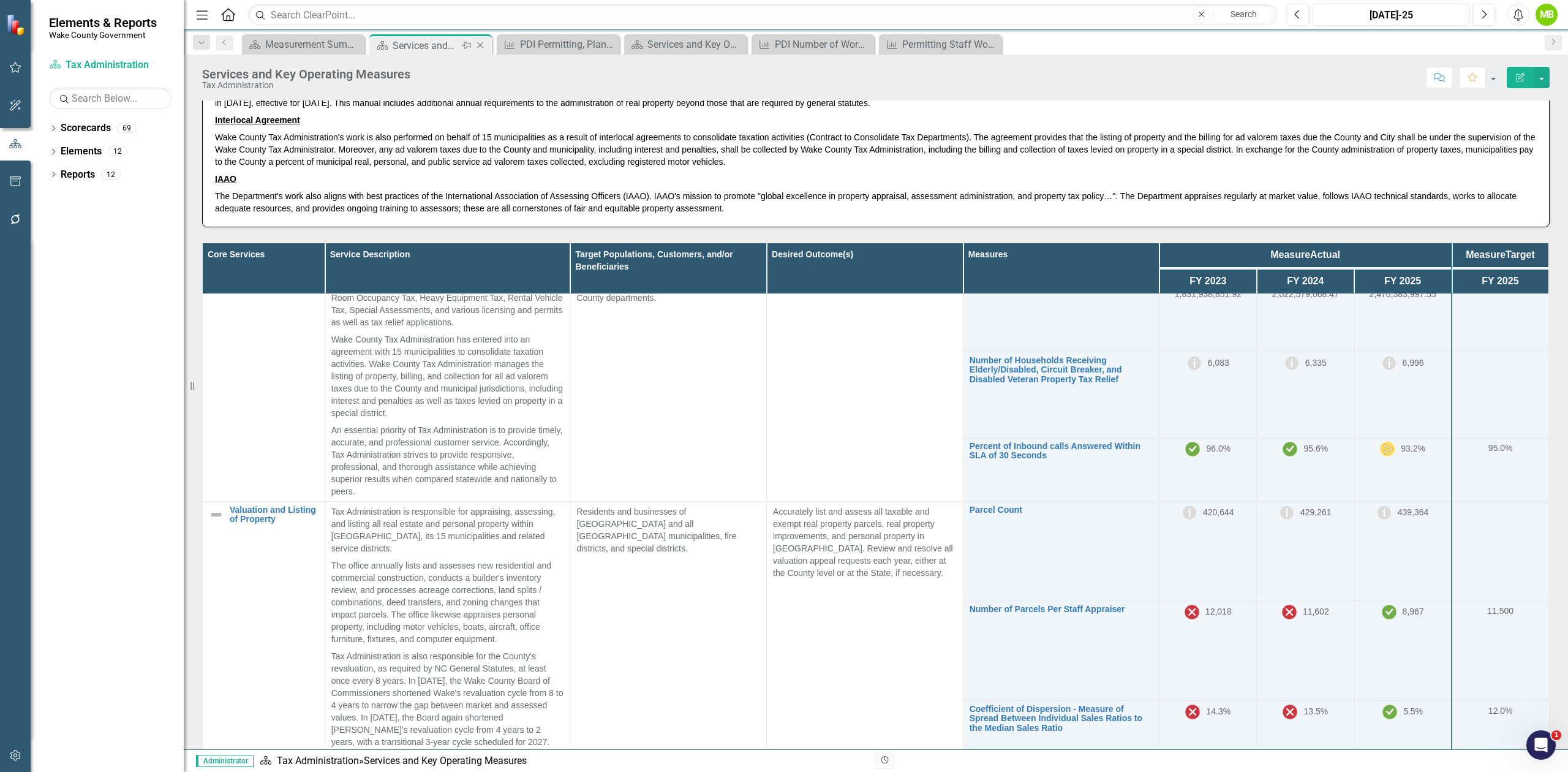
click at [481, 45] on icon at bounding box center [481, 46] width 7 height 7
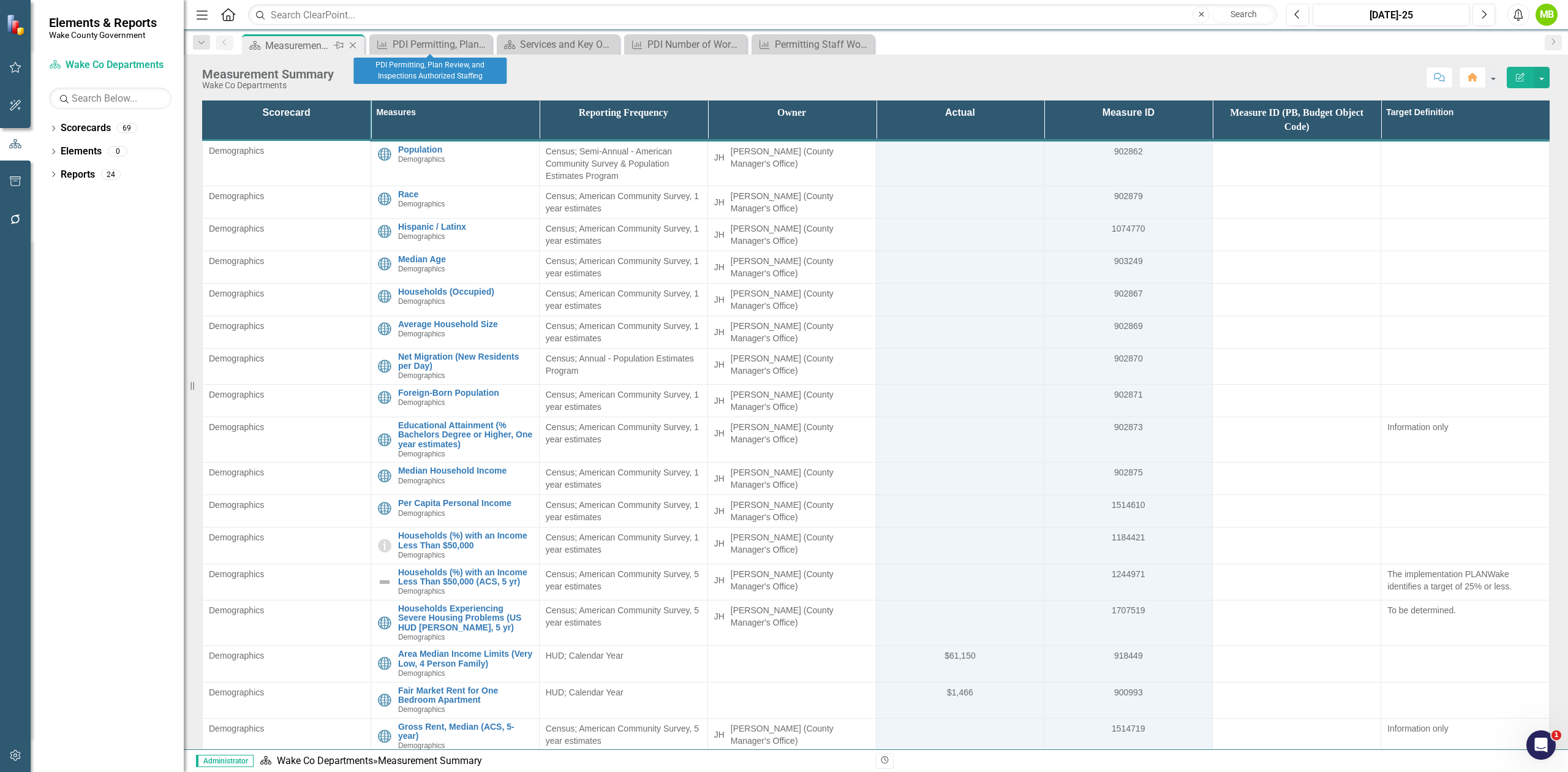
click at [353, 43] on icon "Close" at bounding box center [353, 45] width 12 height 10
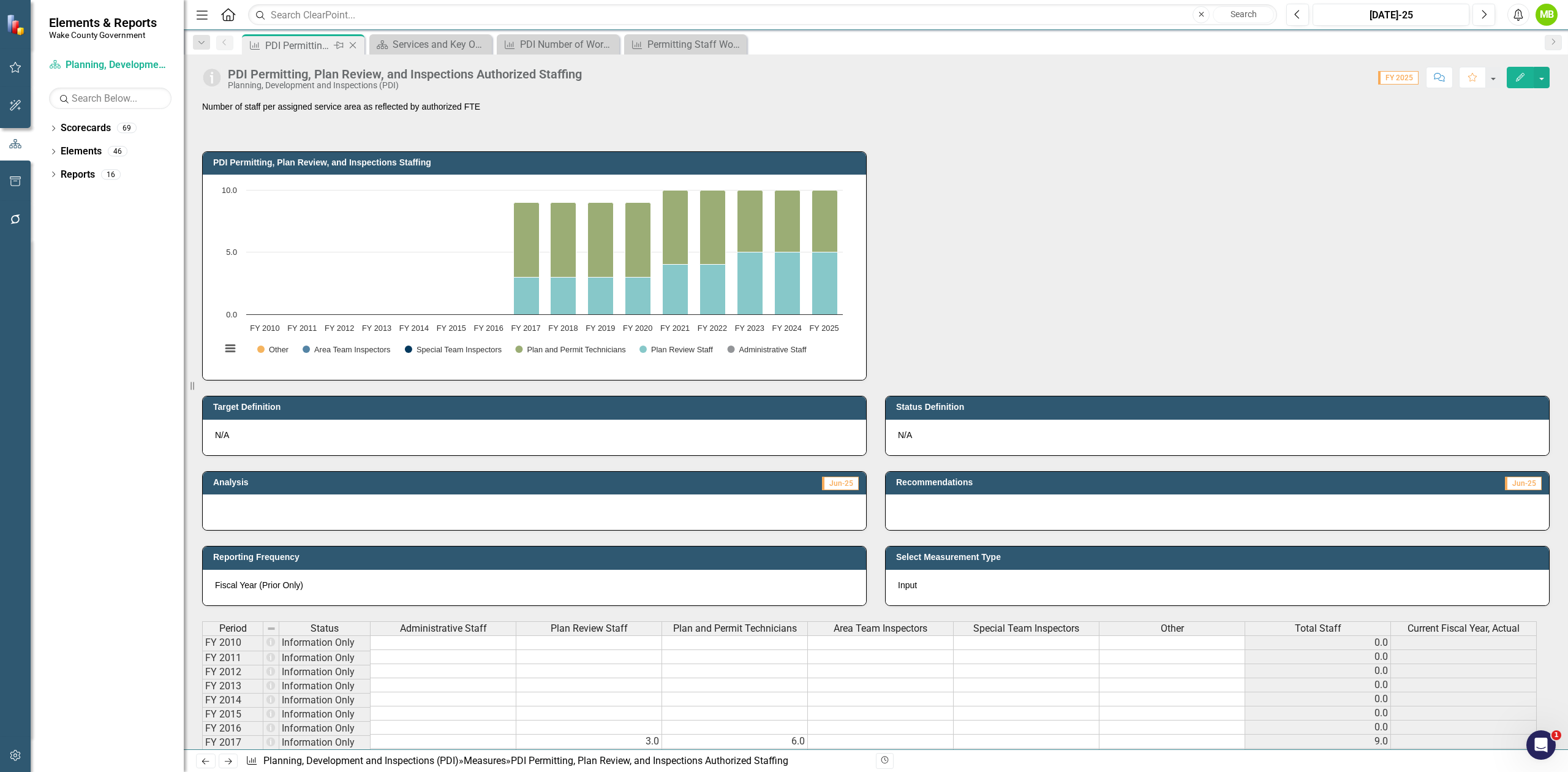
click at [353, 45] on icon at bounding box center [353, 46] width 7 height 7
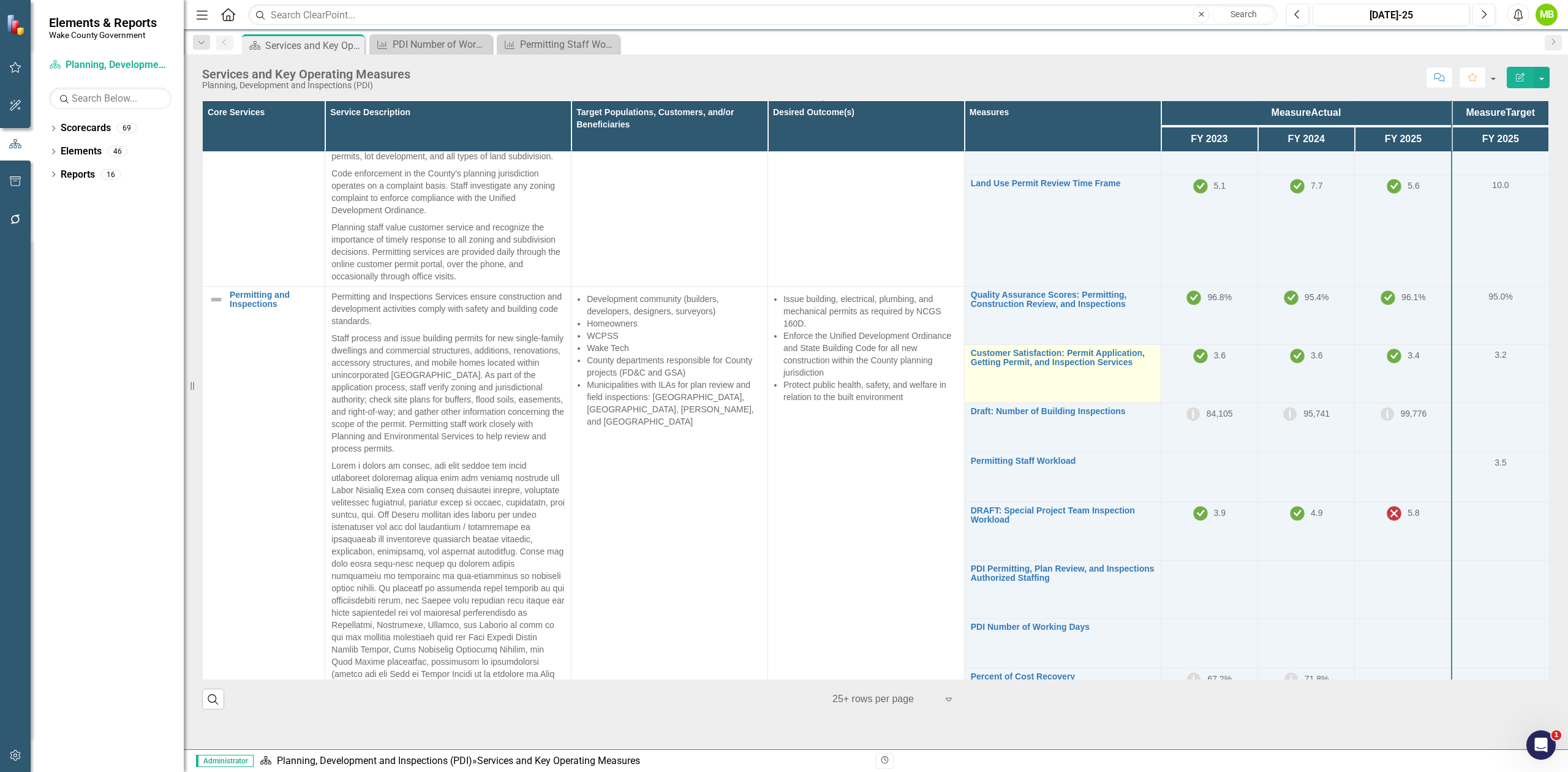
scroll to position [326, 0]
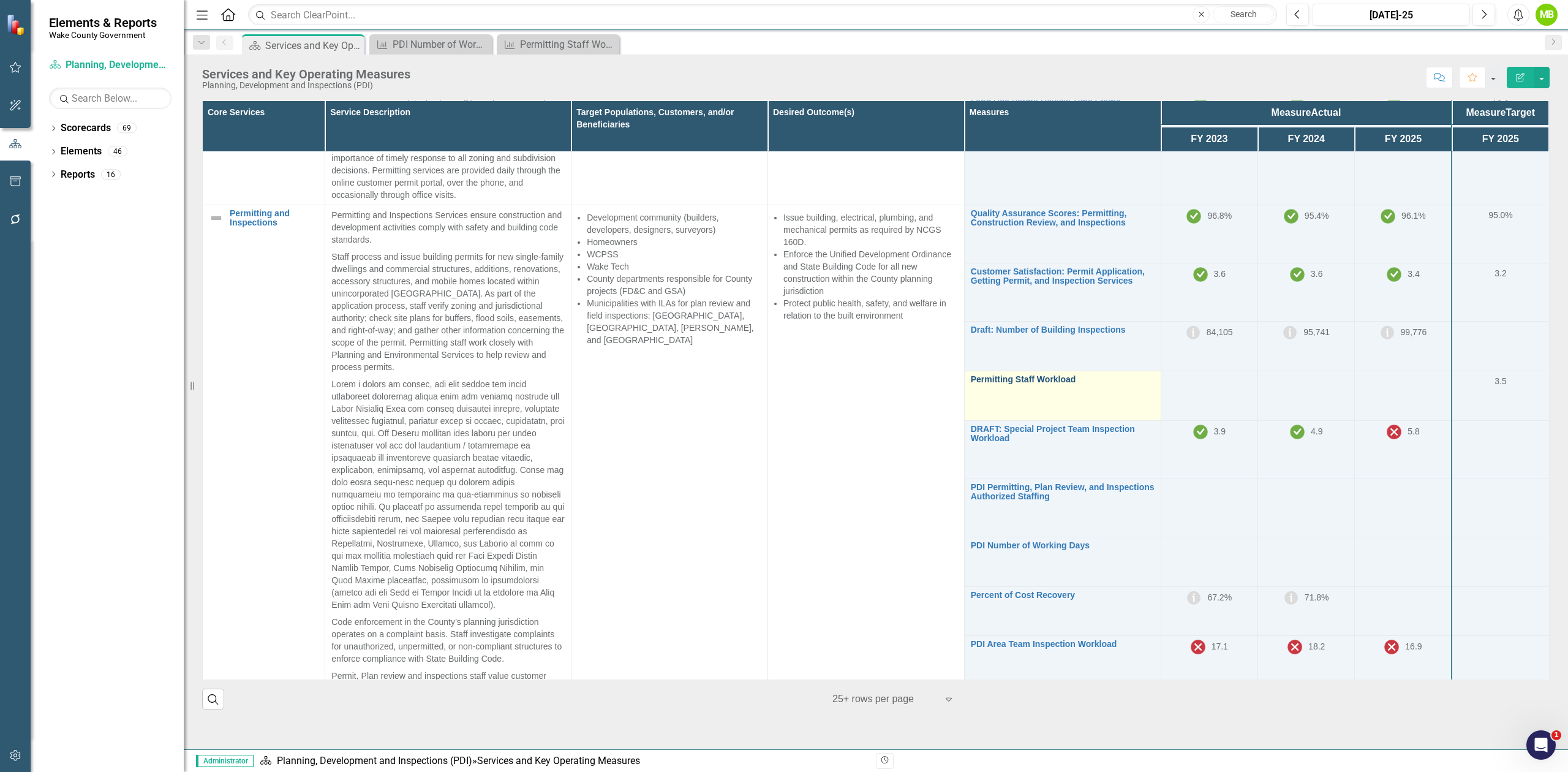
click at [1042, 384] on link "Permitting Staff Workload" at bounding box center [1062, 379] width 184 height 9
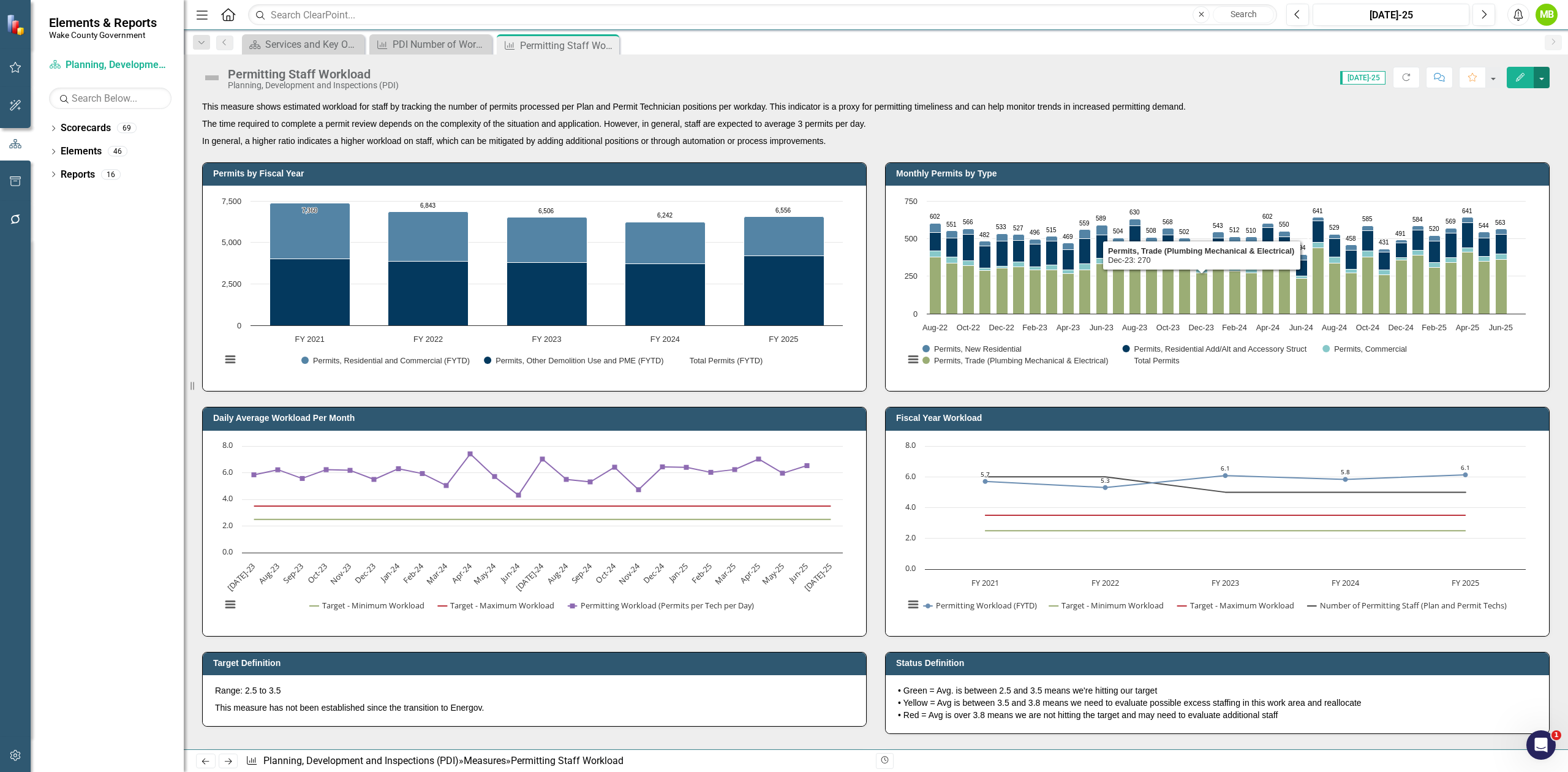
click at [1543, 81] on button "button" at bounding box center [1541, 77] width 16 height 21
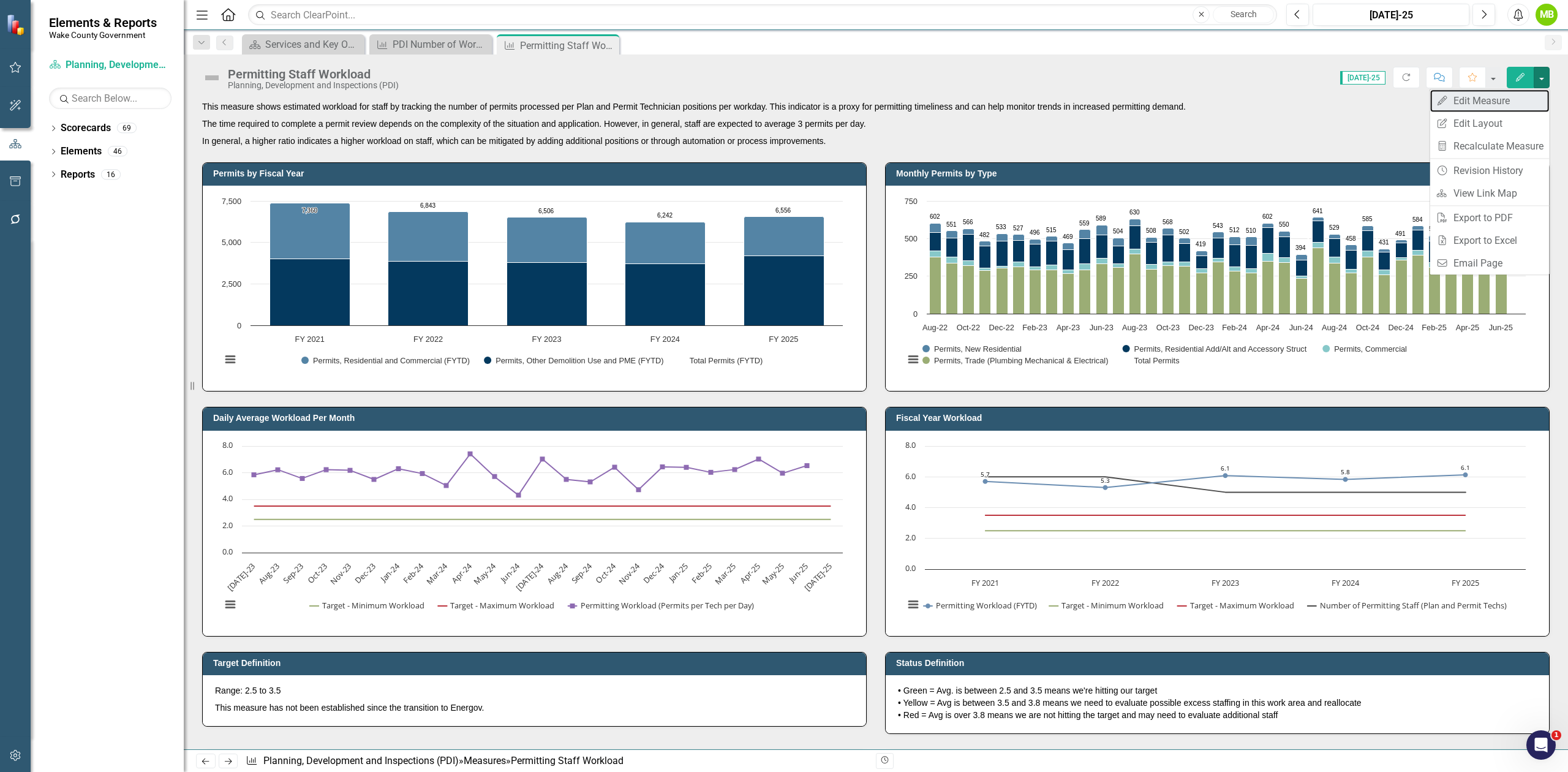
click at [1494, 99] on link "Edit Edit Measure" at bounding box center [1490, 100] width 119 height 23
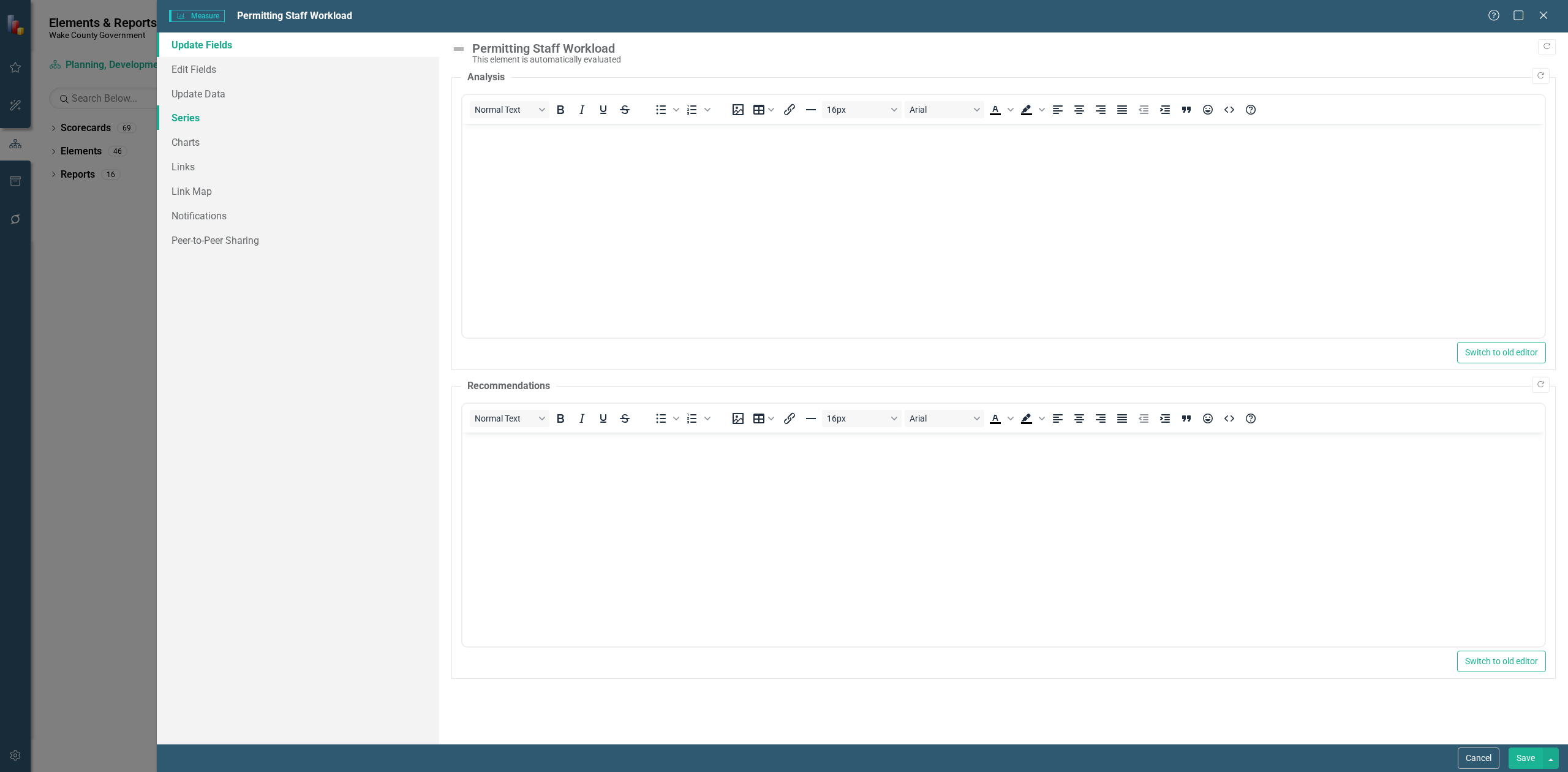
click at [233, 113] on link "Series" at bounding box center [298, 117] width 283 height 25
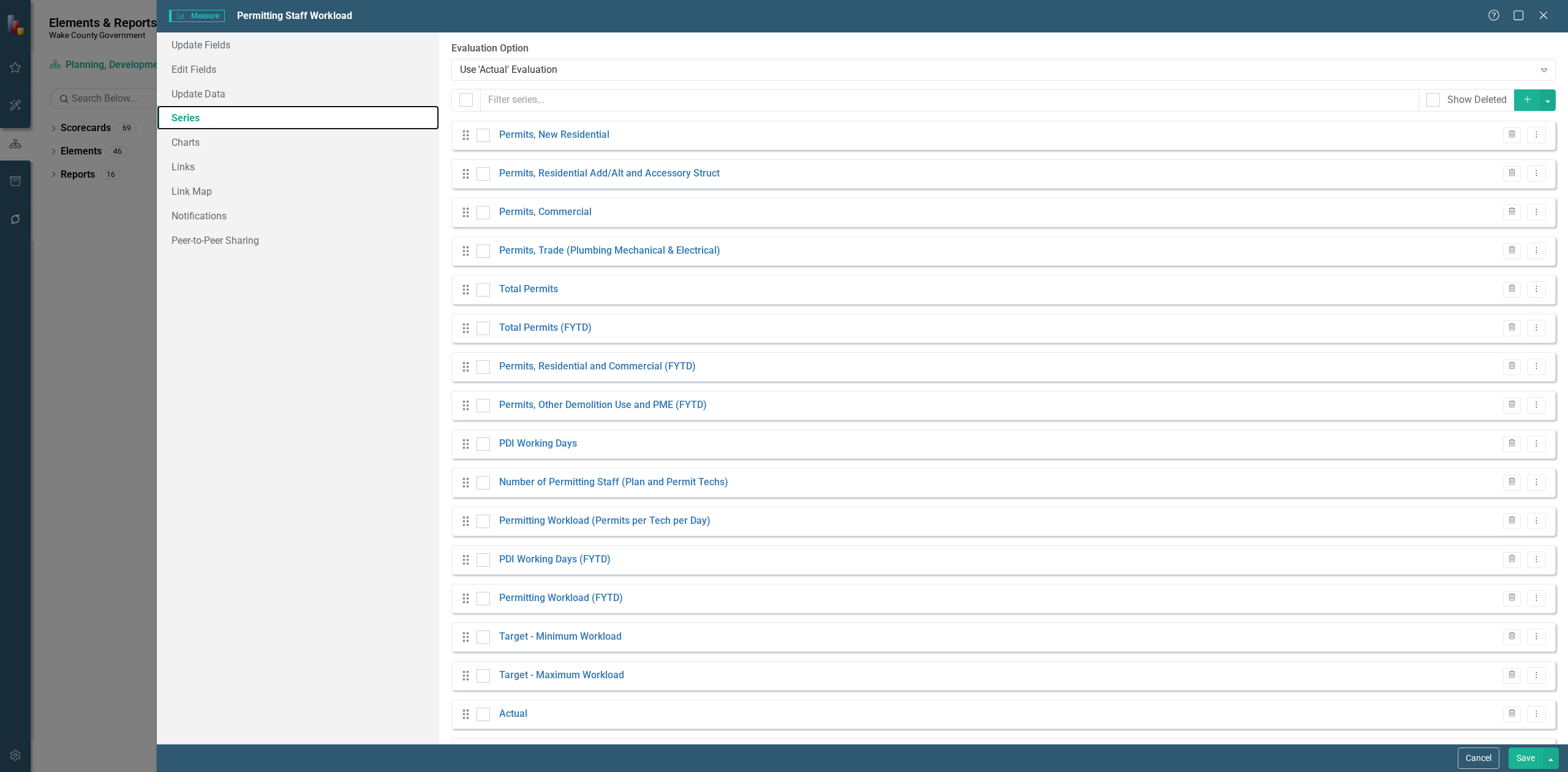
checkbox input "false"
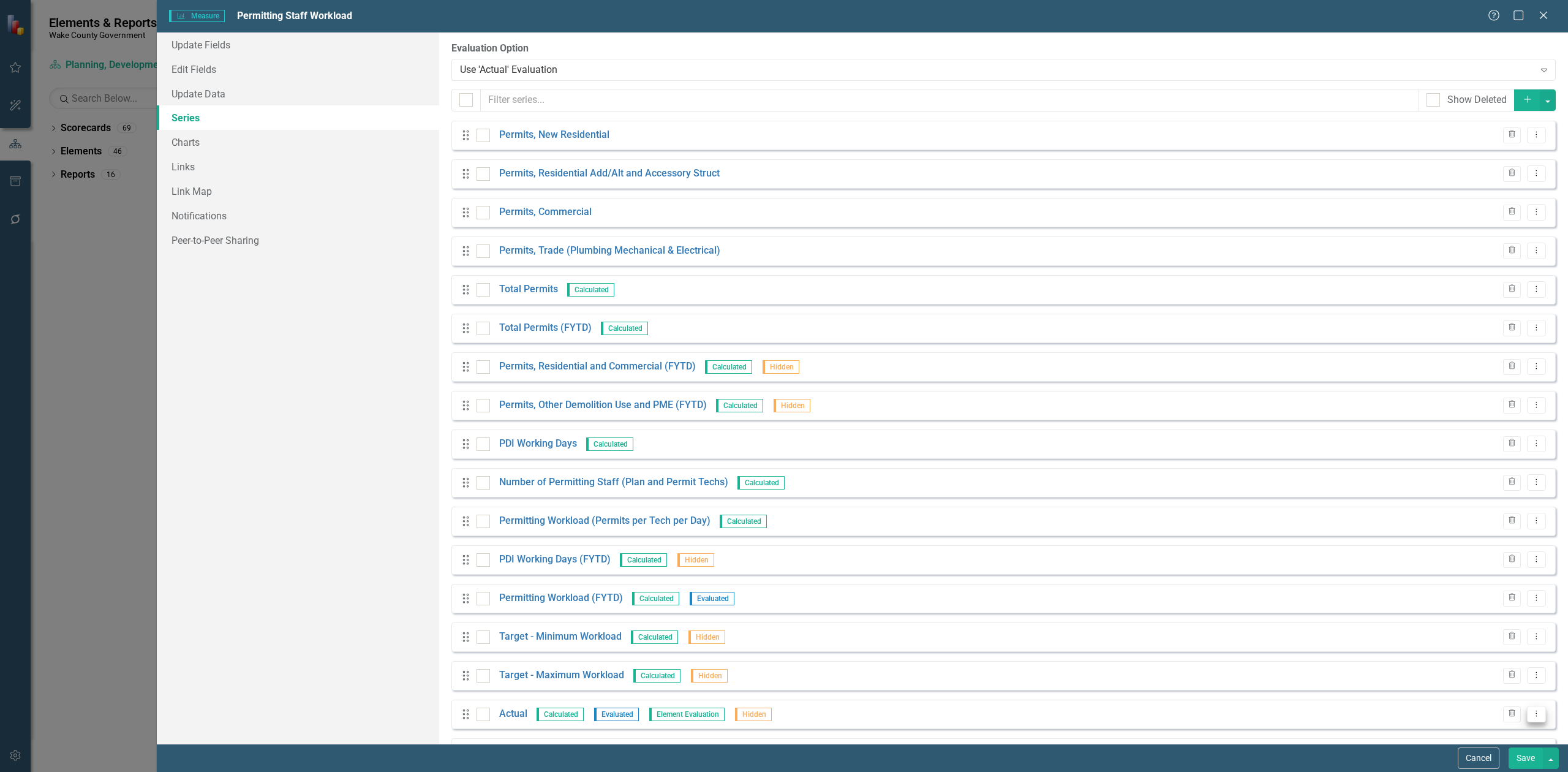
click at [1527, 706] on button "Dropdown Menu" at bounding box center [1537, 714] width 19 height 16
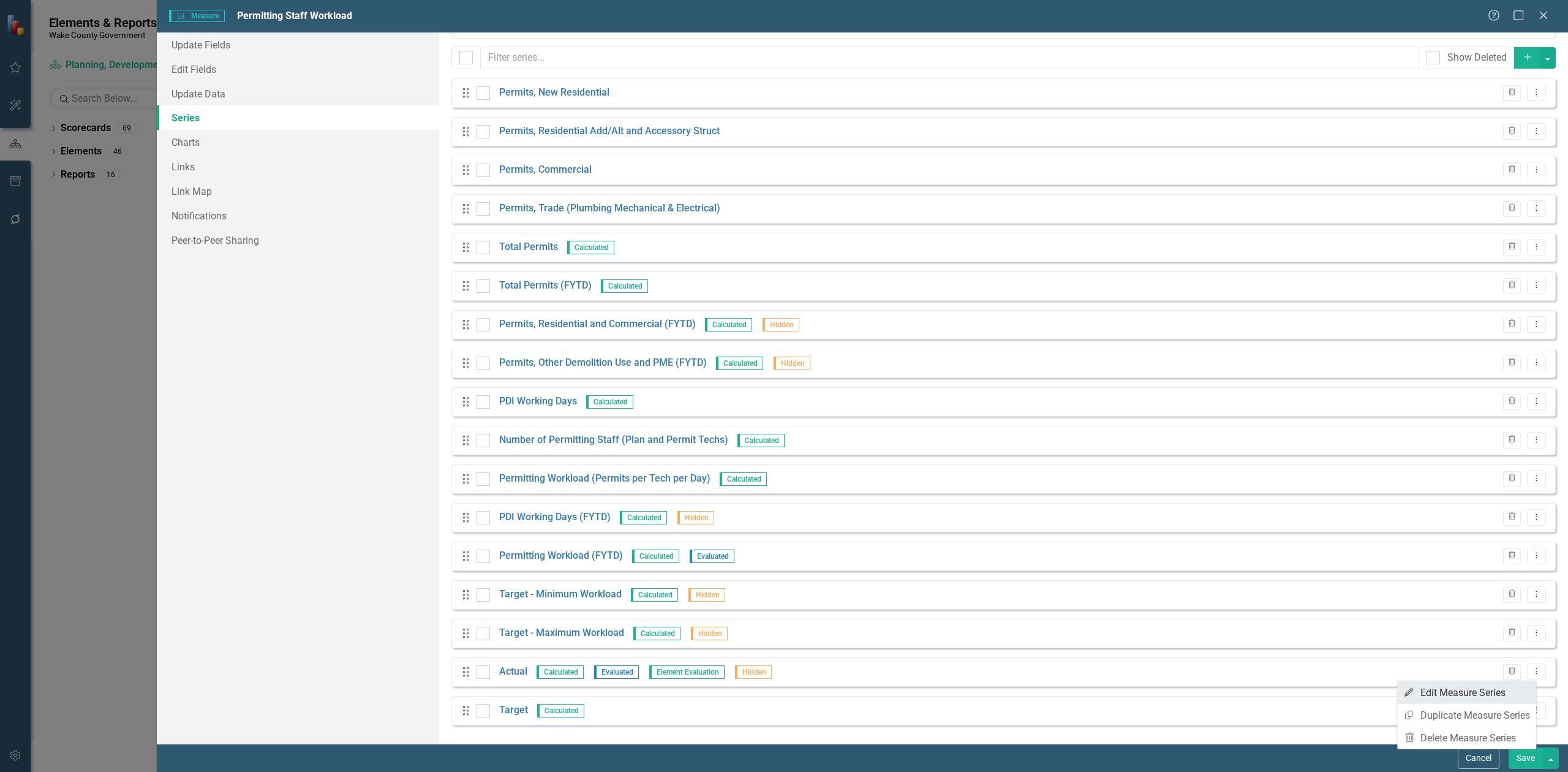
click at [1452, 694] on link "Edit Edit Measure Series" at bounding box center [1467, 692] width 139 height 23
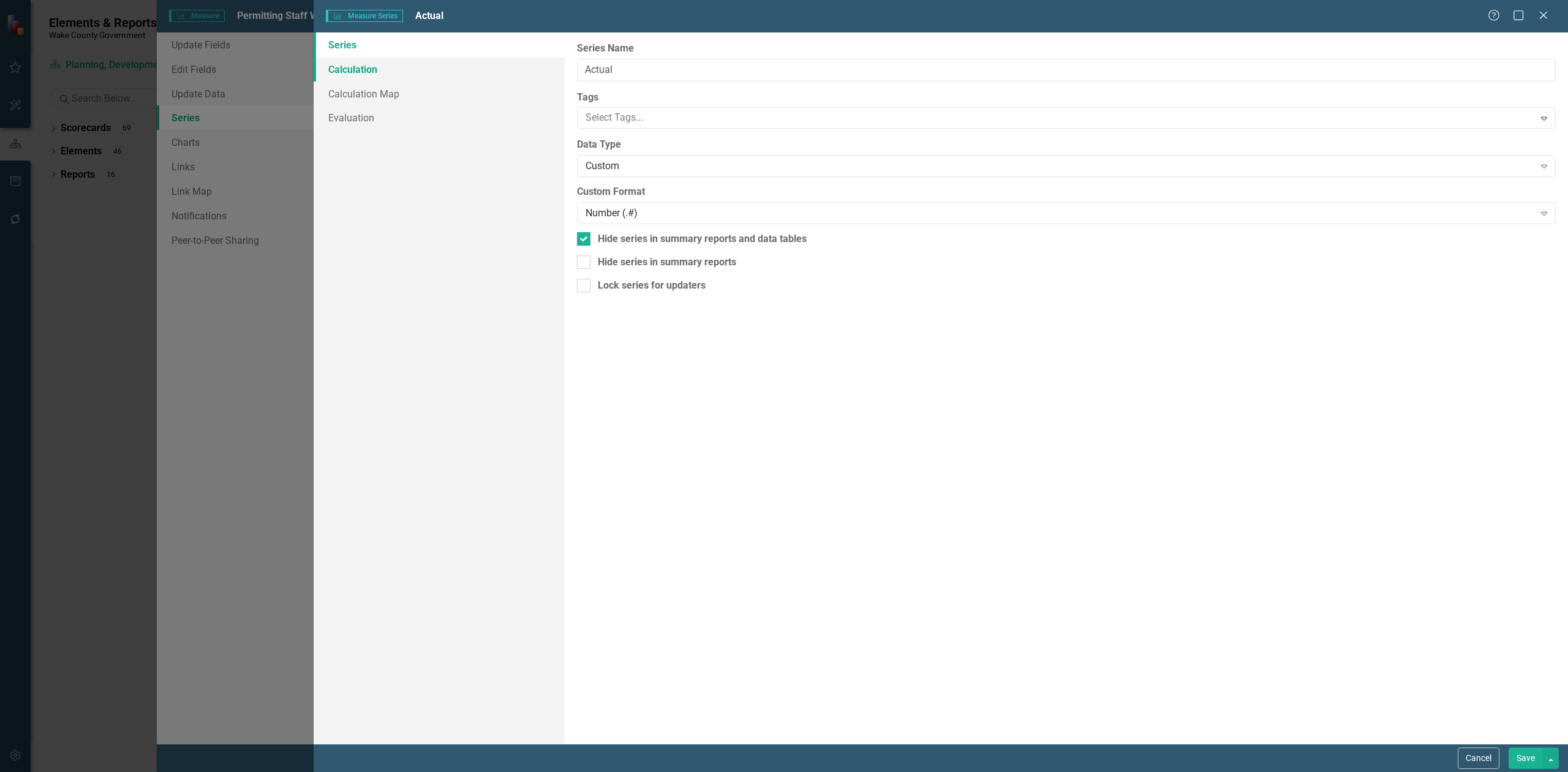
click at [348, 69] on link "Calculation" at bounding box center [439, 69] width 251 height 25
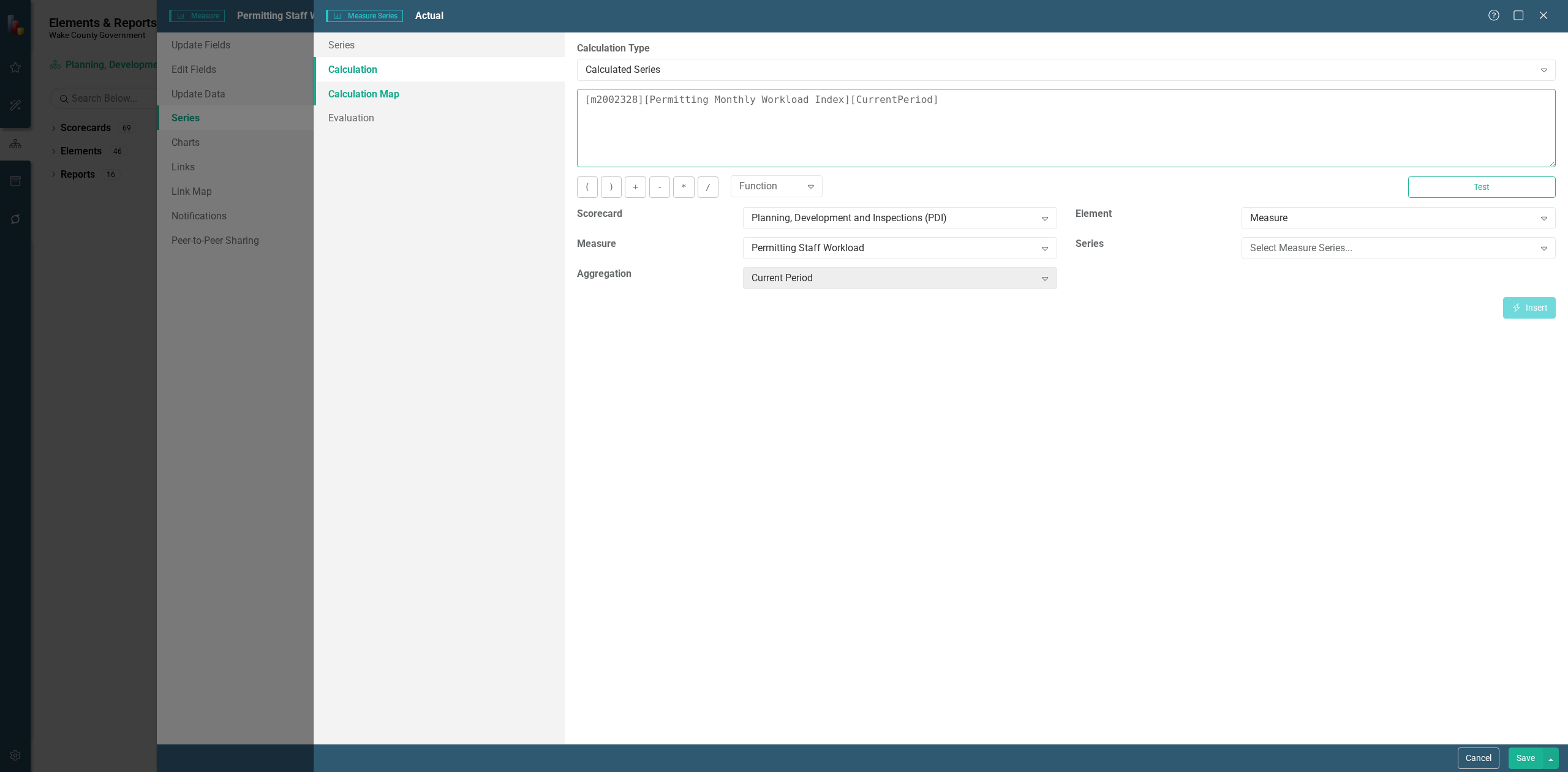
drag, startPoint x: 947, startPoint y: 109, endPoint x: 464, endPoint y: 81, distance: 483.8
click at [464, 81] on div "Series Calculation Calculation Map Evaluation From this page, you can edit the …" at bounding box center [941, 388] width 1255 height 711
click at [1285, 251] on div "Select Measure Series..." at bounding box center [1393, 248] width 284 height 14
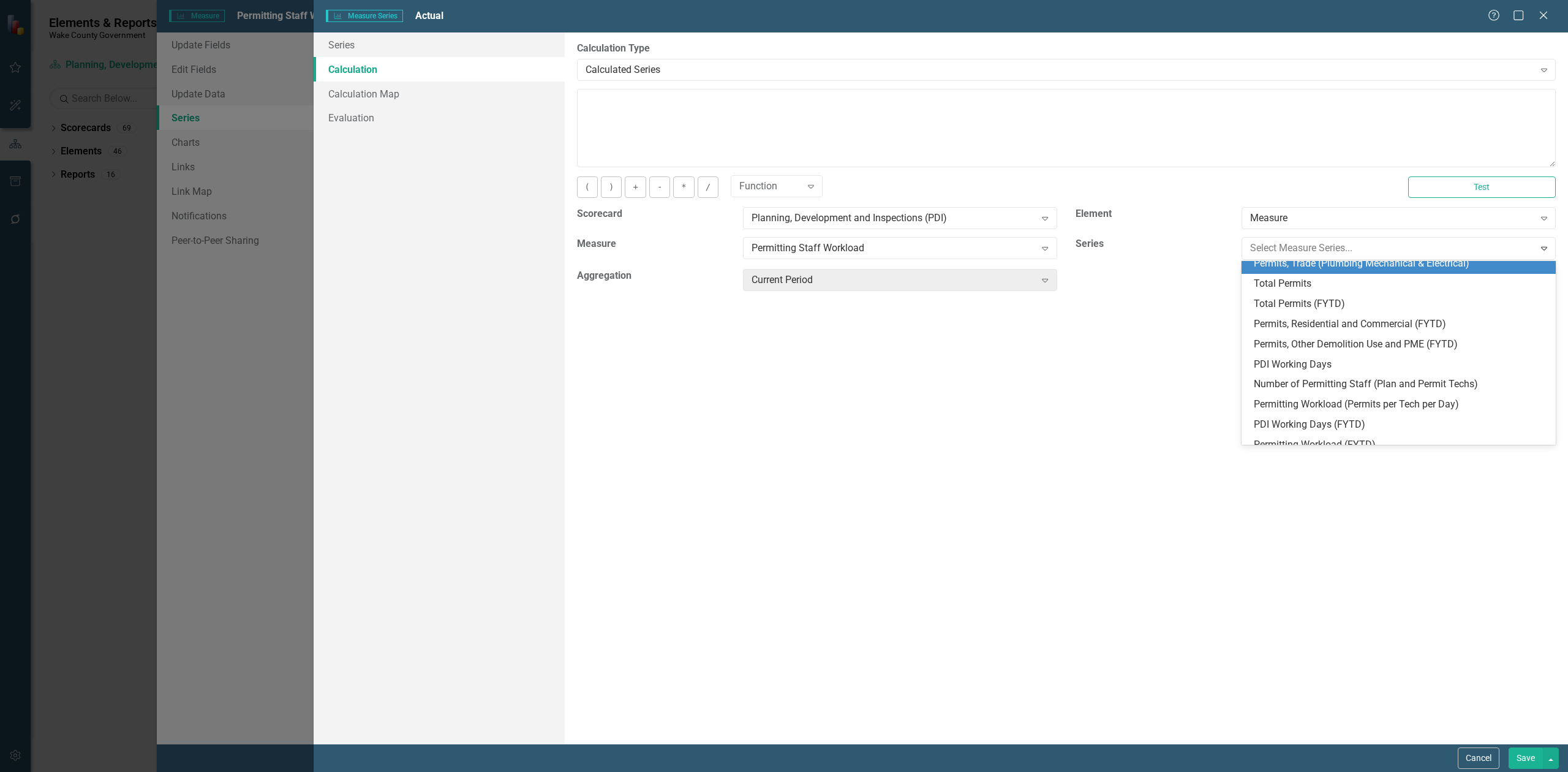
scroll to position [81, 0]
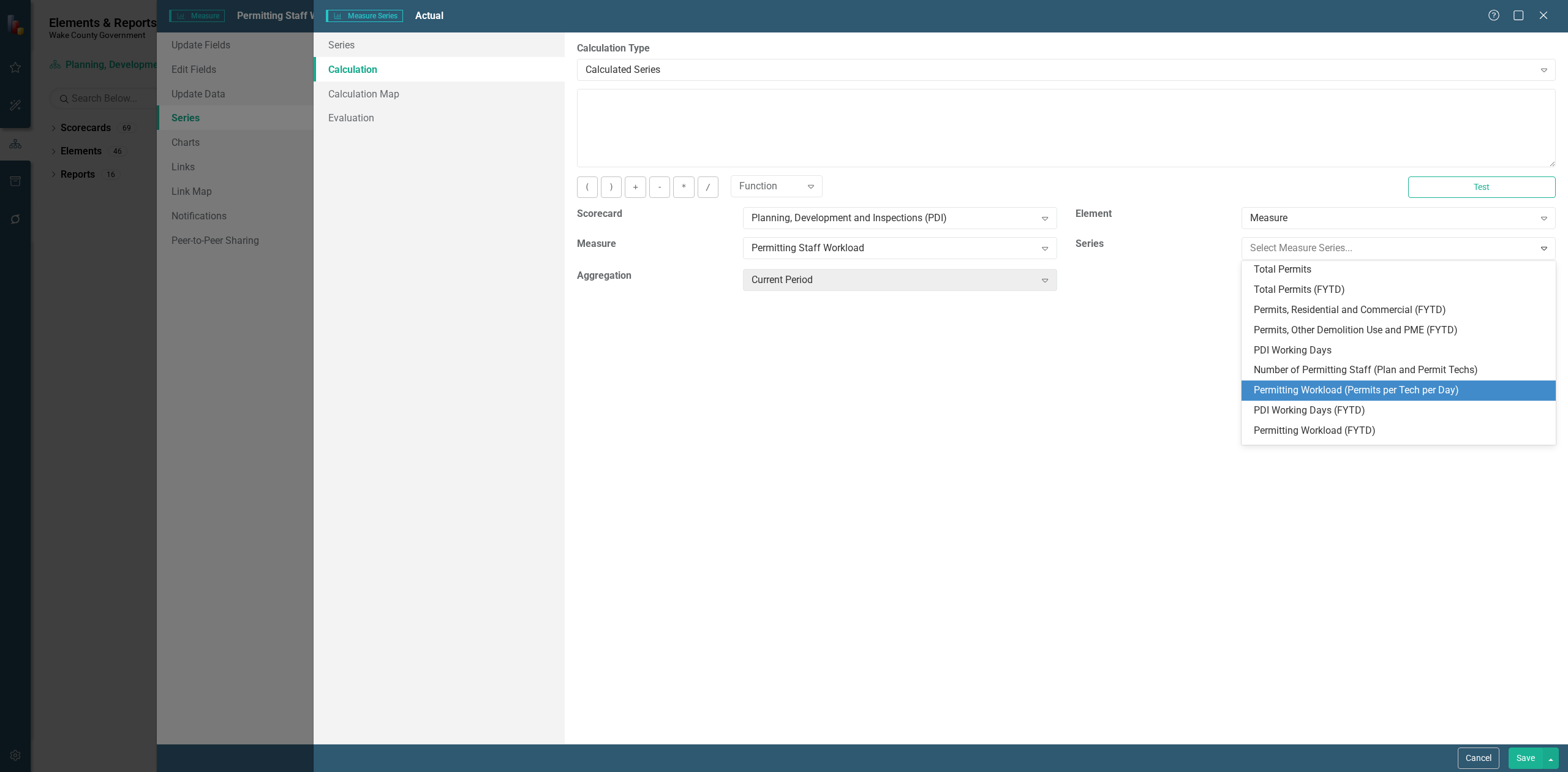
click at [1405, 392] on div "Permitting Workload (Permits per Tech per Day)" at bounding box center [1401, 390] width 295 height 14
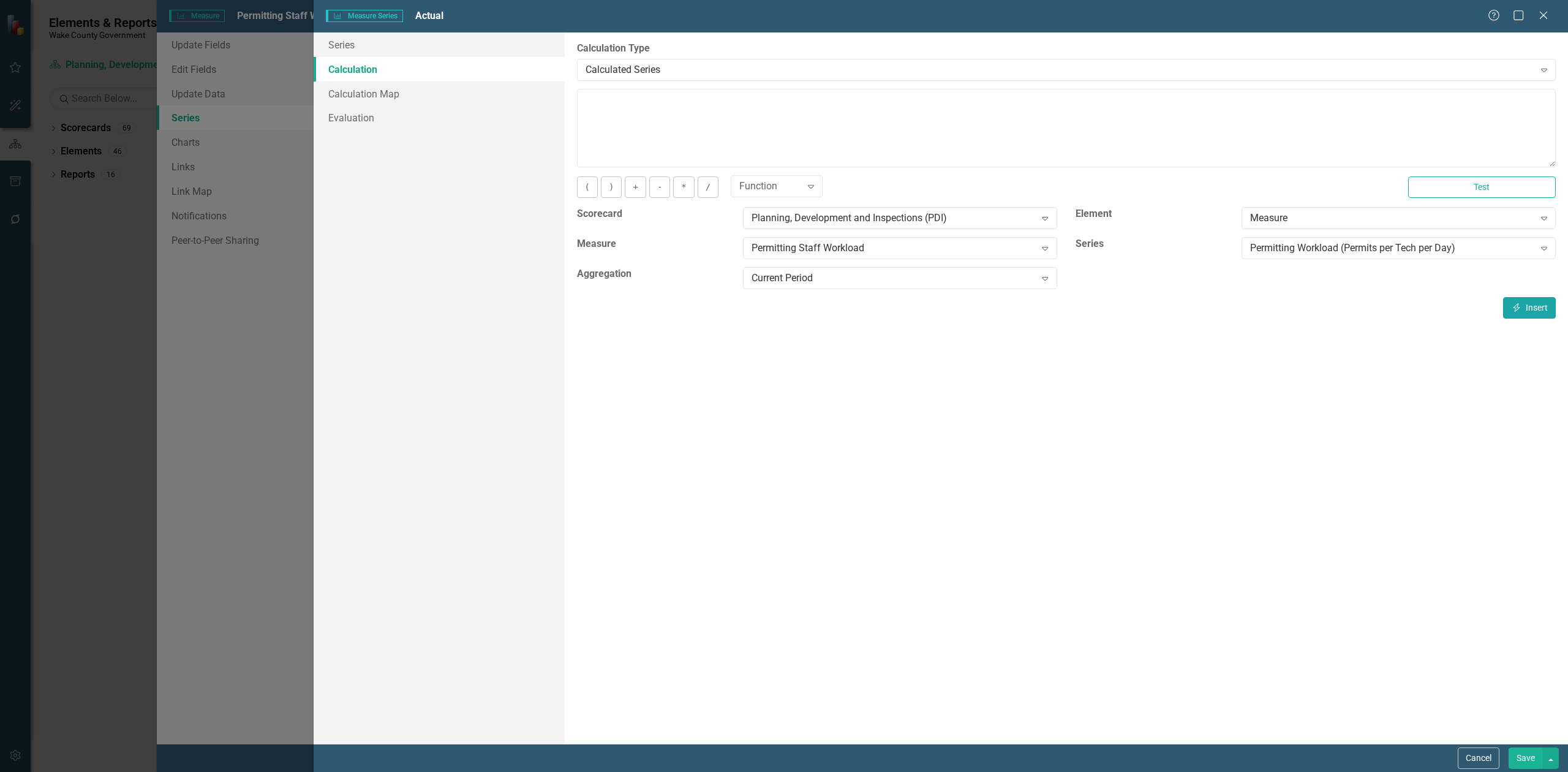
click at [1525, 310] on button "Insert Insert" at bounding box center [1529, 307] width 53 height 21
type textarea "[m2002328][Permitting Workload (Permits per Tech per Day)][CurrentPeriod]"
click at [1520, 756] on button "Save" at bounding box center [1526, 758] width 34 height 21
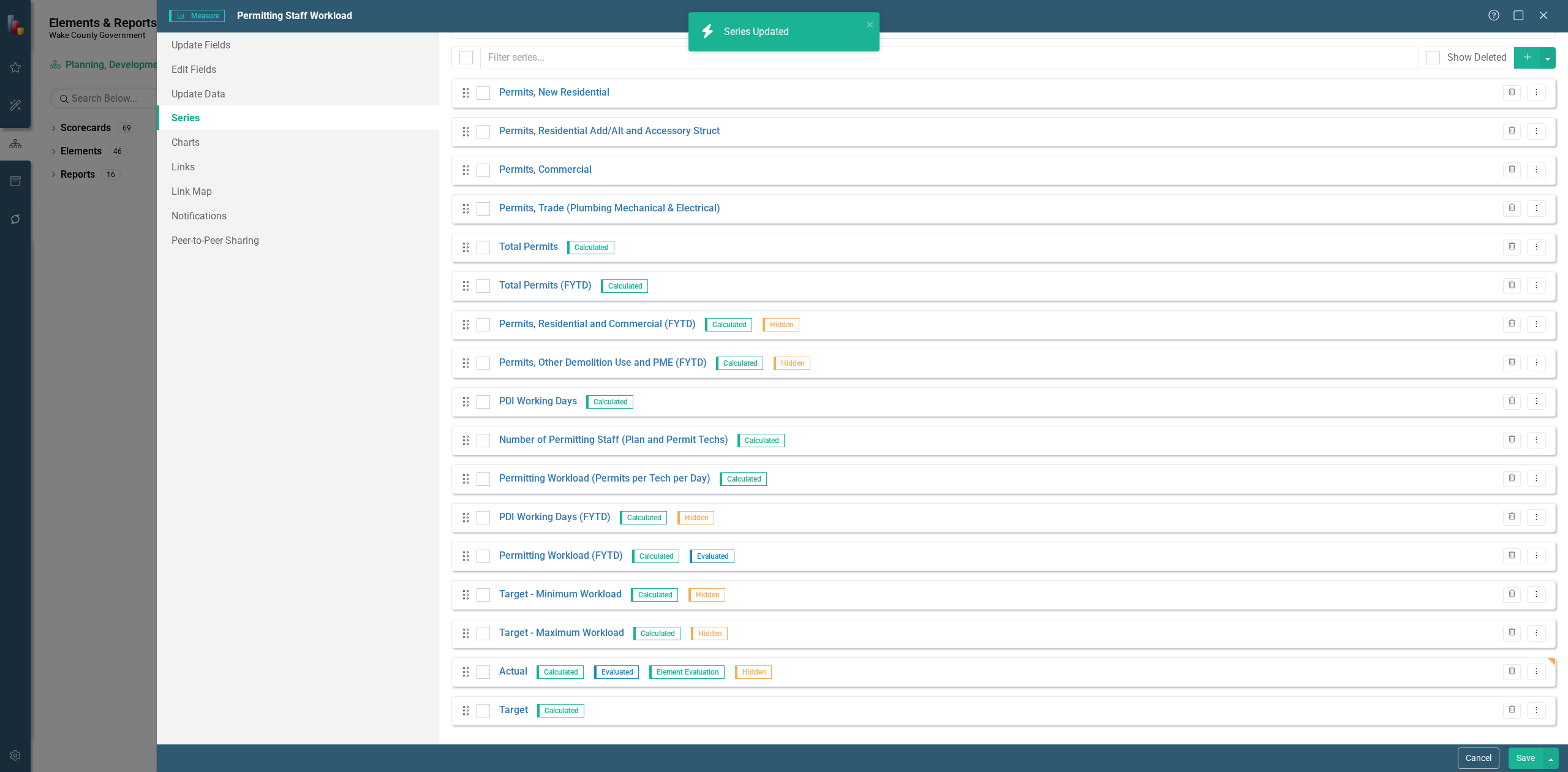
click at [1526, 760] on button "Save" at bounding box center [1526, 758] width 34 height 21
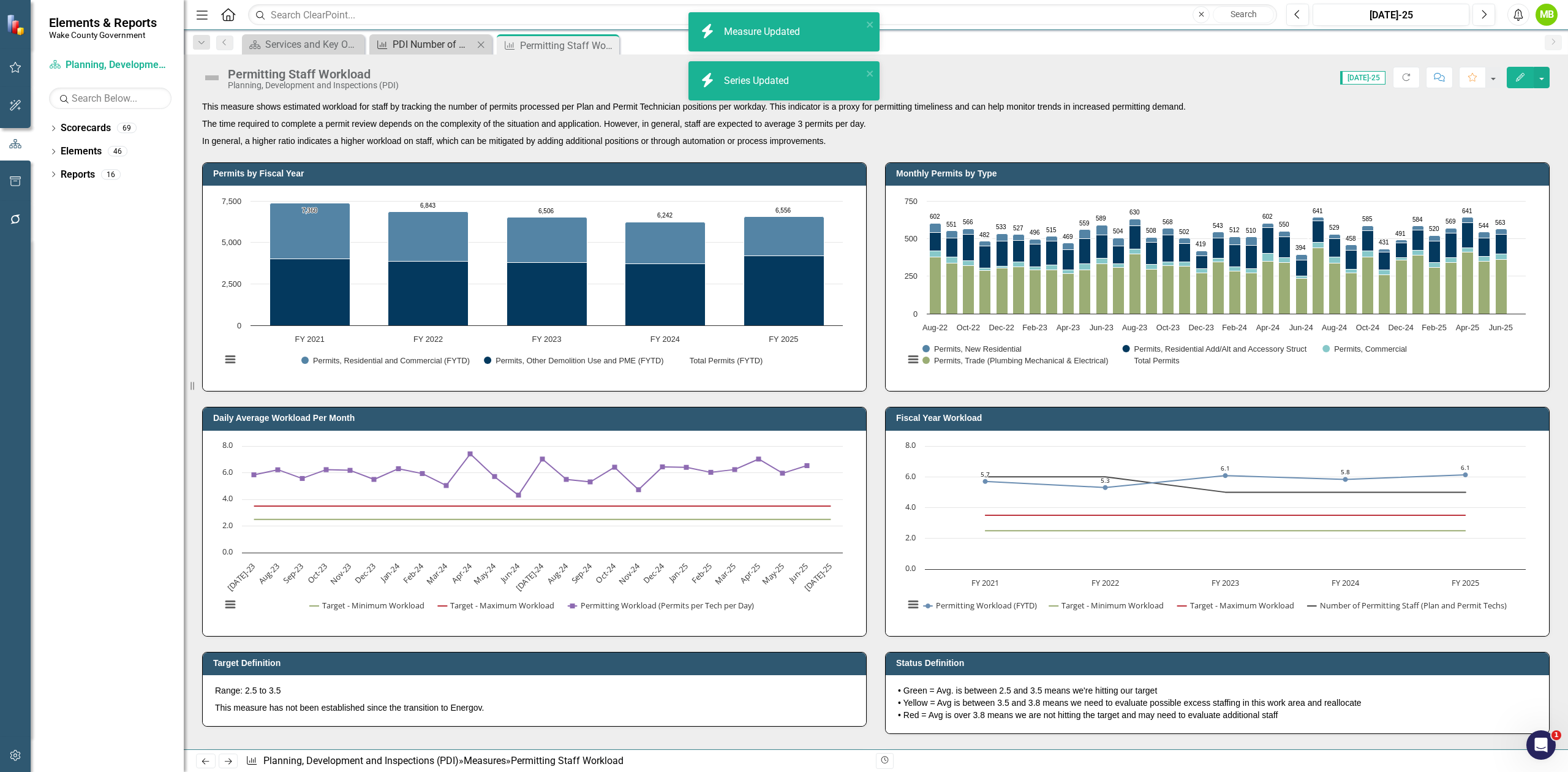
click at [395, 45] on div "PDI Number of Working Days" at bounding box center [433, 44] width 81 height 15
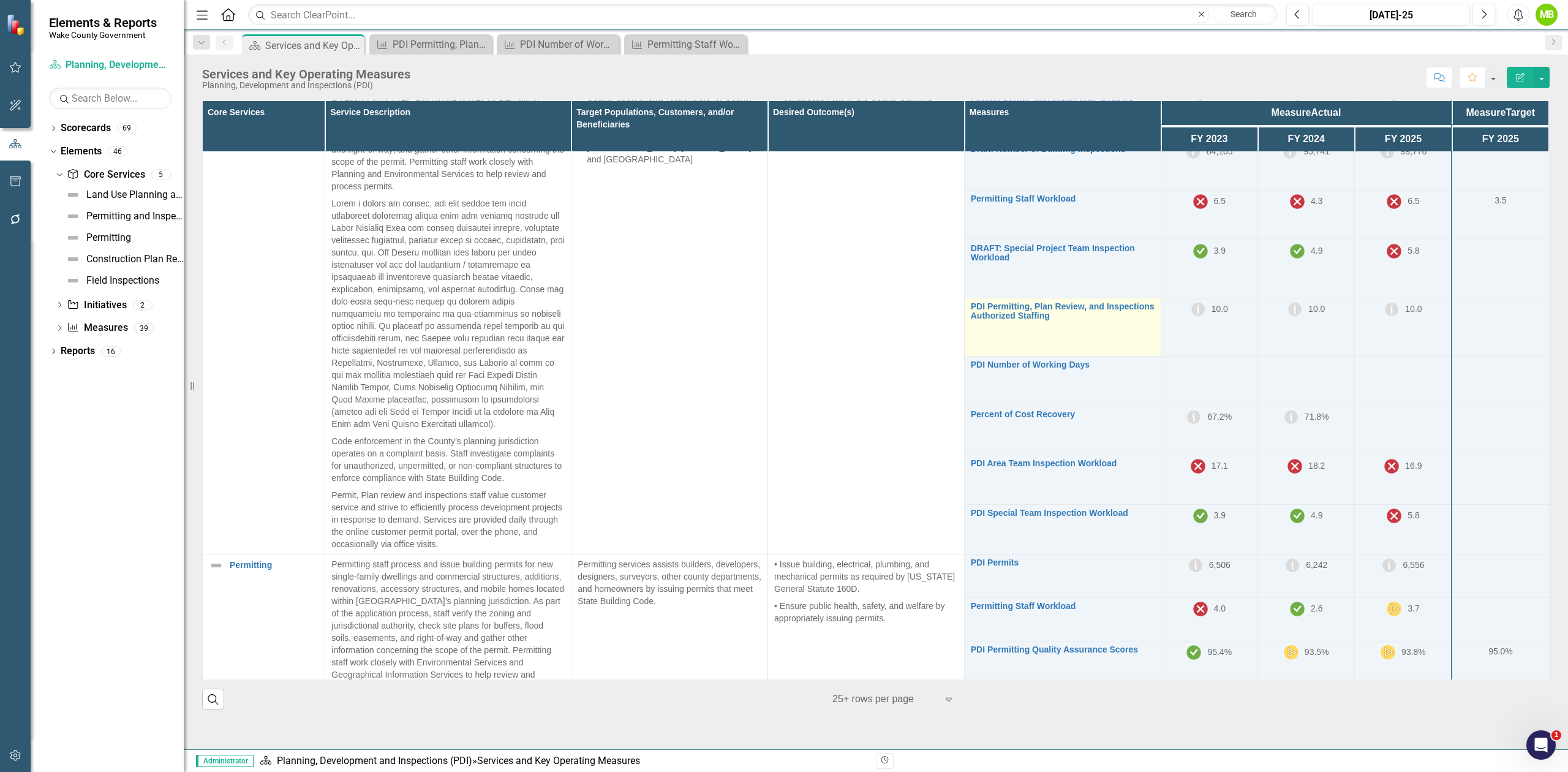
scroll to position [490, 0]
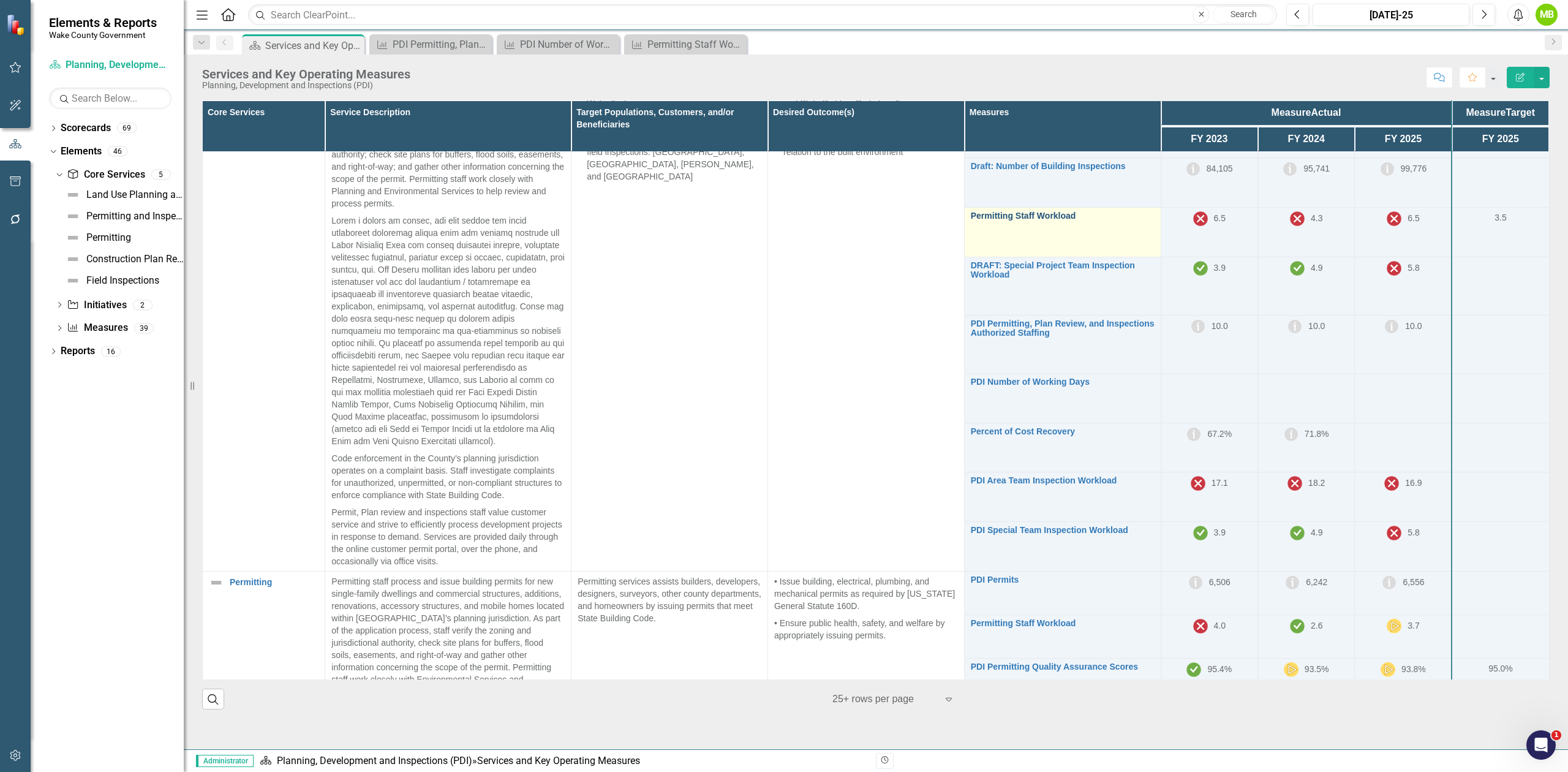
click at [1000, 220] on link "Permitting Staff Workload" at bounding box center [1062, 216] width 184 height 9
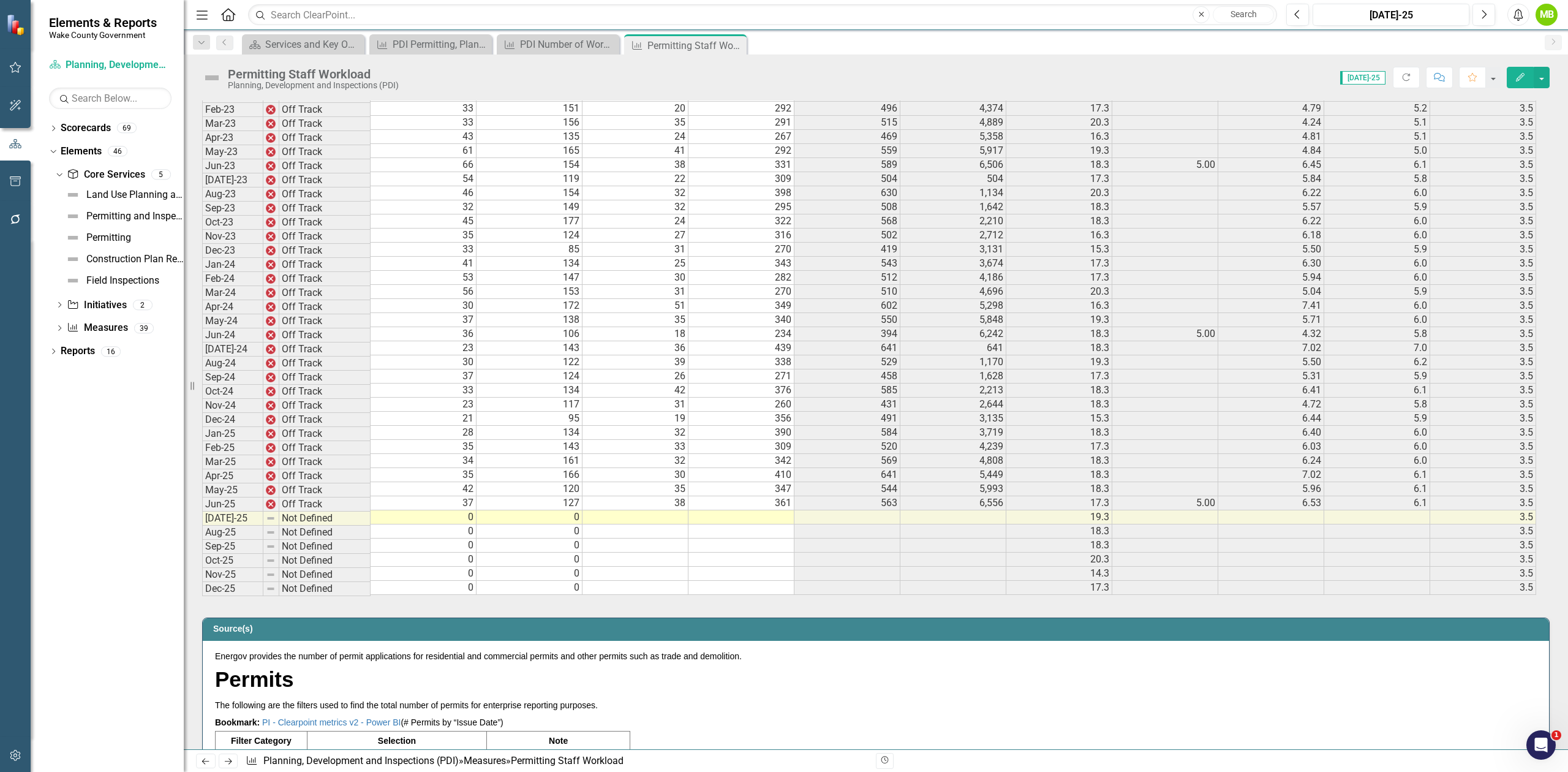
scroll to position [2042, 0]
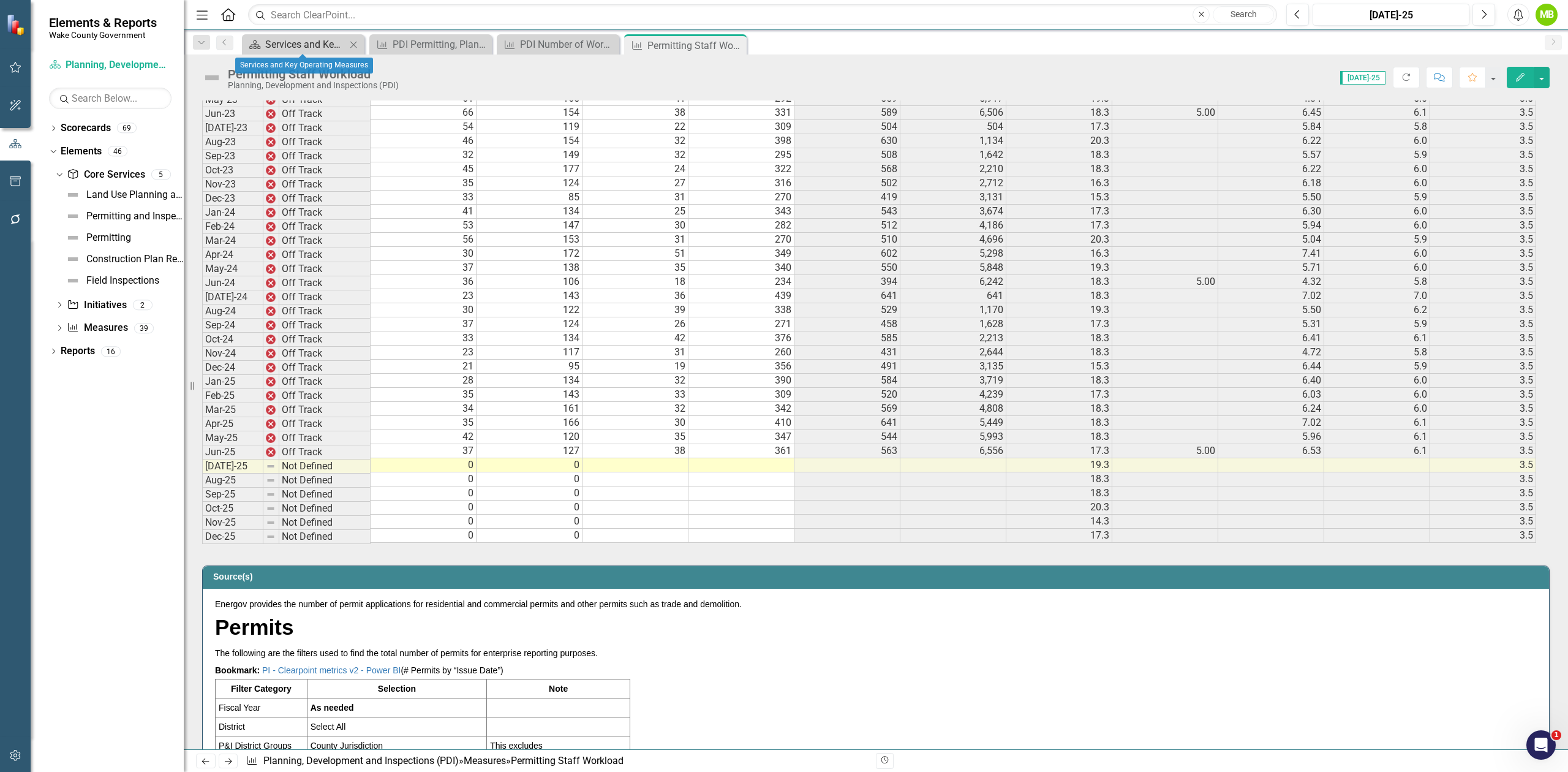
click at [311, 46] on div "Services and Key Operating Measures" at bounding box center [306, 44] width 81 height 15
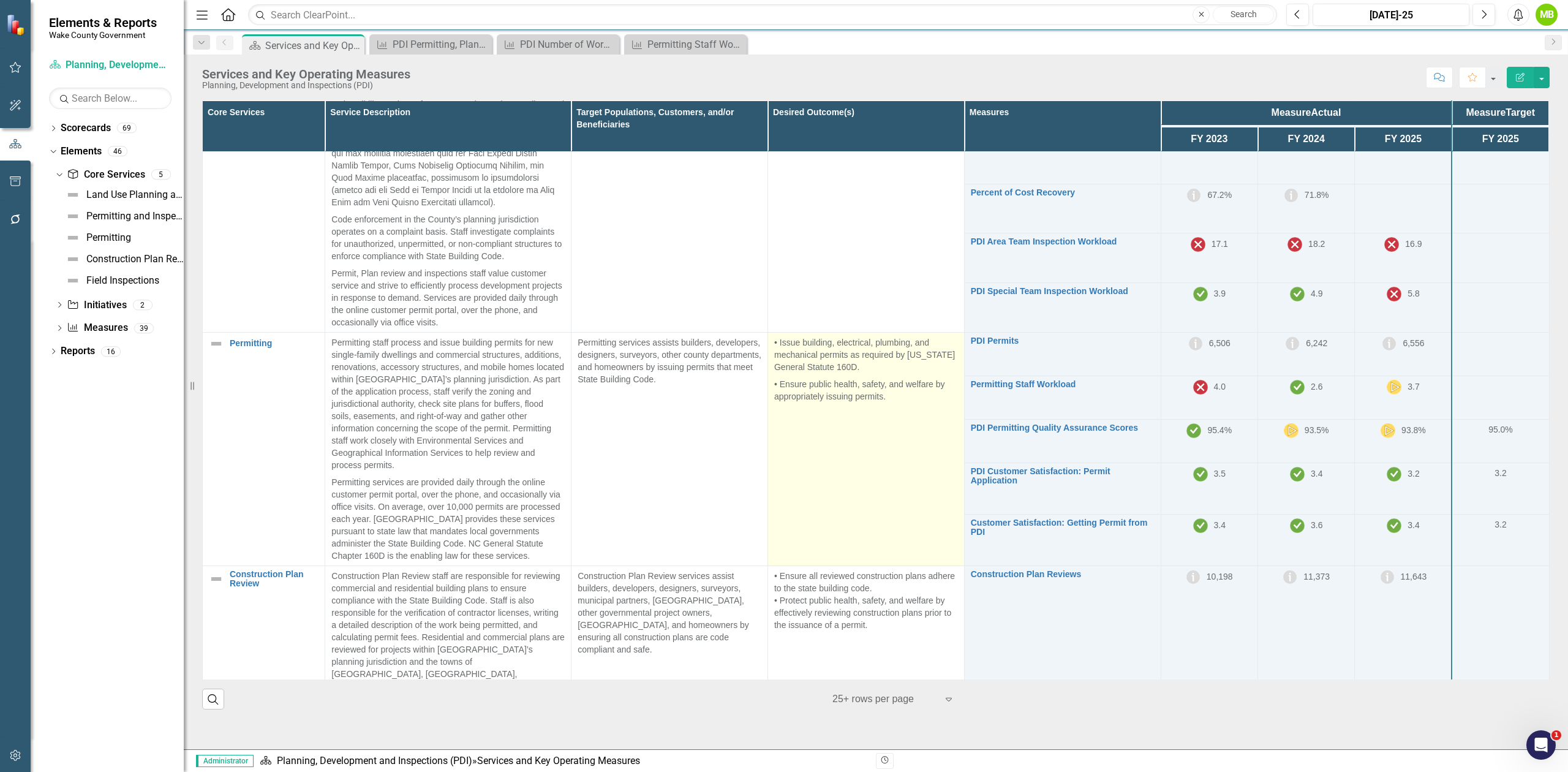
scroll to position [735, 0]
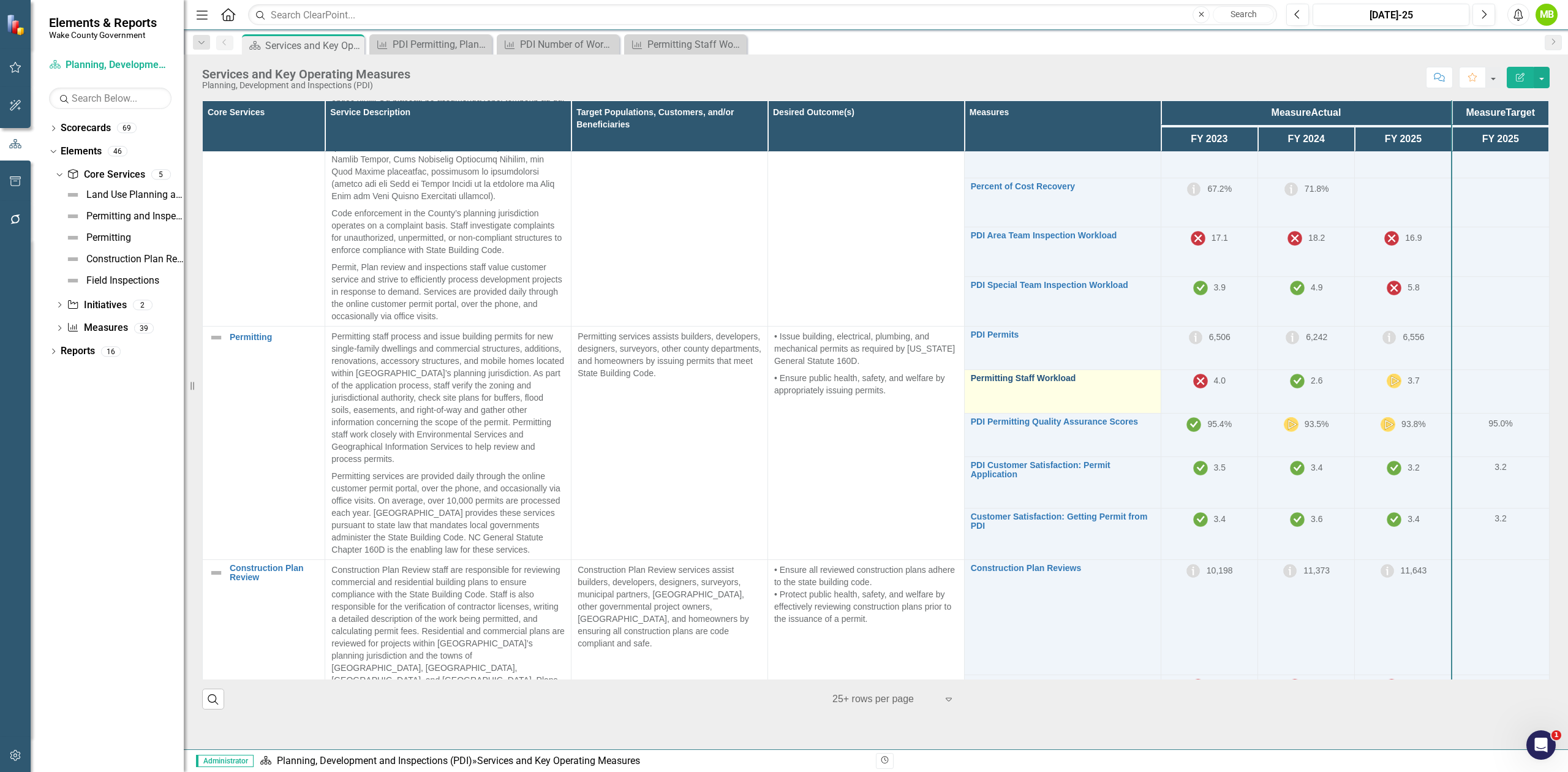
click at [1023, 383] on link "Permitting Staff Workload" at bounding box center [1062, 377] width 184 height 9
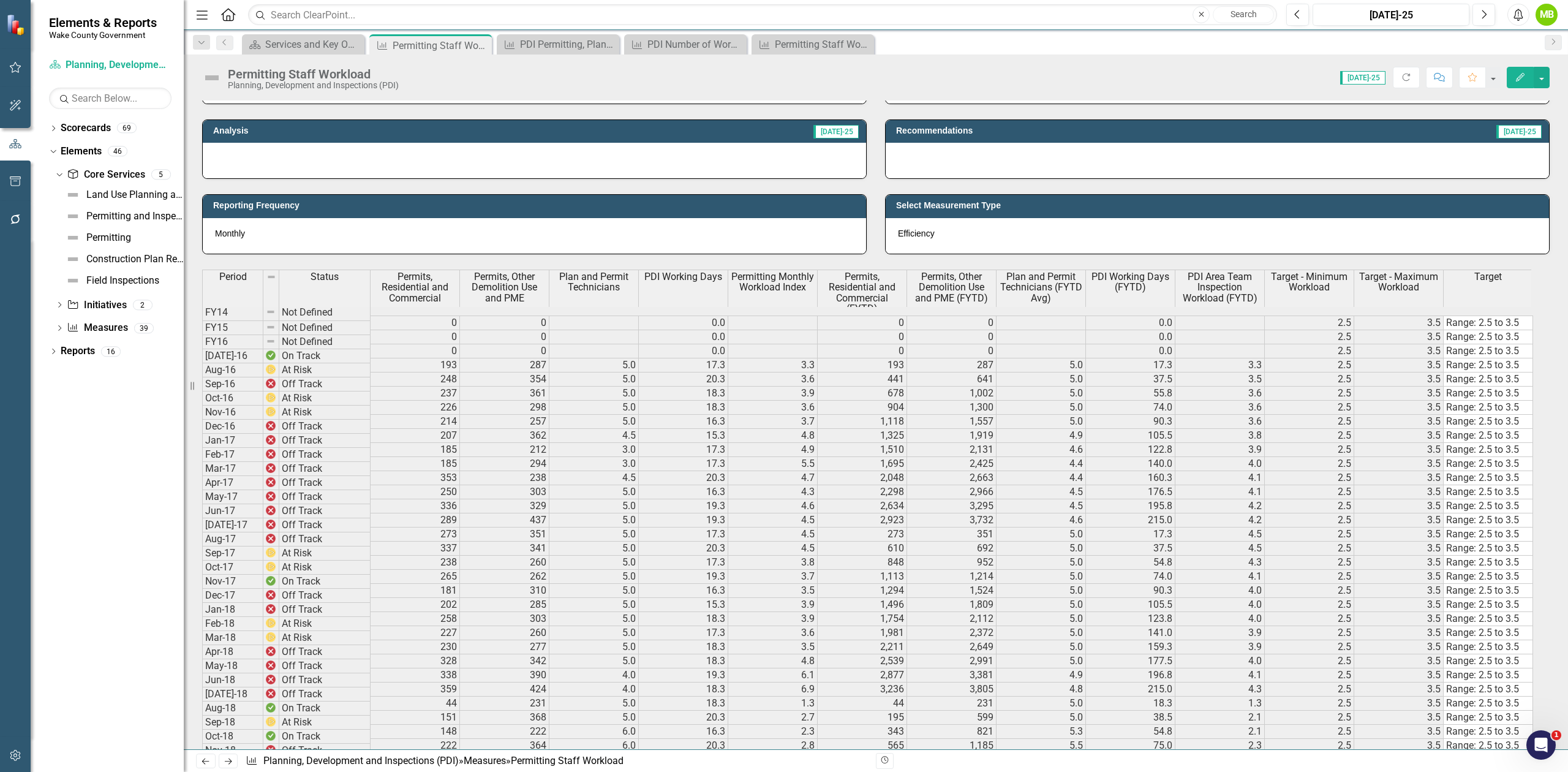
scroll to position [241, 0]
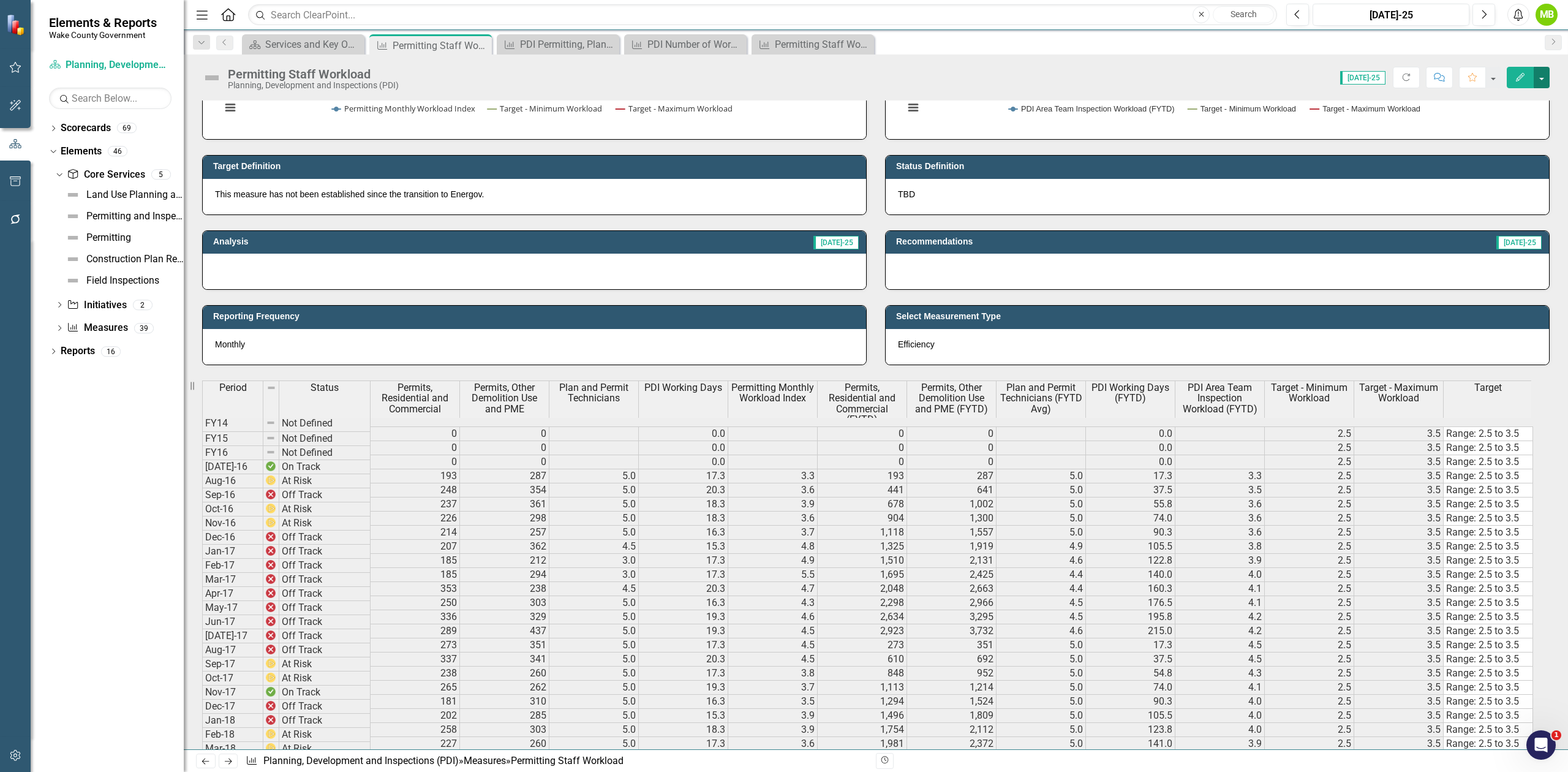
click at [1534, 80] on button "button" at bounding box center [1541, 77] width 16 height 21
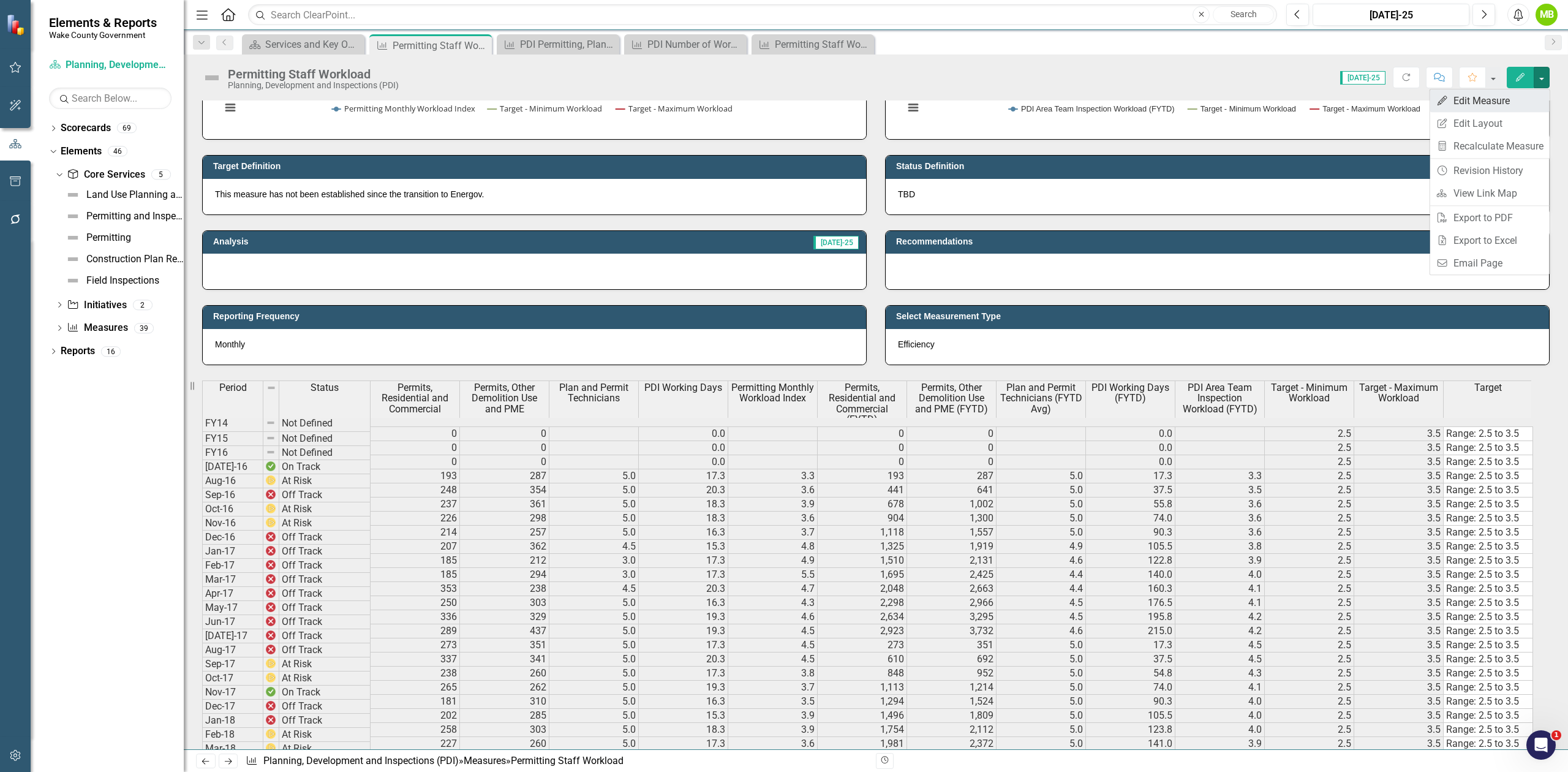
click at [1510, 96] on link "Edit Edit Measure" at bounding box center [1490, 100] width 119 height 23
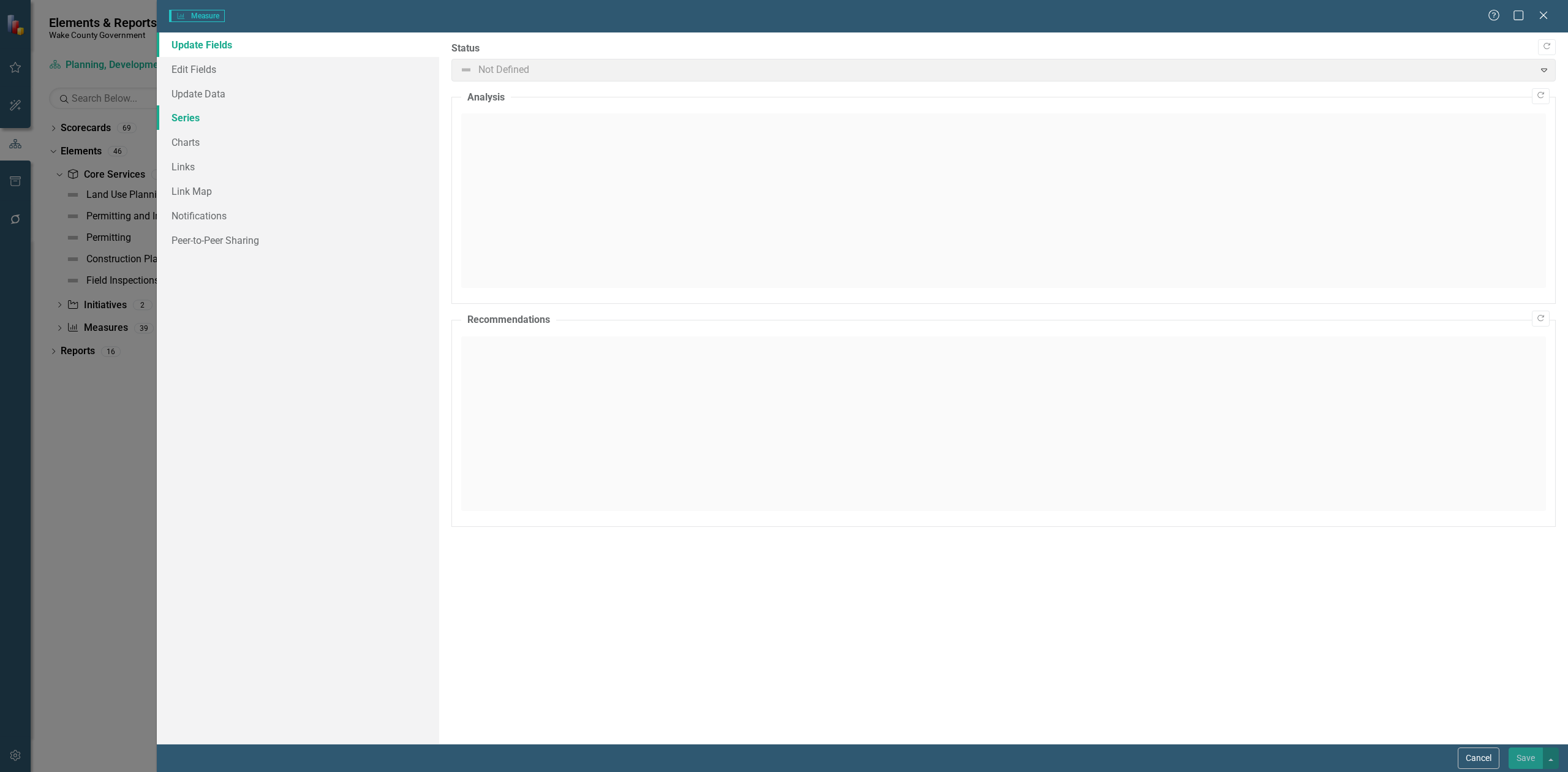
click at [263, 119] on link "Series" at bounding box center [298, 117] width 283 height 25
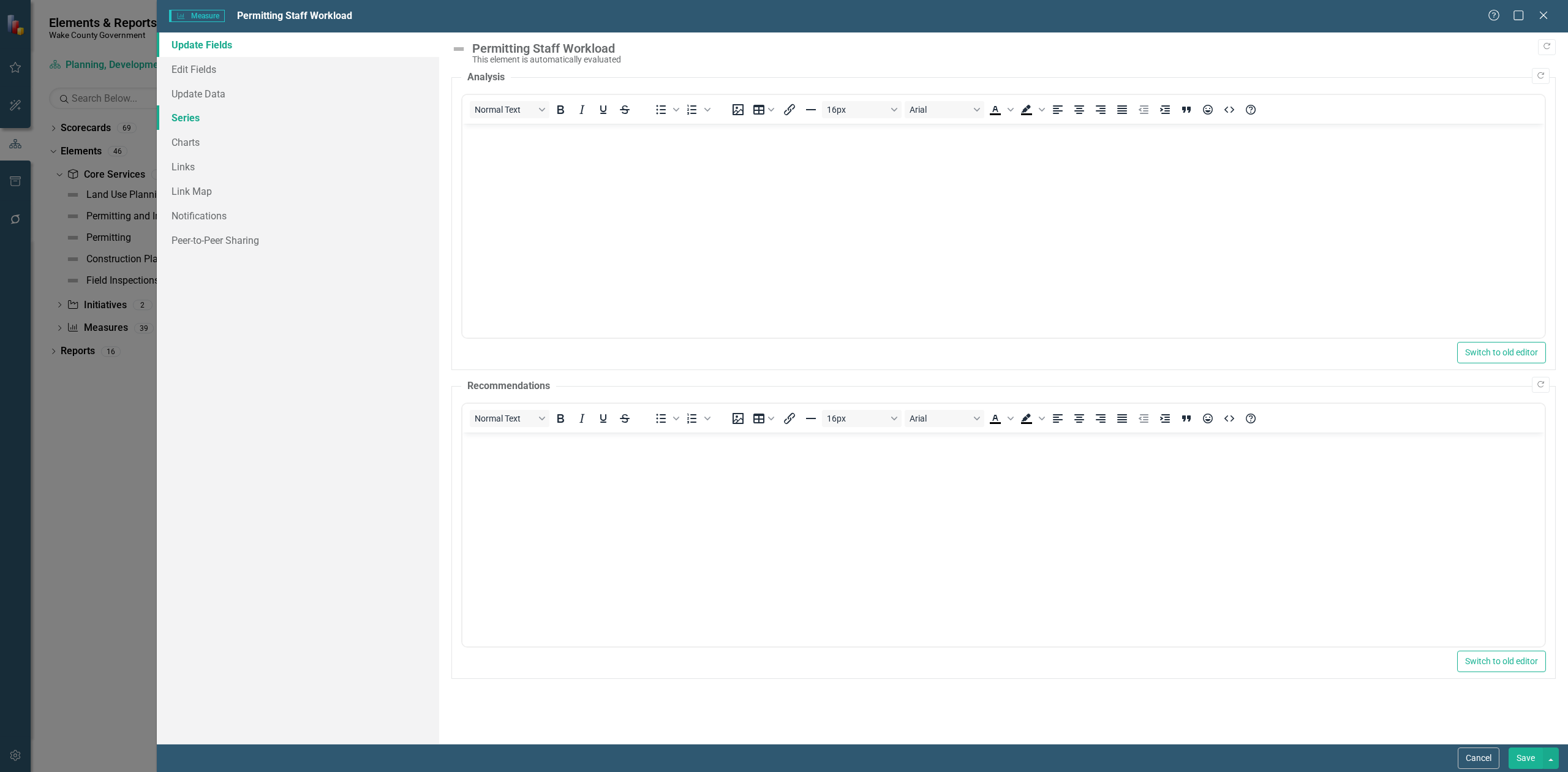
scroll to position [0, 0]
click at [194, 117] on link "Series" at bounding box center [298, 117] width 283 height 25
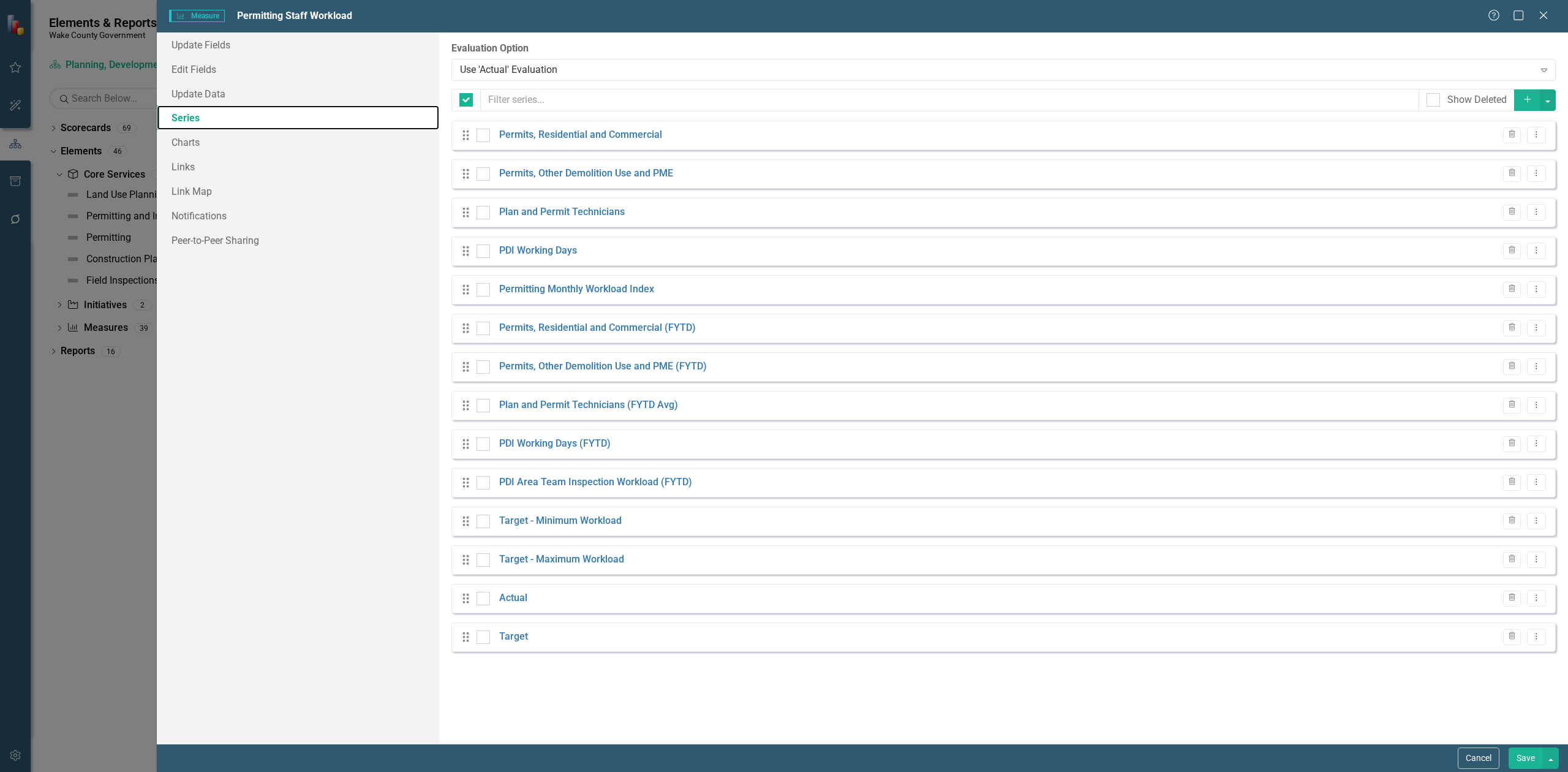
checkbox input "false"
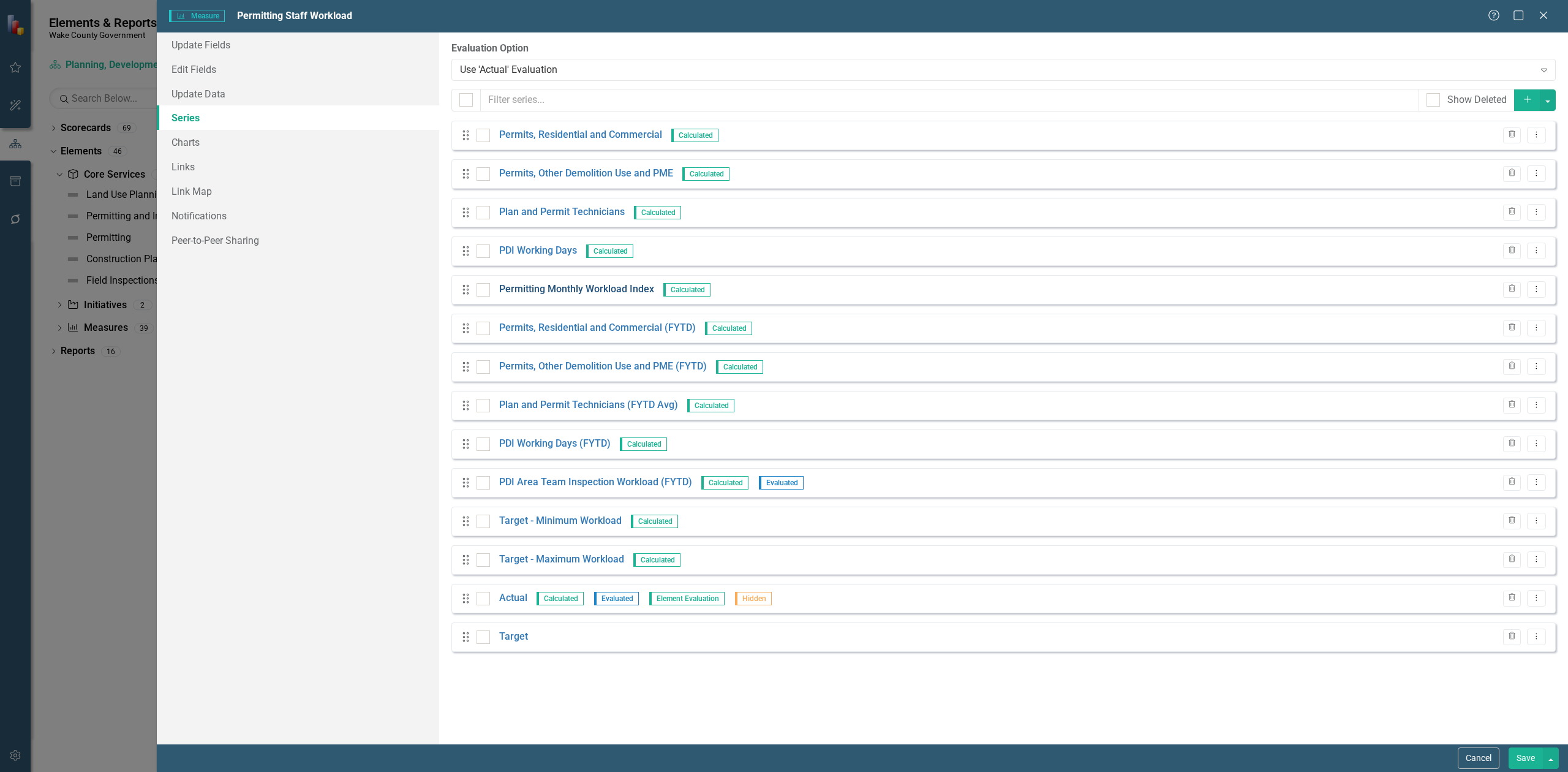
click at [598, 283] on link "Permitting Monthly Workload Index" at bounding box center [576, 289] width 155 height 14
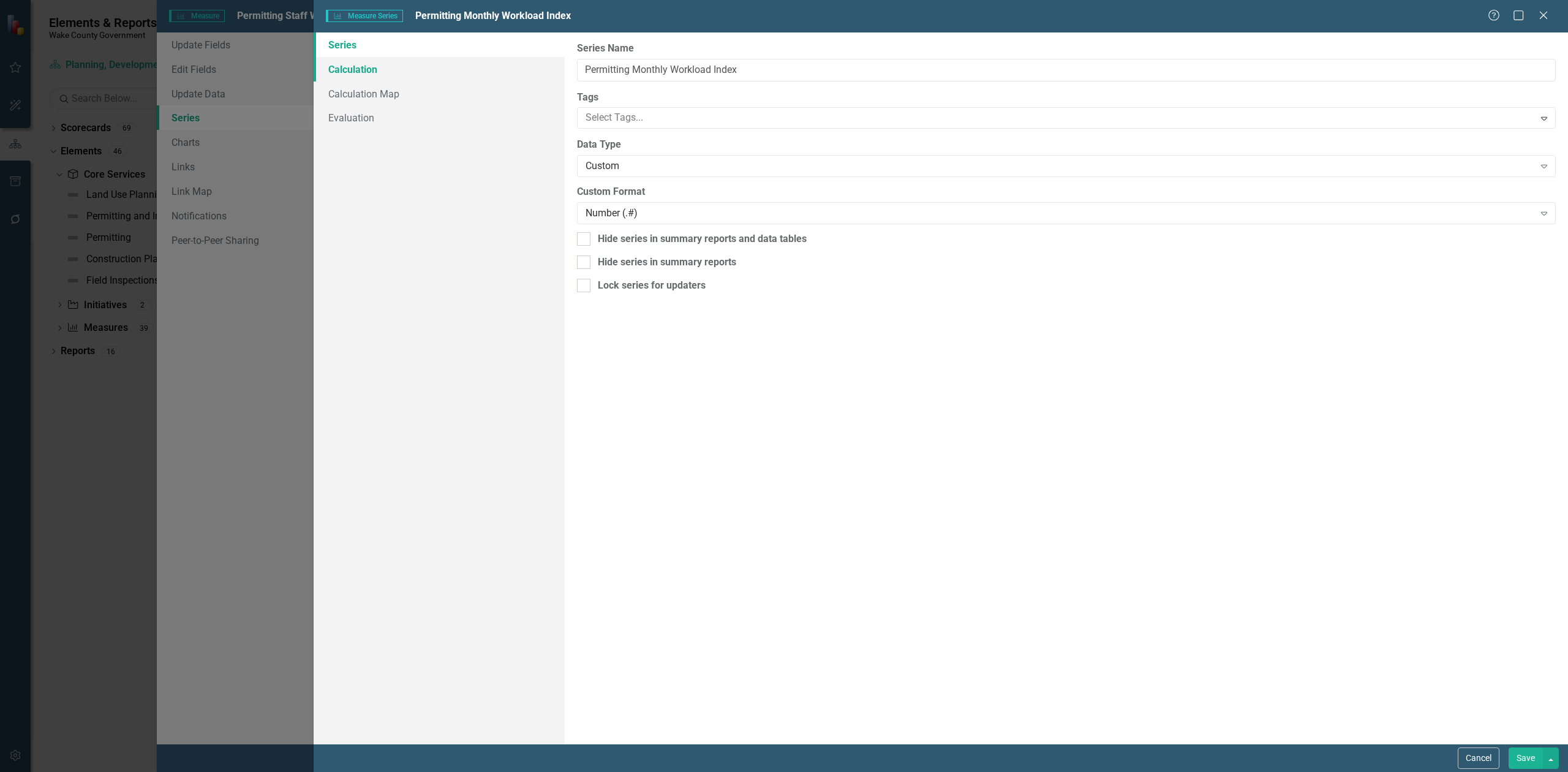
click at [354, 62] on link "Calculation" at bounding box center [439, 69] width 251 height 25
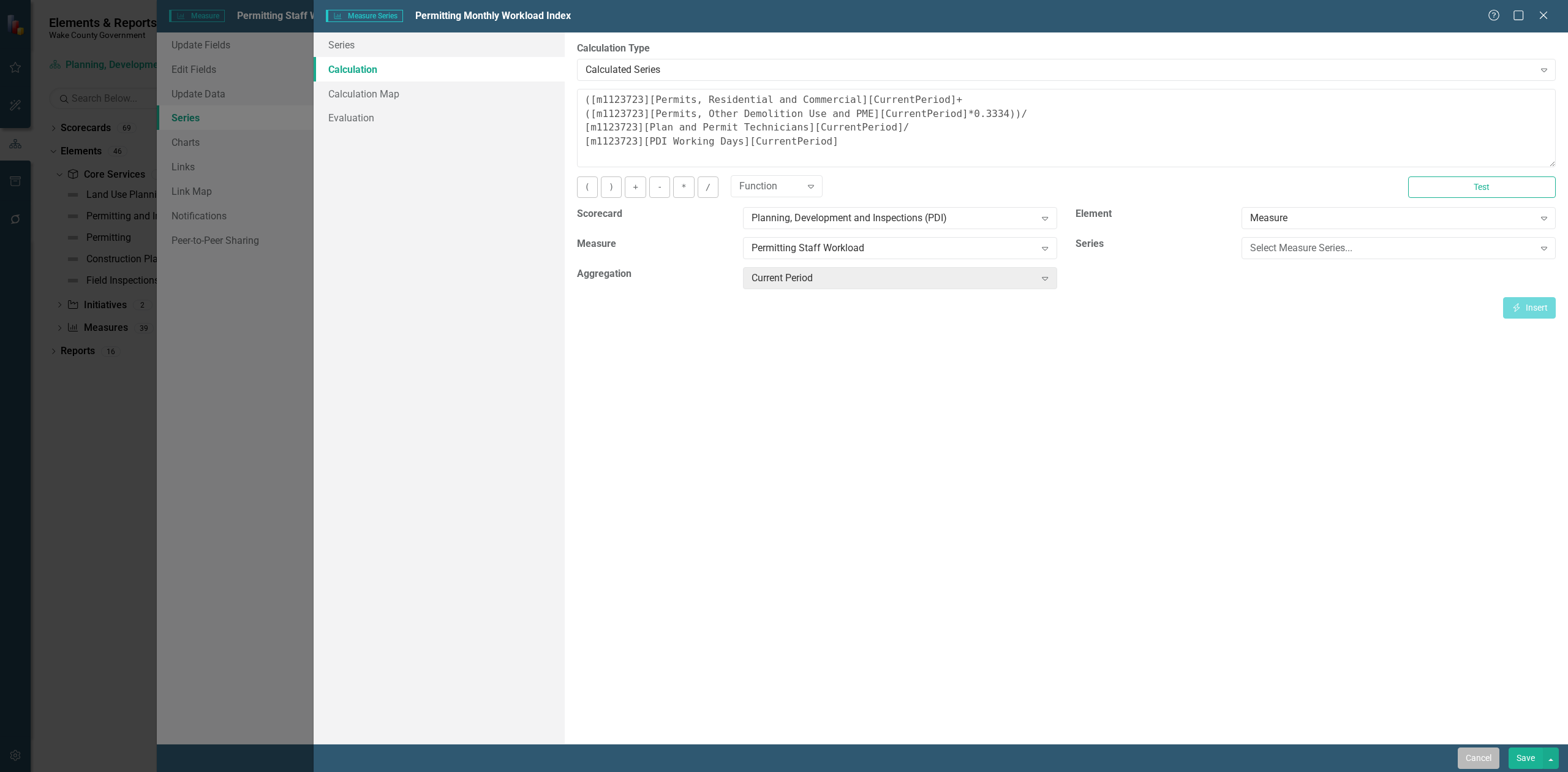
click at [1494, 756] on button "Cancel" at bounding box center [1479, 758] width 42 height 21
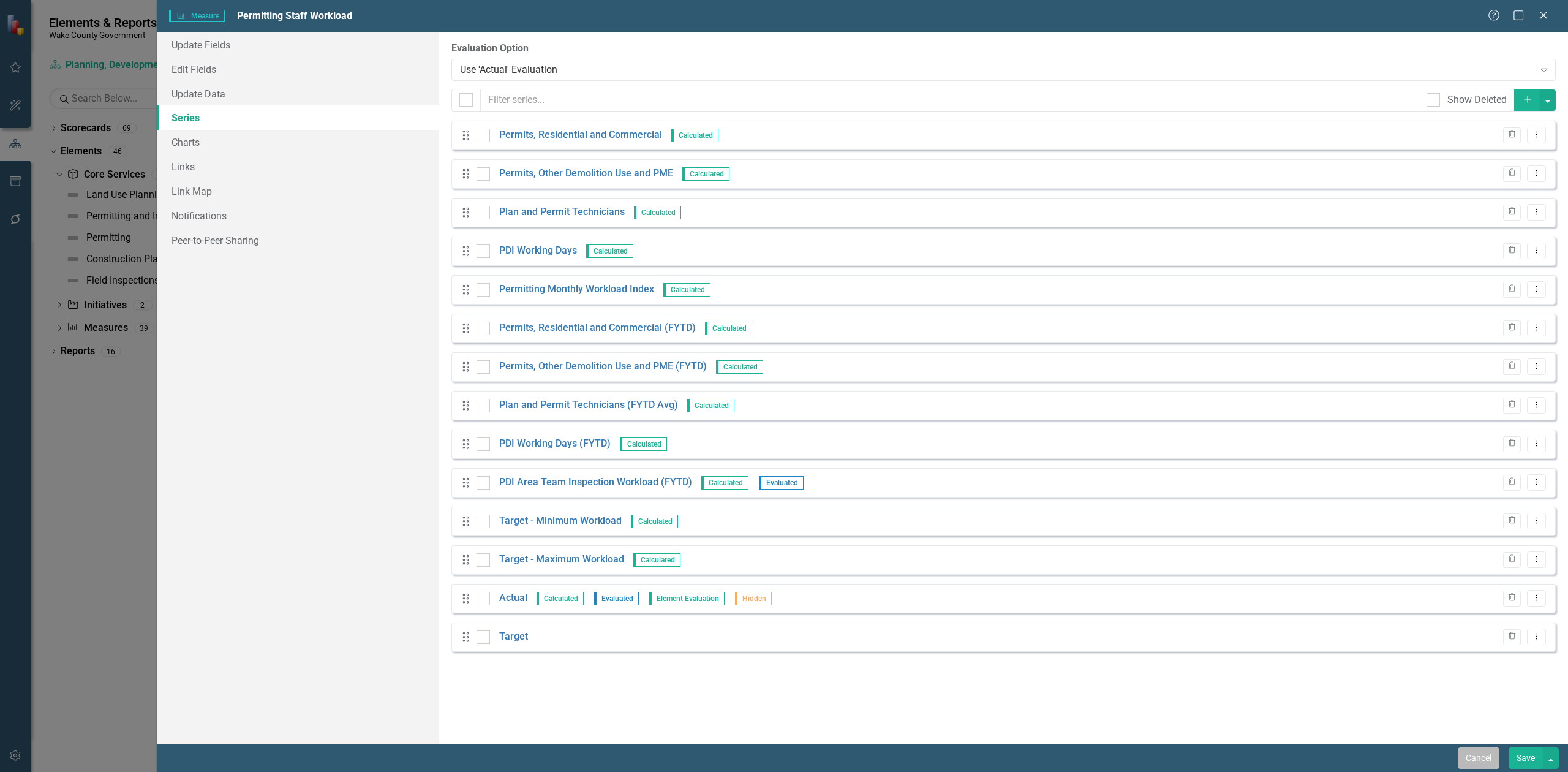
click at [1458, 756] on button "Cancel" at bounding box center [1479, 758] width 42 height 21
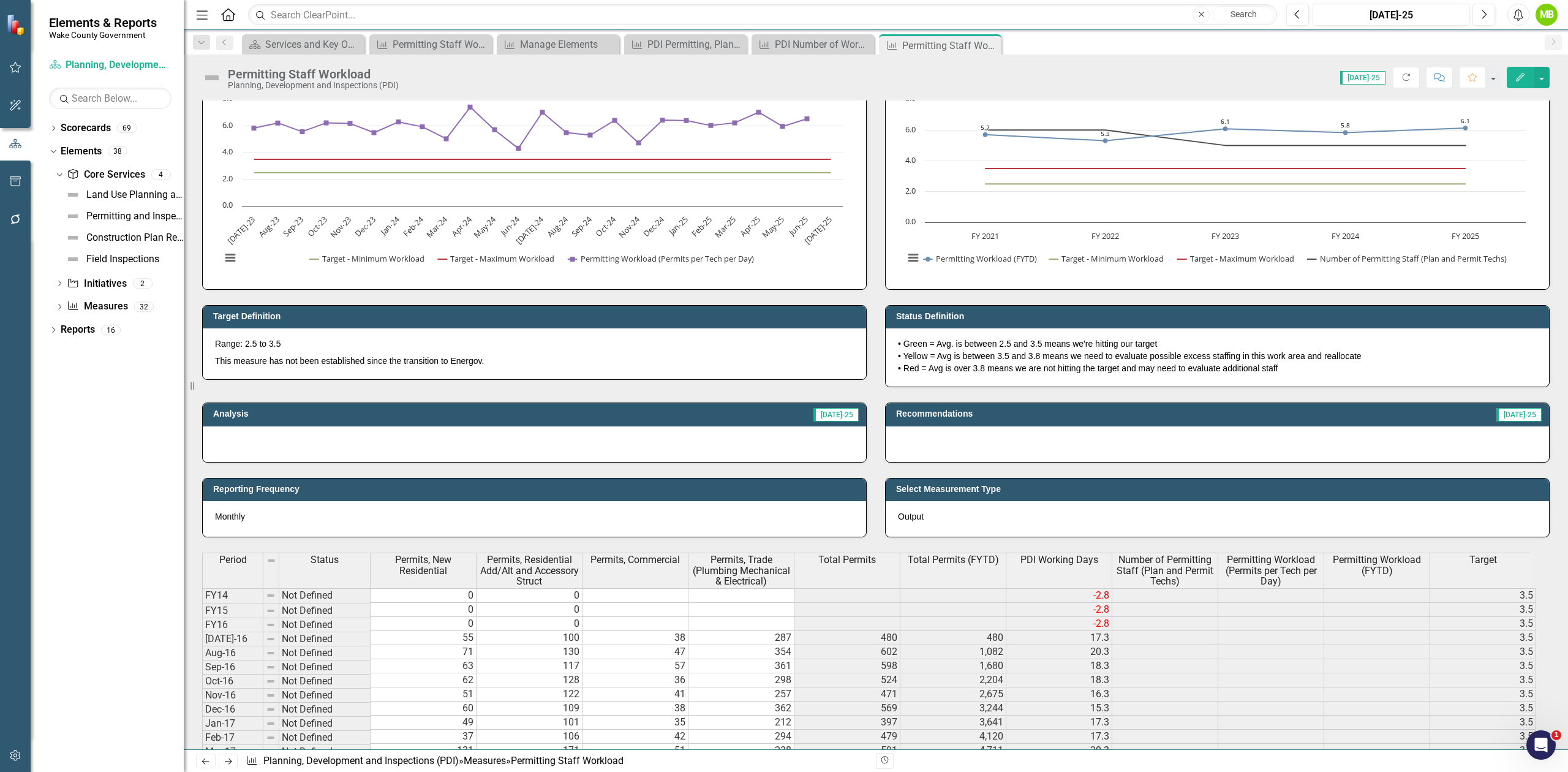
scroll to position [163, 0]
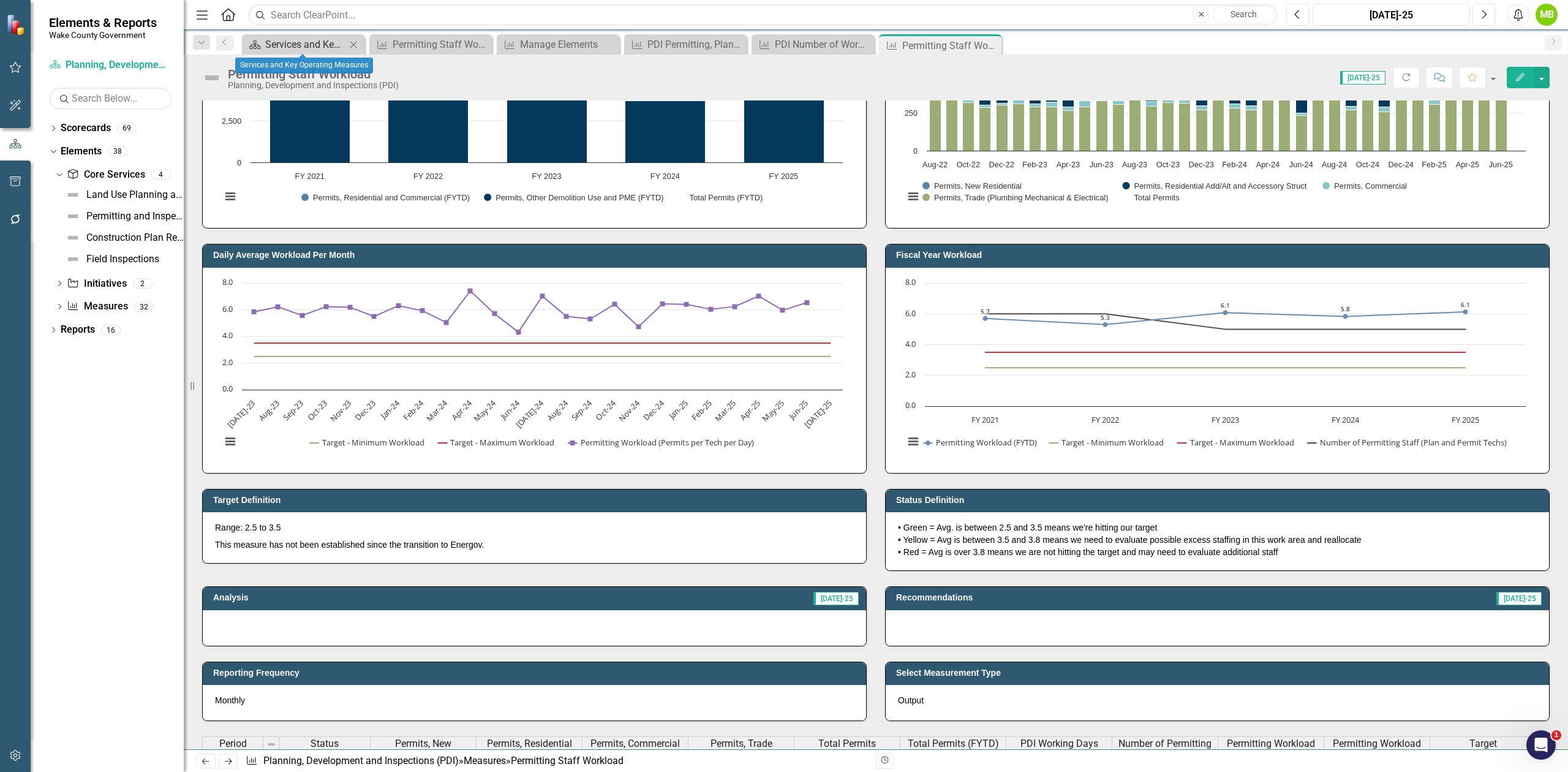
click at [297, 38] on div "Services and Key Operating Measures" at bounding box center [306, 44] width 81 height 15
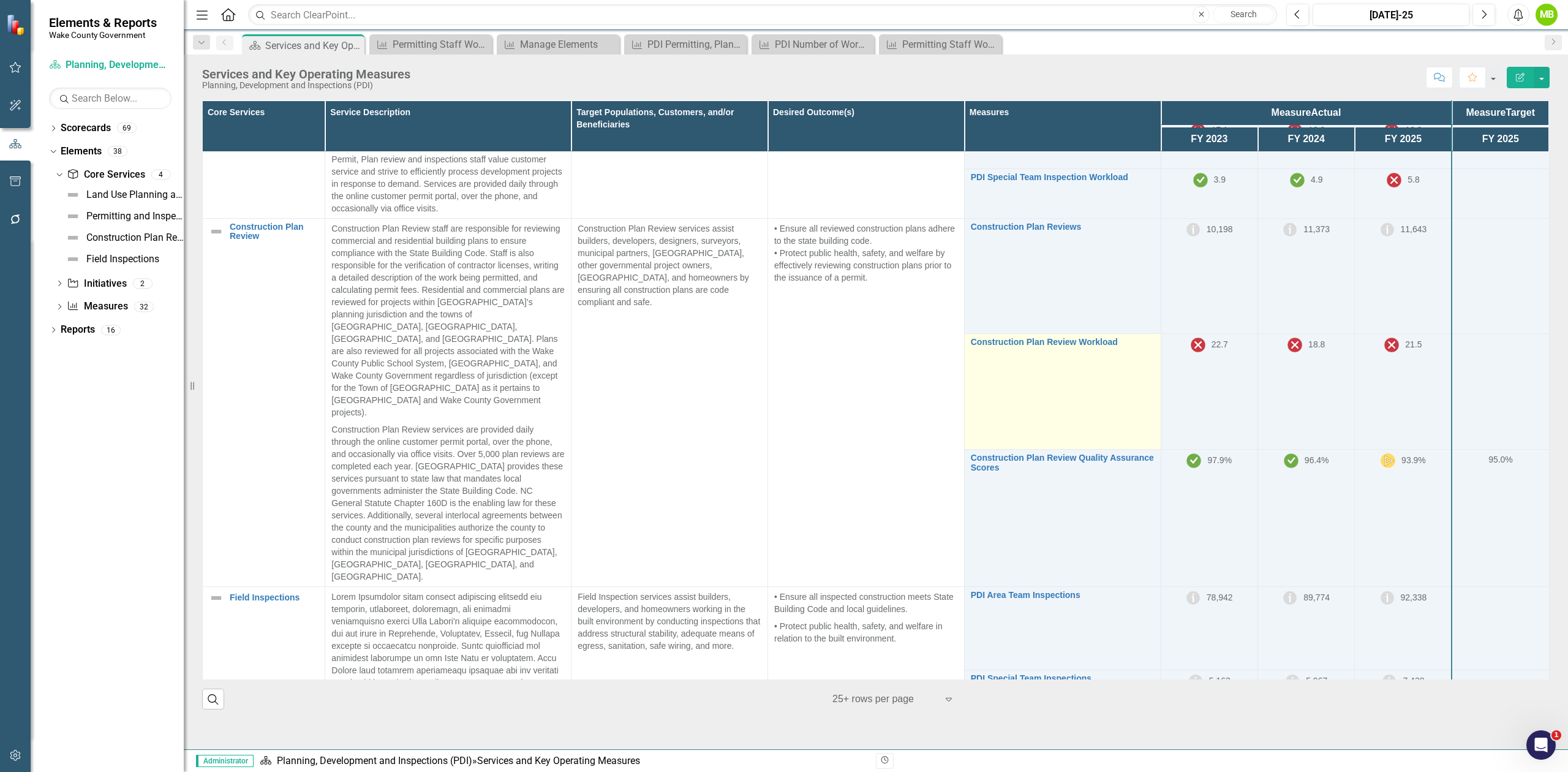
scroll to position [805, 0]
